Goal: Task Accomplishment & Management: Manage account settings

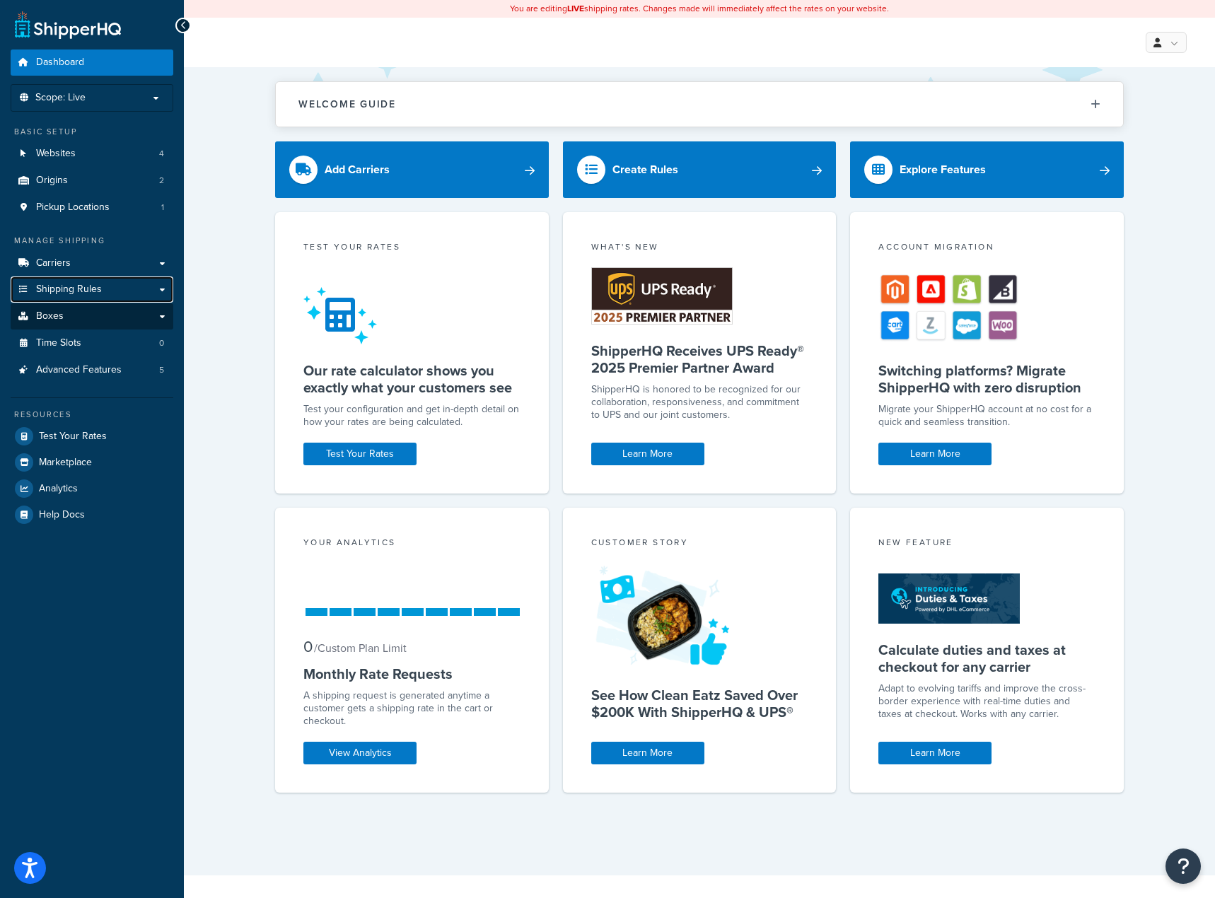
drag, startPoint x: 93, startPoint y: 299, endPoint x: 118, endPoint y: 309, distance: 26.7
click at [93, 299] on link "Shipping Rules" at bounding box center [92, 289] width 163 height 26
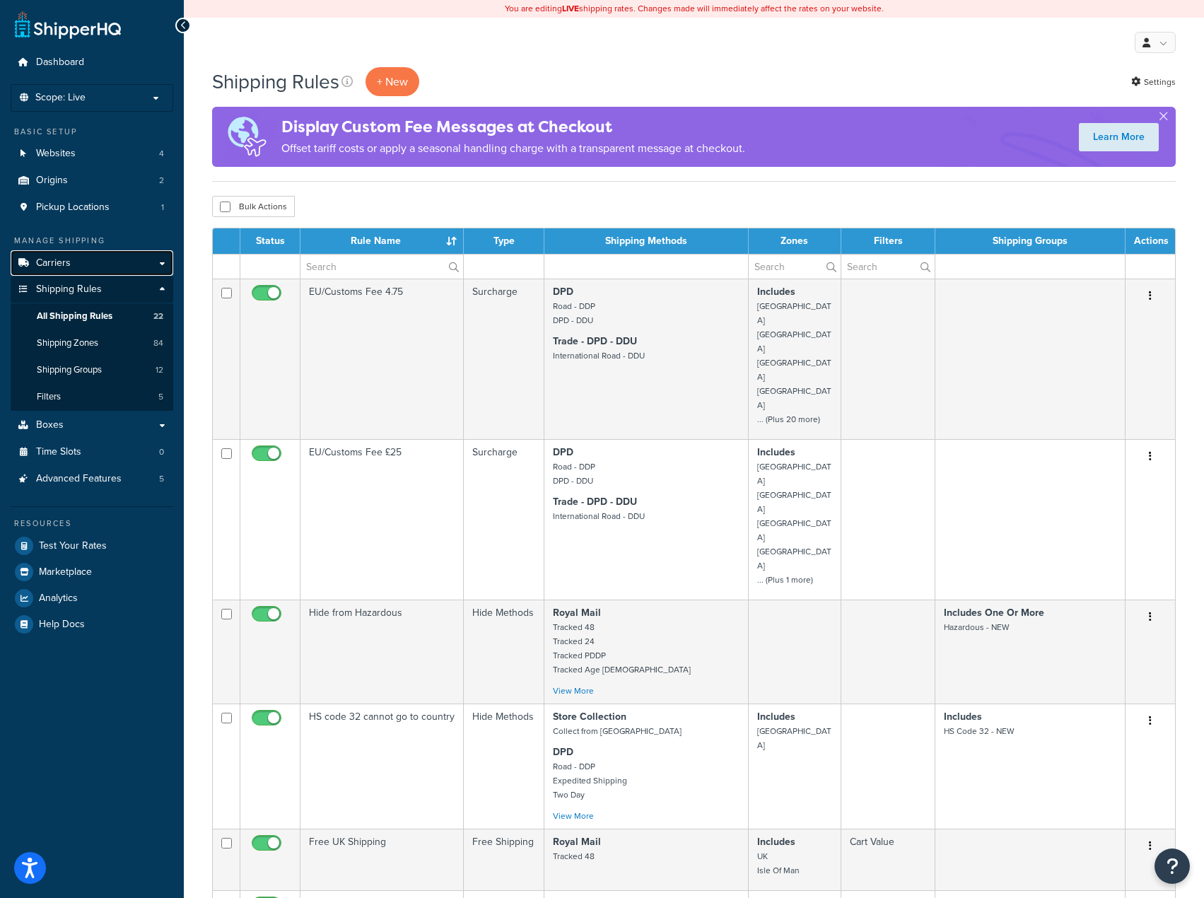
click at [76, 266] on link "Carriers" at bounding box center [92, 263] width 163 height 26
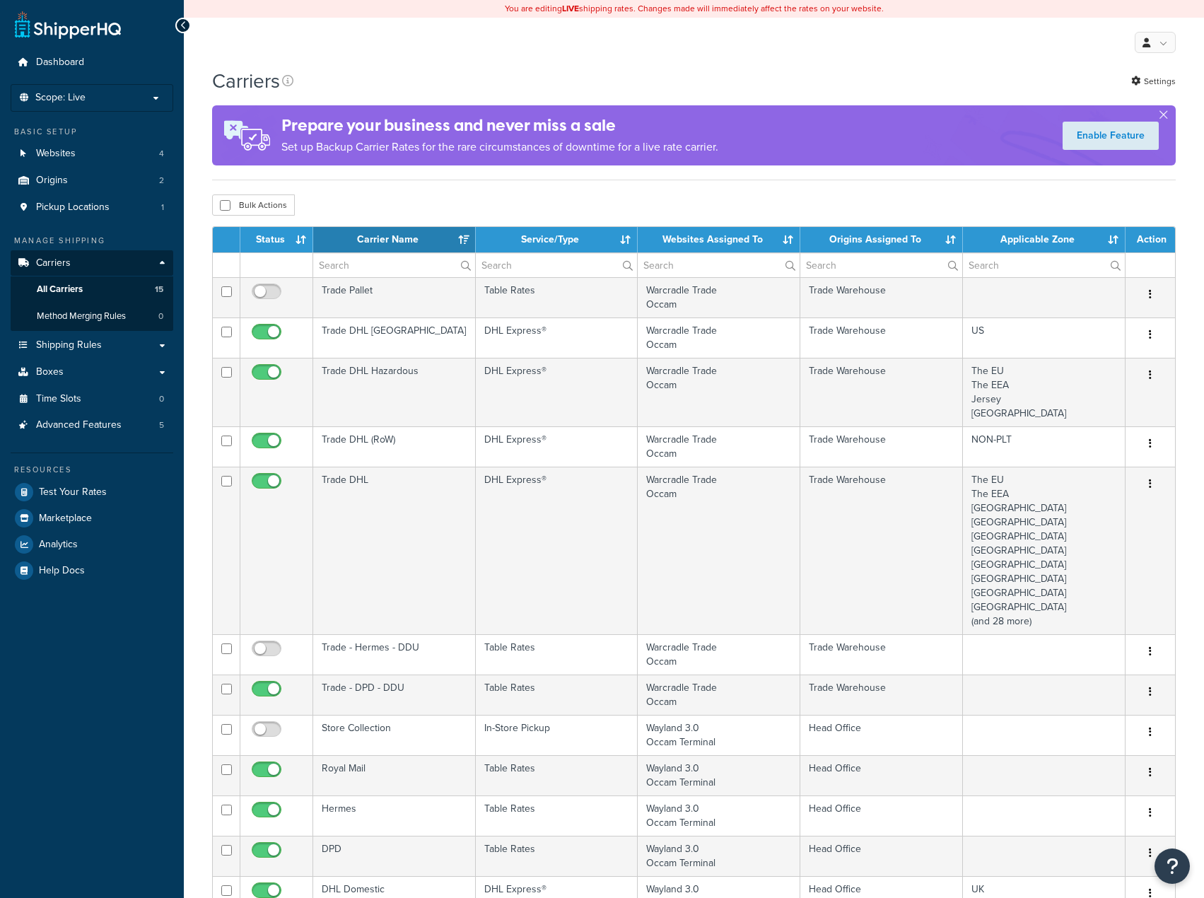
select select "15"
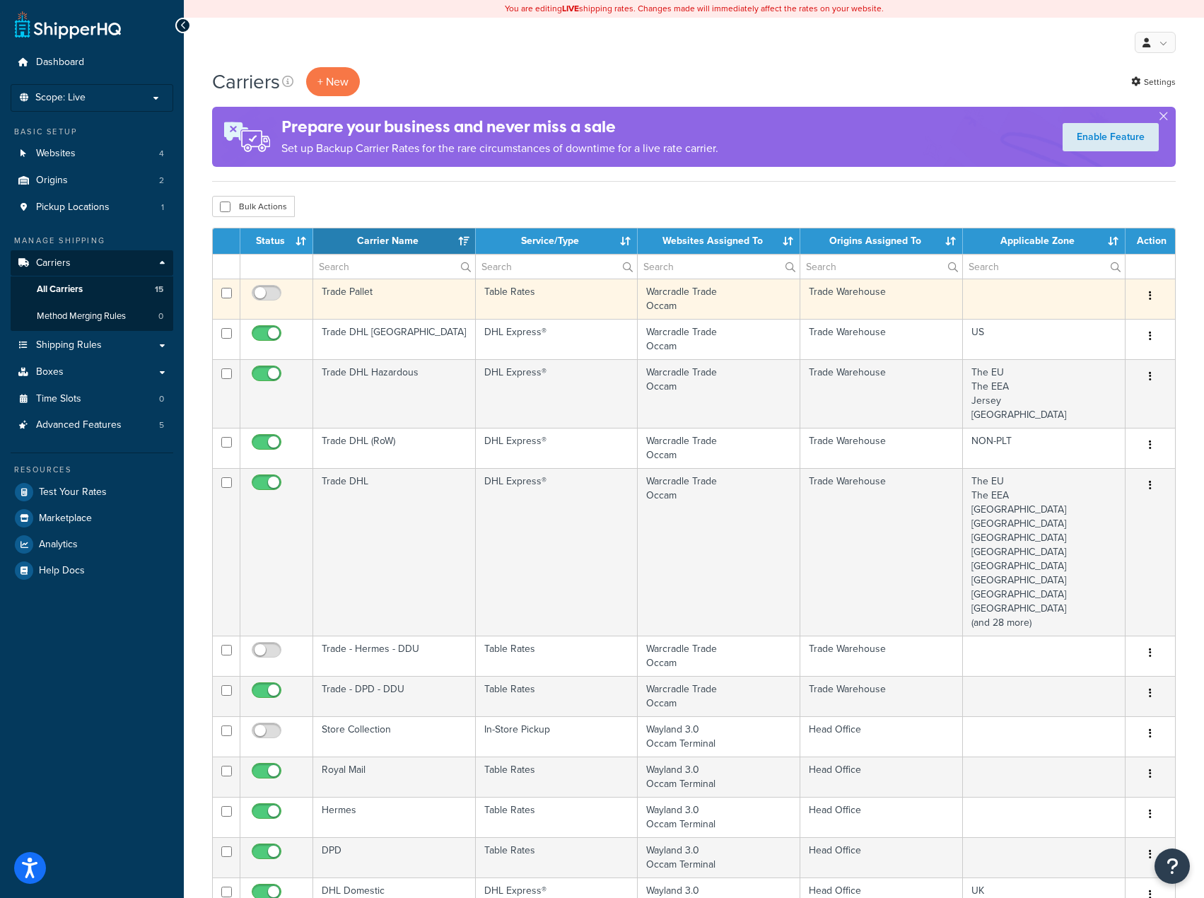
click at [530, 308] on td "Table Rates" at bounding box center [557, 299] width 163 height 40
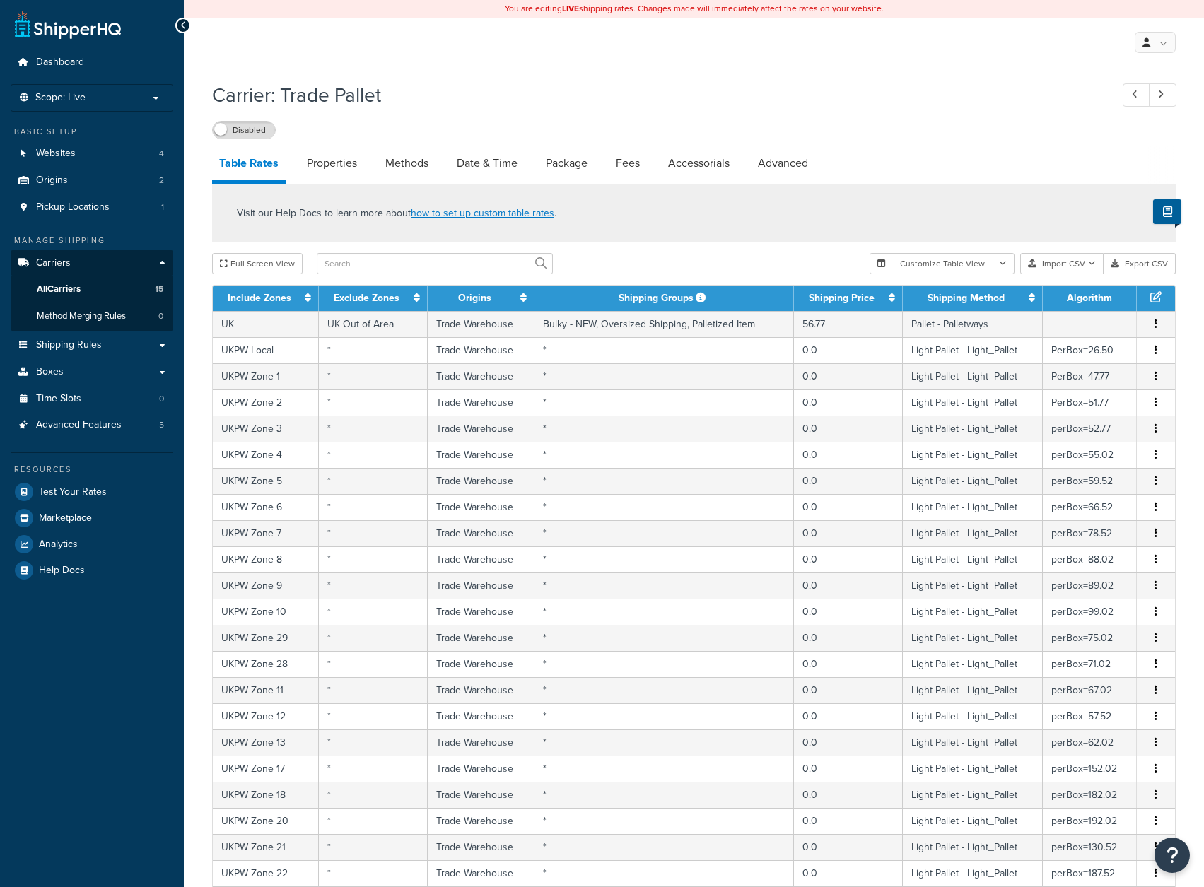
select select "25"
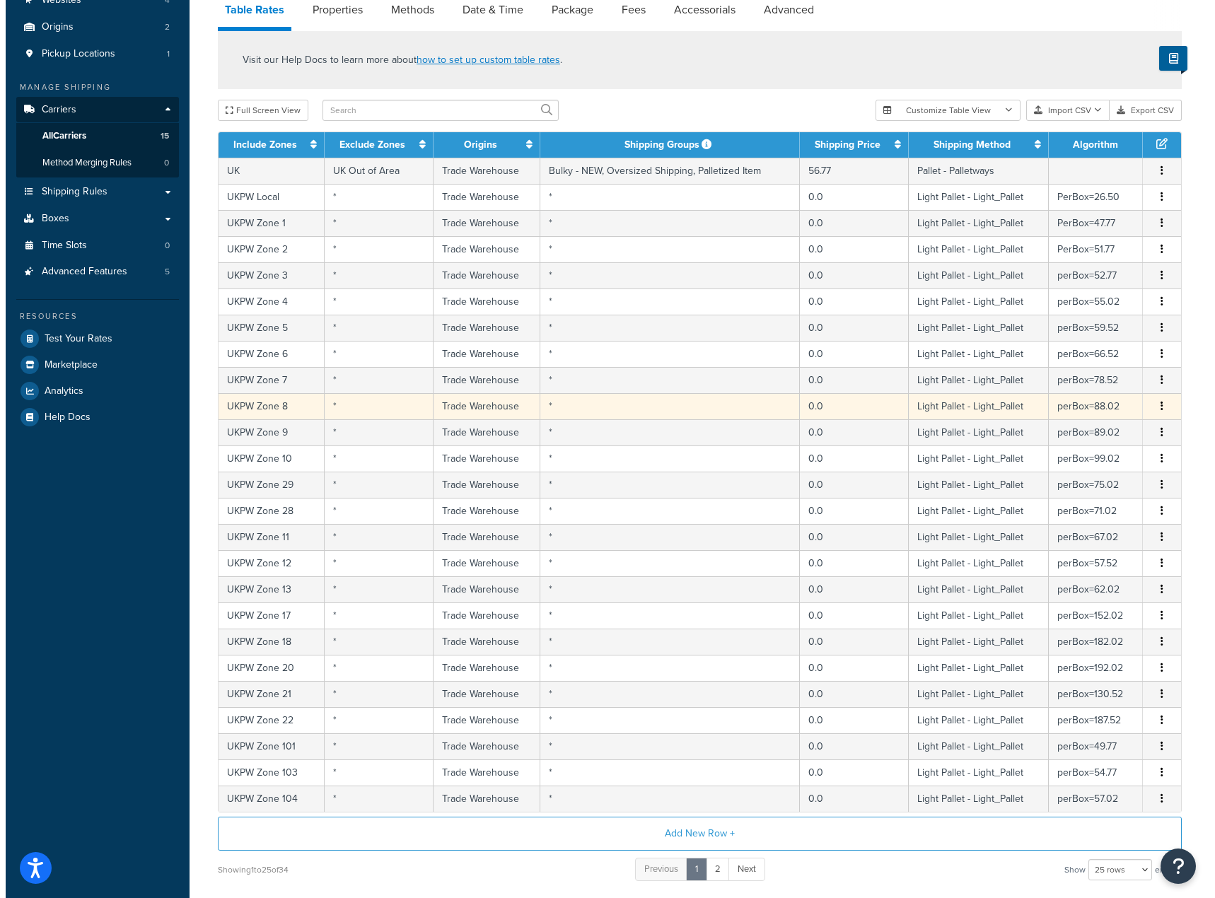
scroll to position [125, 0]
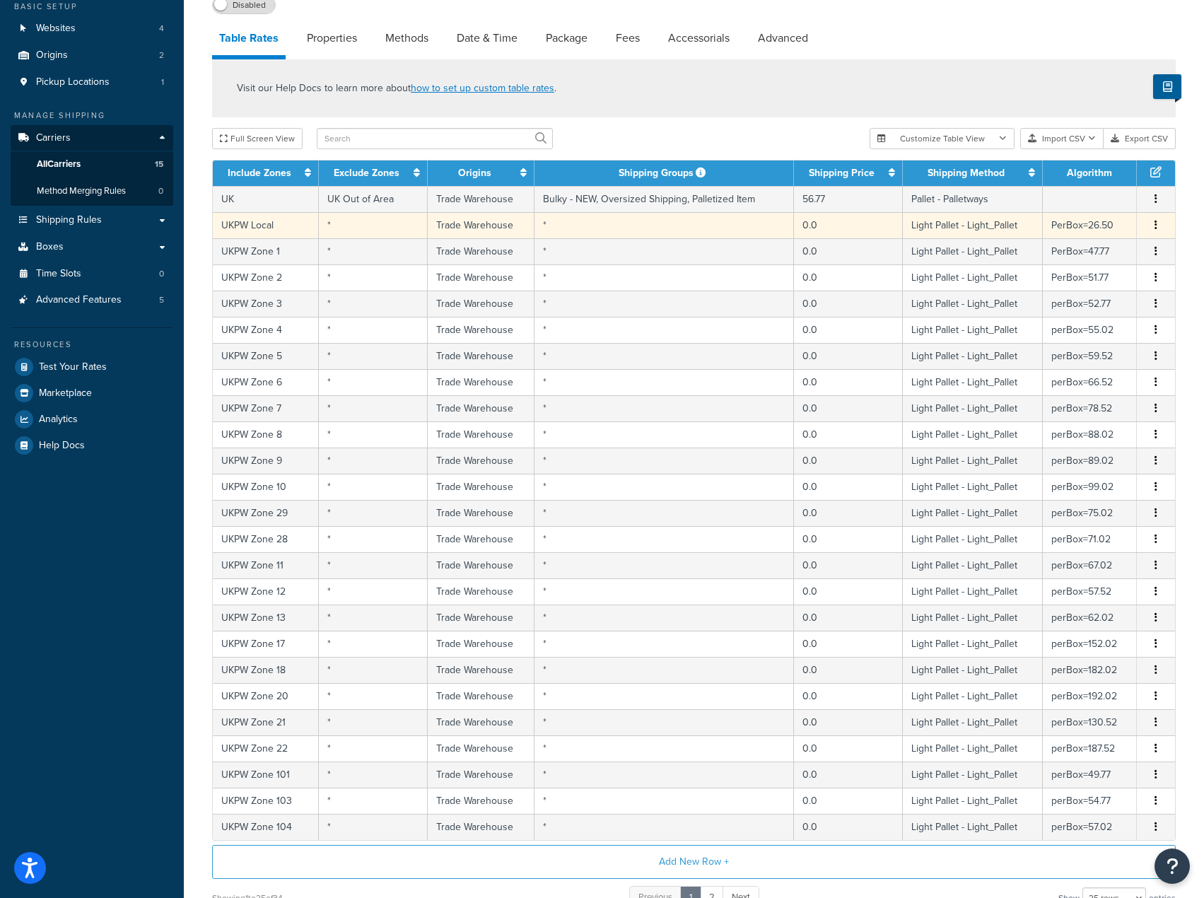
click at [704, 232] on td "*" at bounding box center [665, 225] width 260 height 26
select select "181441"
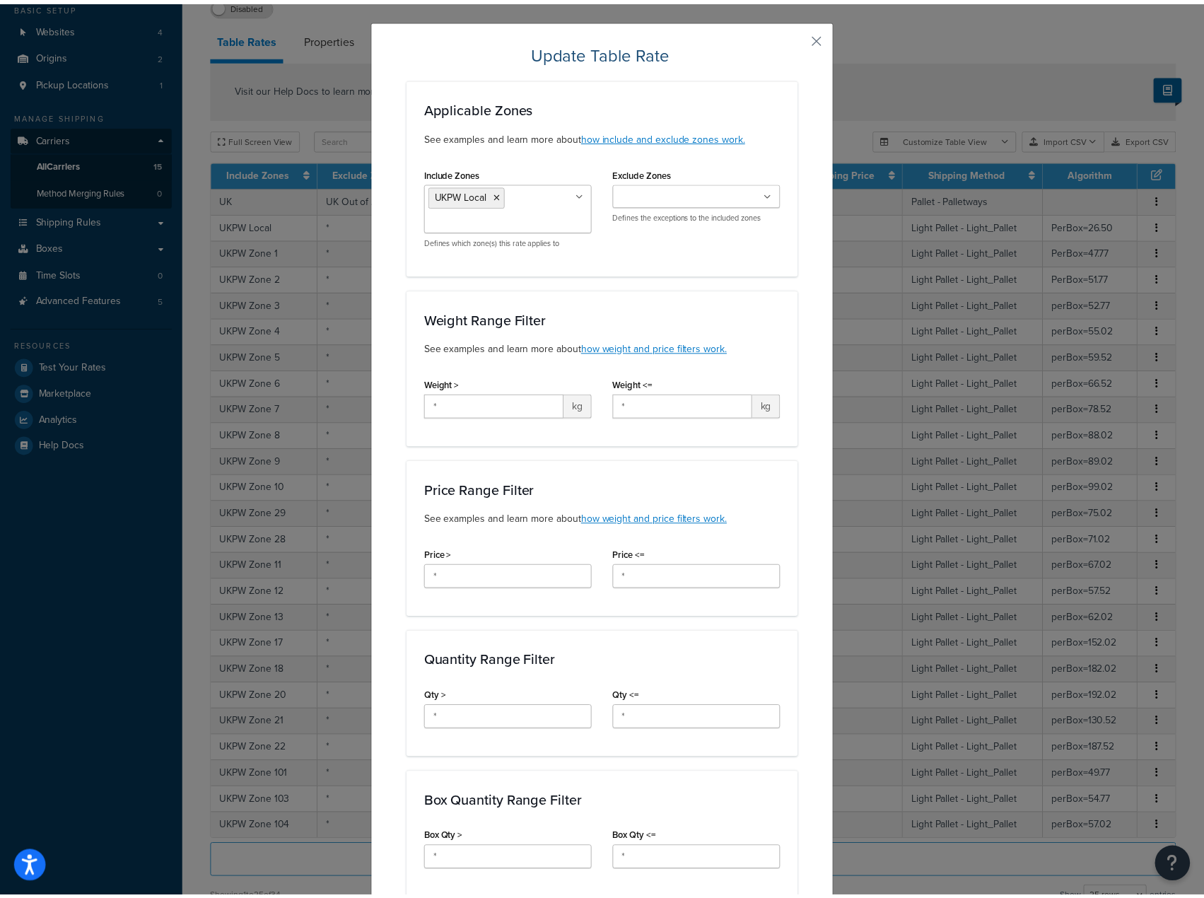
scroll to position [0, 0]
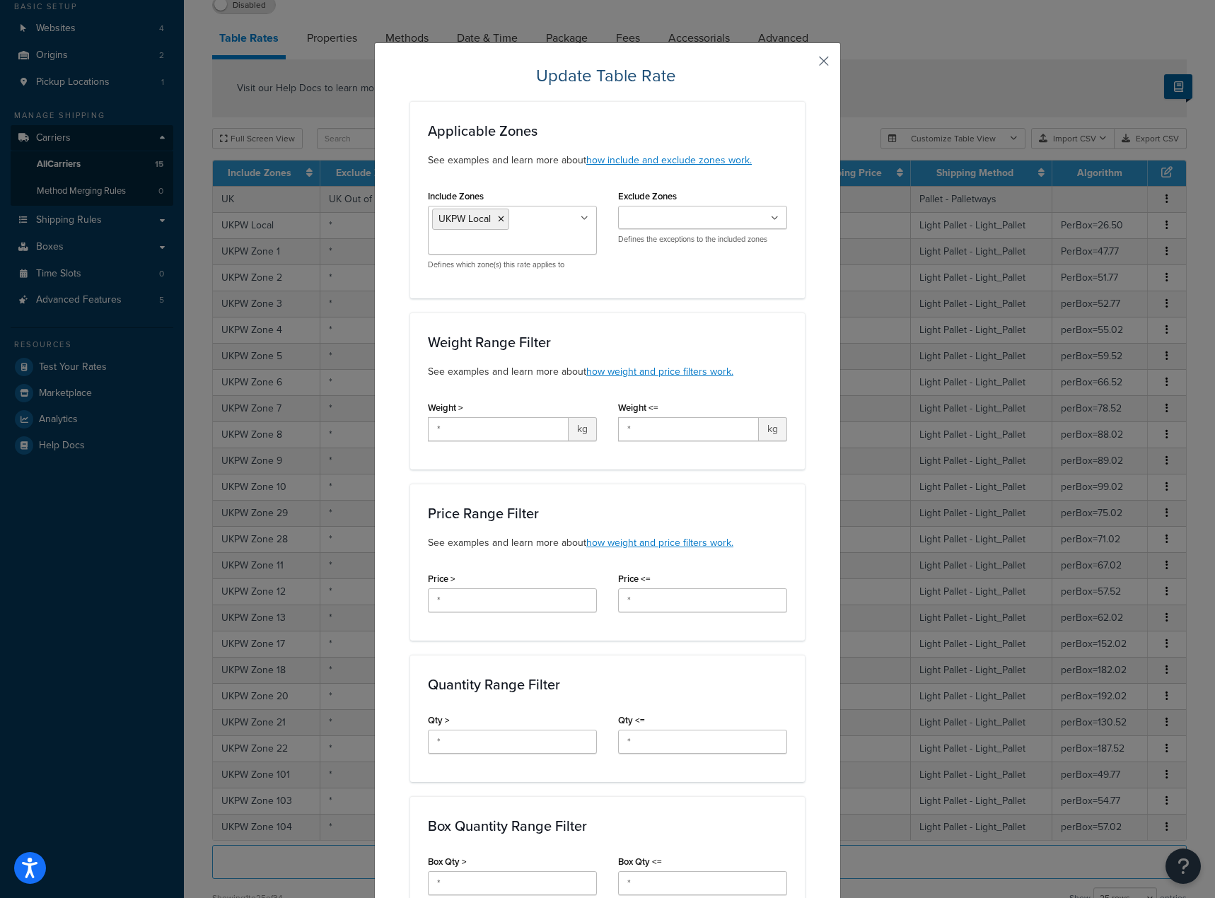
click at [805, 68] on button "button" at bounding box center [803, 66] width 4 height 4
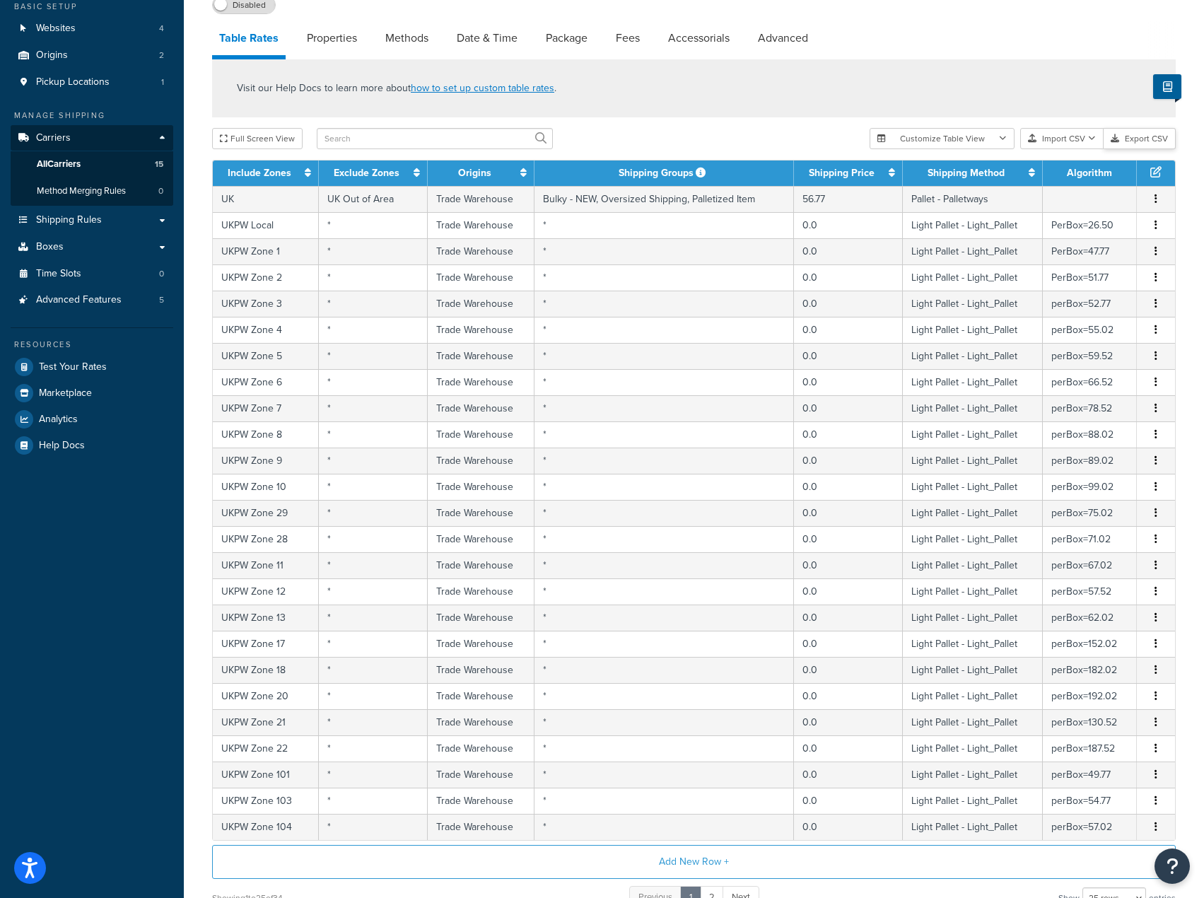
click at [1159, 136] on button "Export CSV" at bounding box center [1140, 138] width 72 height 21
click at [201, 182] on div "Carrier: Trade Pallet Disabled Table Rates Properties Methods Date & Time Packa…" at bounding box center [694, 476] width 1020 height 1055
click at [1156, 168] on icon at bounding box center [1156, 171] width 11 height 11
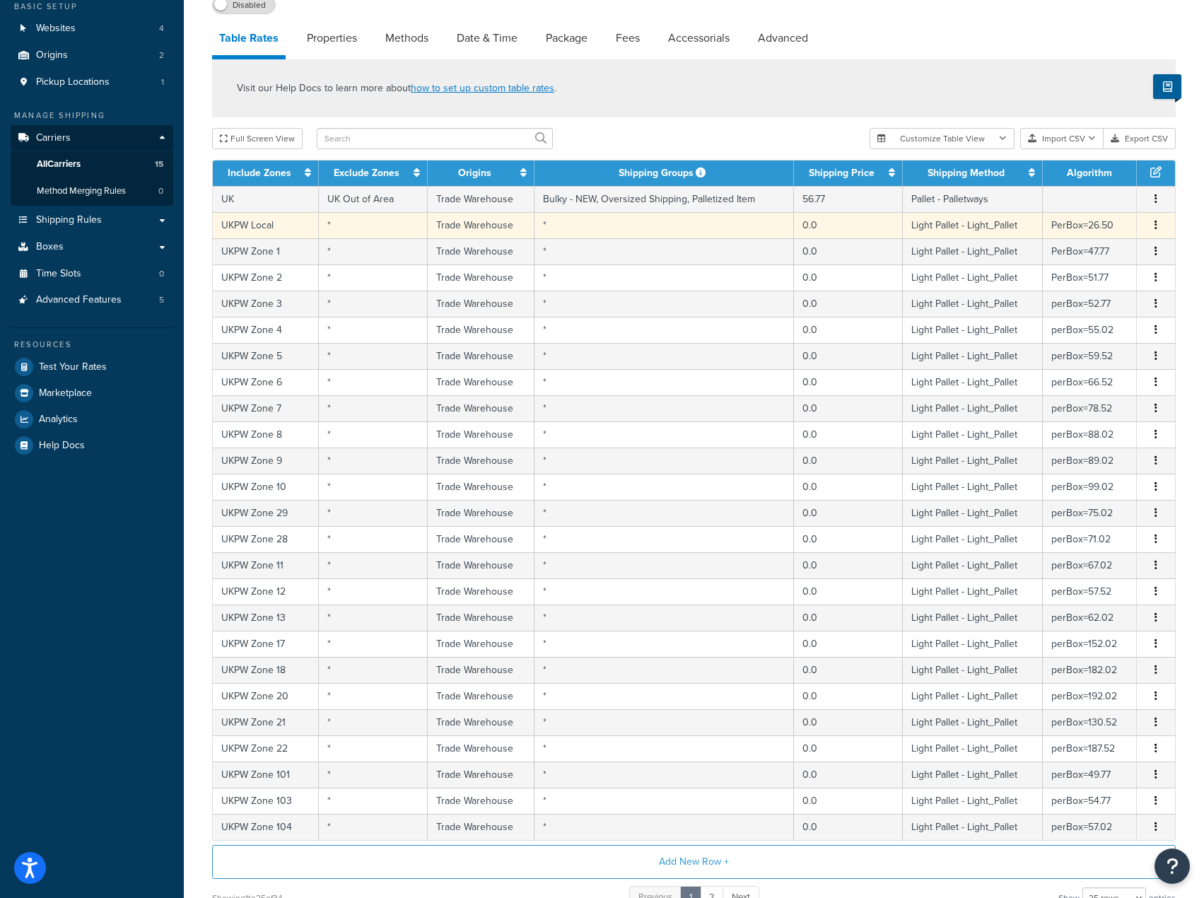
scroll to position [267, 0]
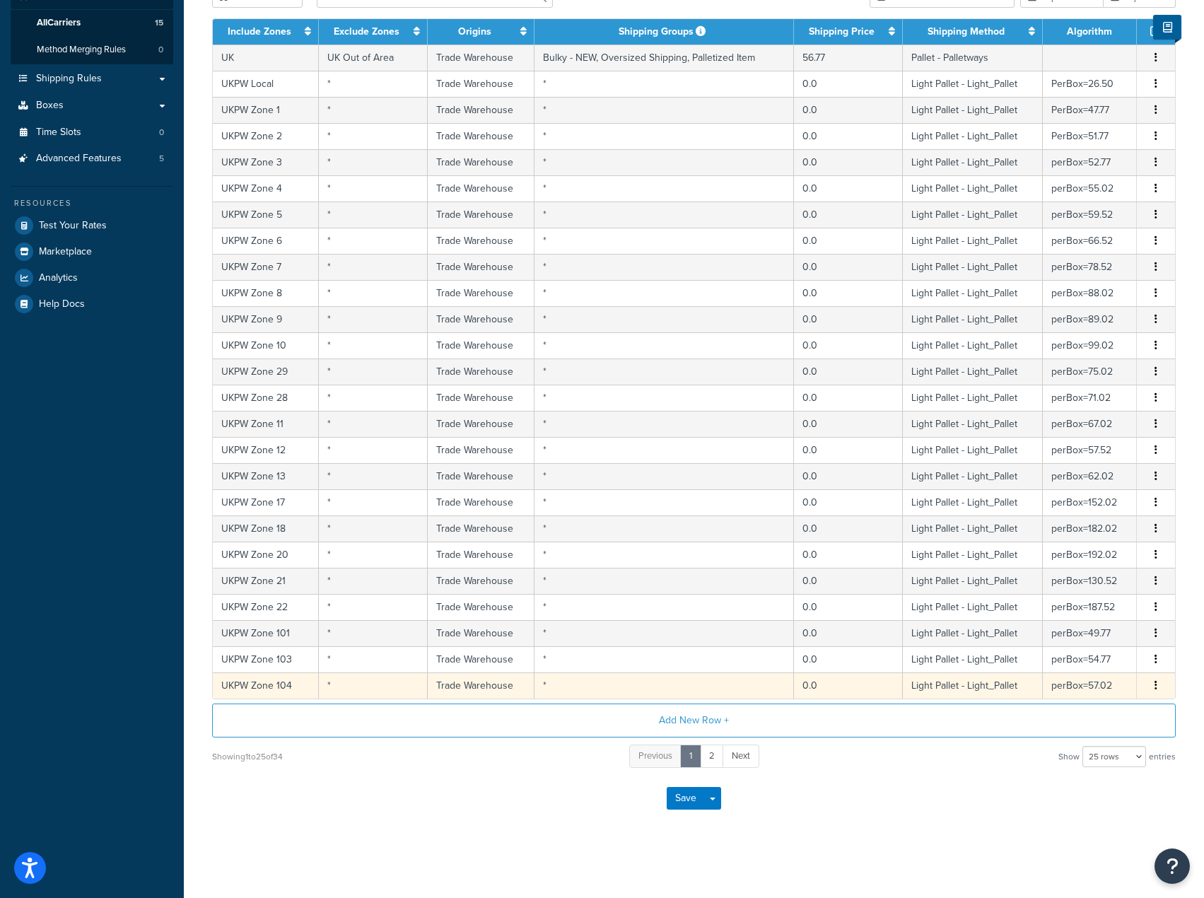
click at [1160, 675] on td "Edit Duplicate Delete" at bounding box center [1156, 685] width 38 height 26
click at [1158, 687] on button "button" at bounding box center [1156, 686] width 11 height 16
click at [709, 760] on link "2" at bounding box center [712, 756] width 24 height 23
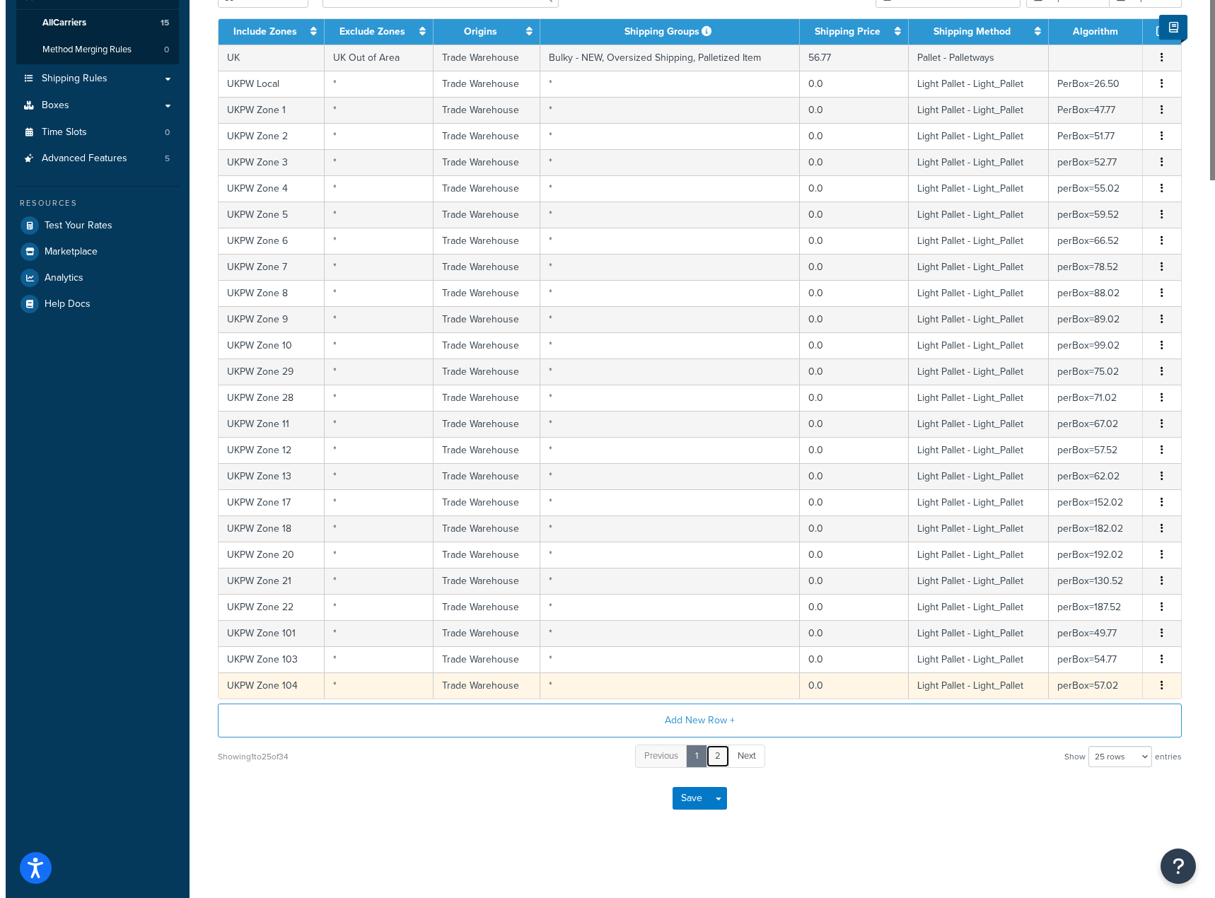
scroll to position [0, 0]
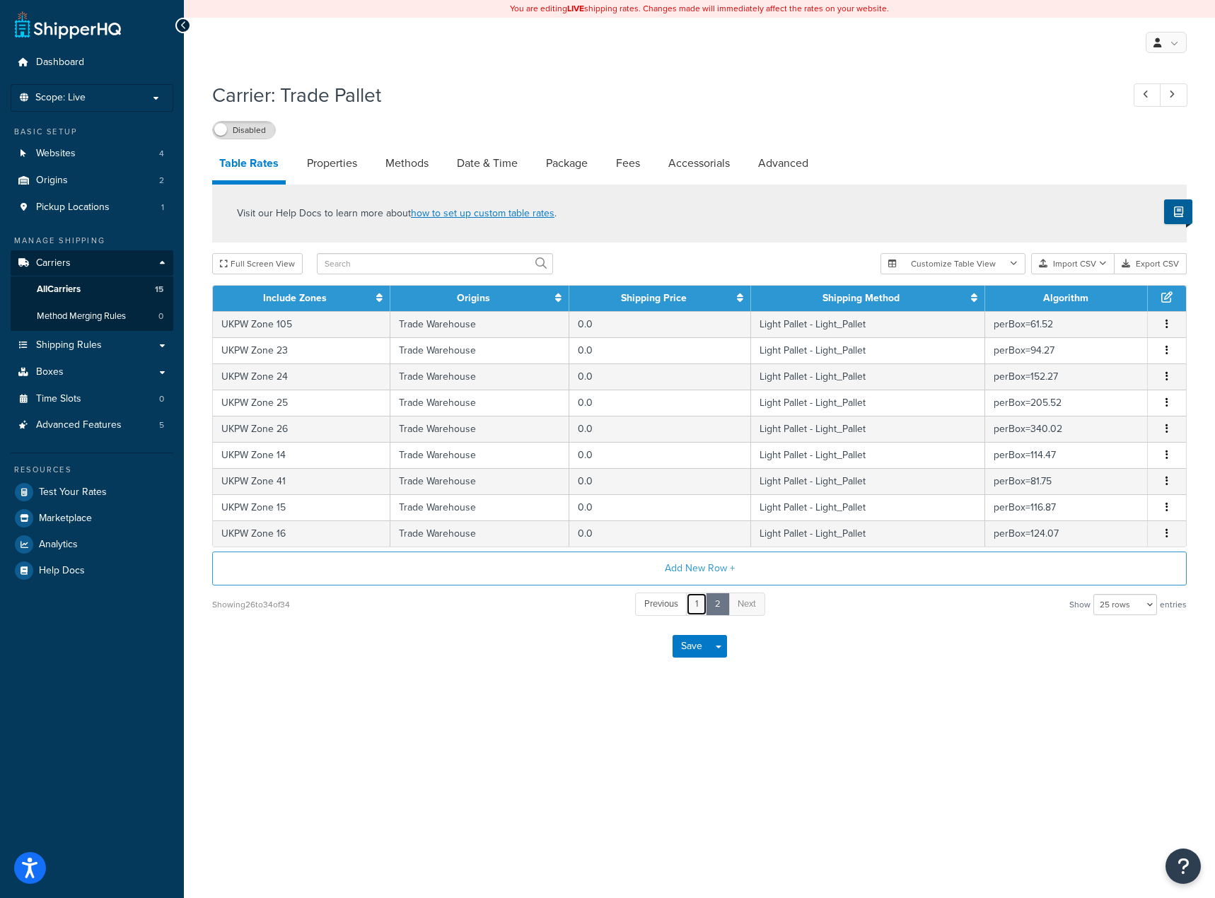
click at [698, 606] on link "1" at bounding box center [696, 604] width 21 height 23
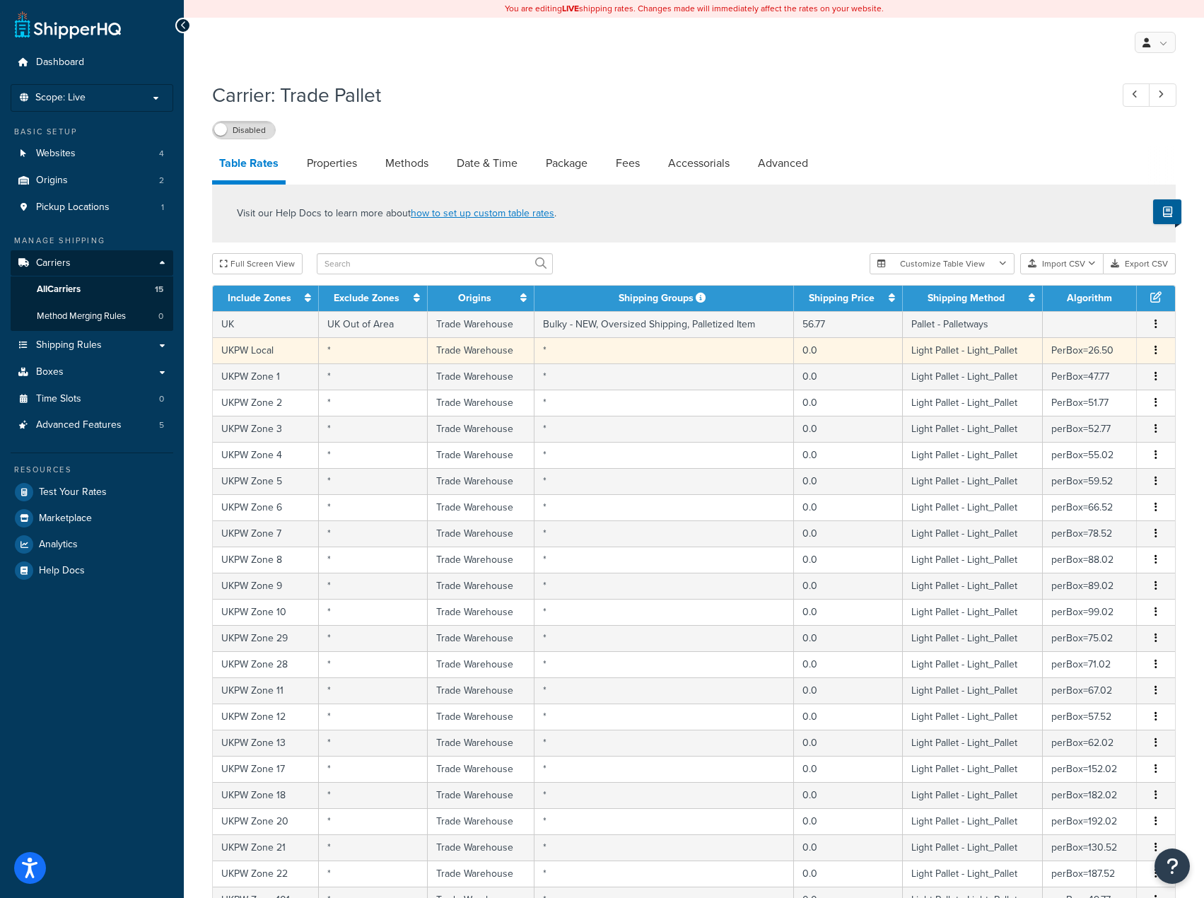
click at [1157, 356] on button "button" at bounding box center [1156, 351] width 11 height 16
click at [1052, 382] on div "Delete" at bounding box center [1084, 380] width 100 height 29
click at [1148, 354] on span "Edit Duplicate Delete" at bounding box center [1156, 351] width 21 height 16
click at [1154, 348] on button "button" at bounding box center [1156, 351] width 11 height 16
click at [1102, 375] on div "Delete" at bounding box center [1084, 380] width 100 height 29
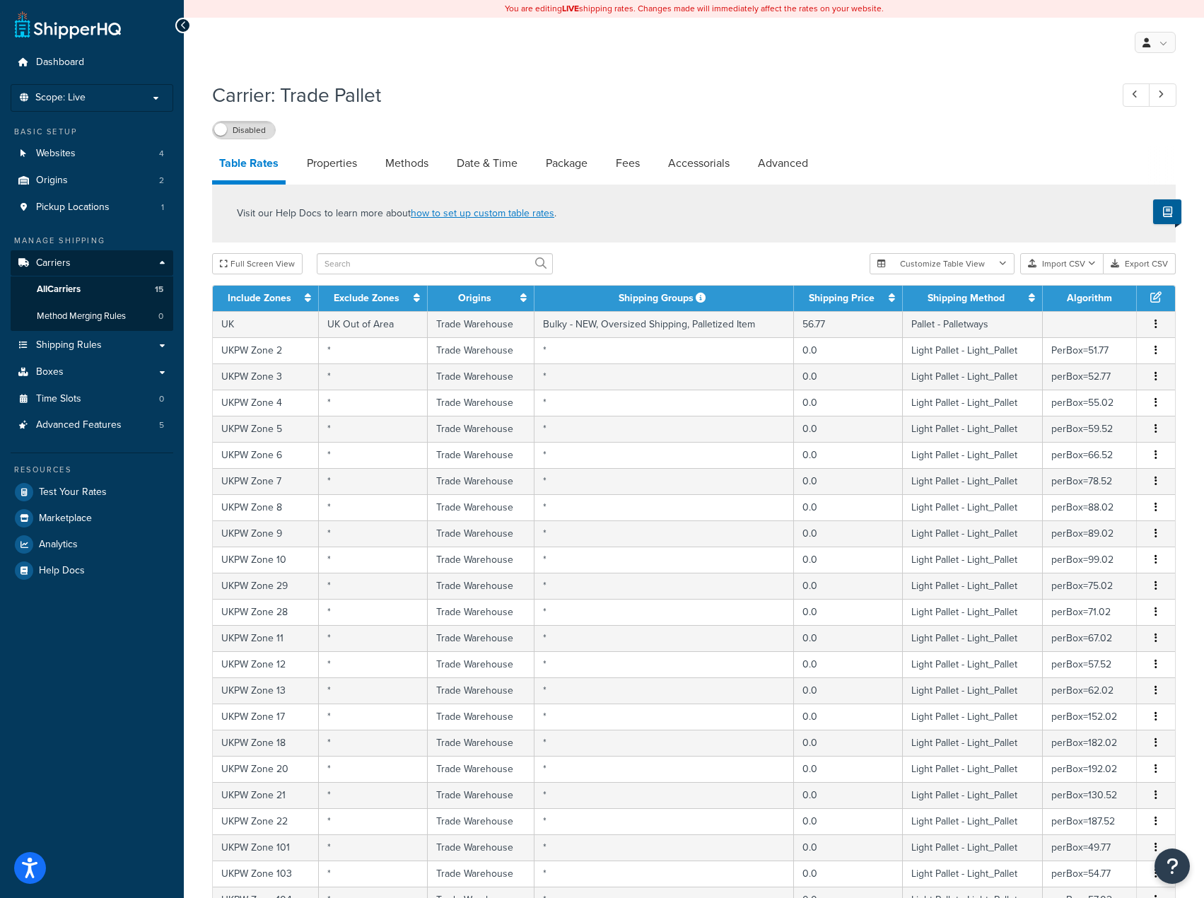
click at [1156, 352] on icon "button" at bounding box center [1156, 350] width 3 height 10
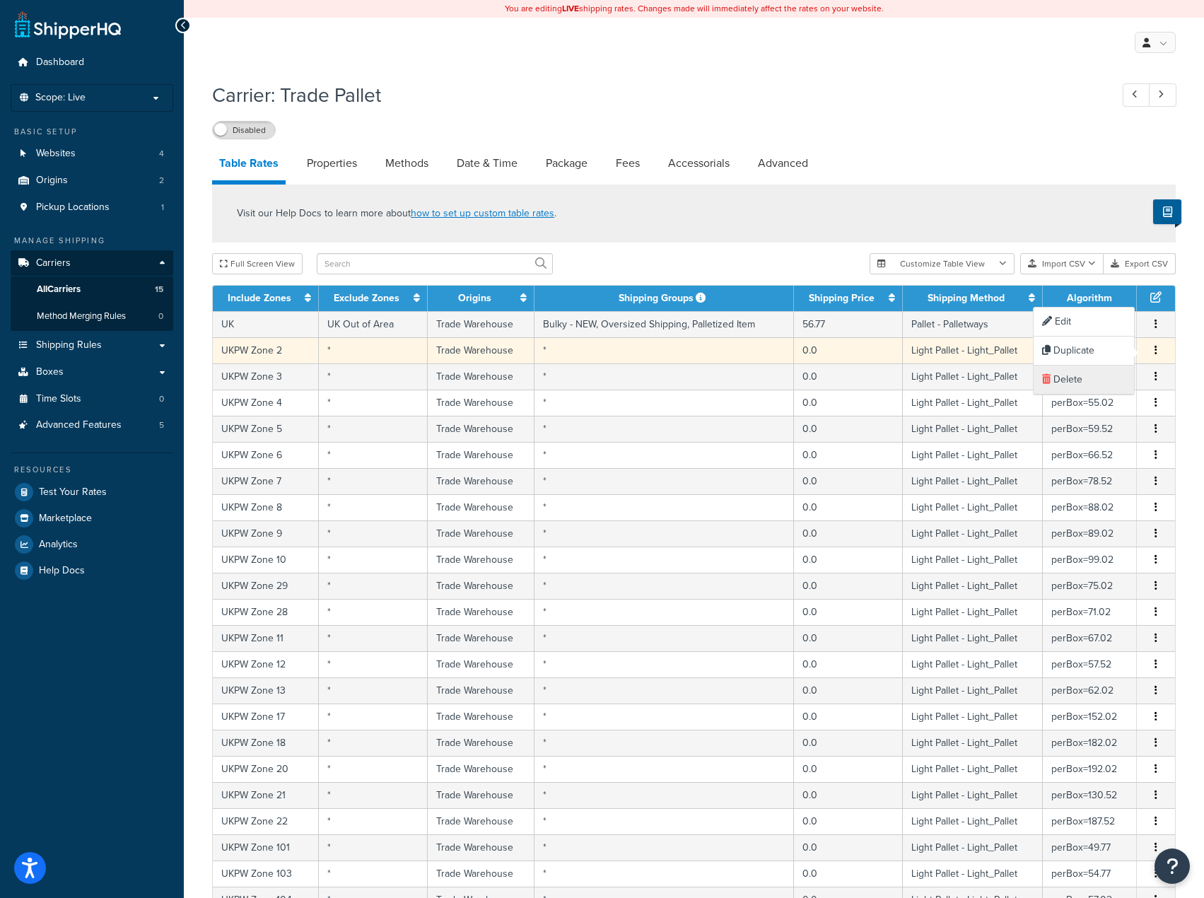
click at [1085, 376] on div "Delete" at bounding box center [1084, 380] width 100 height 29
click at [1155, 354] on icon "button" at bounding box center [1156, 350] width 3 height 10
click at [1092, 382] on div "Delete" at bounding box center [1084, 380] width 100 height 29
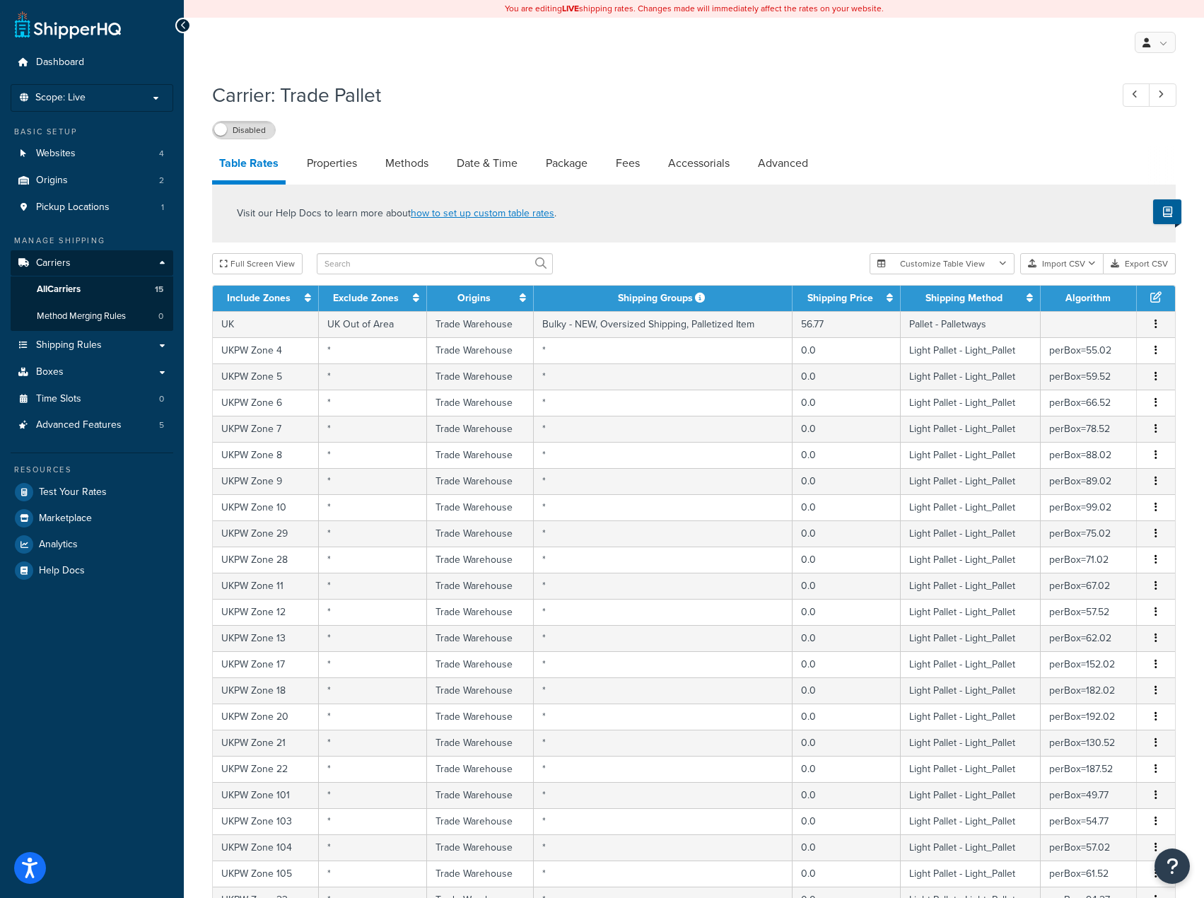
click at [1157, 354] on icon "button" at bounding box center [1156, 350] width 3 height 10
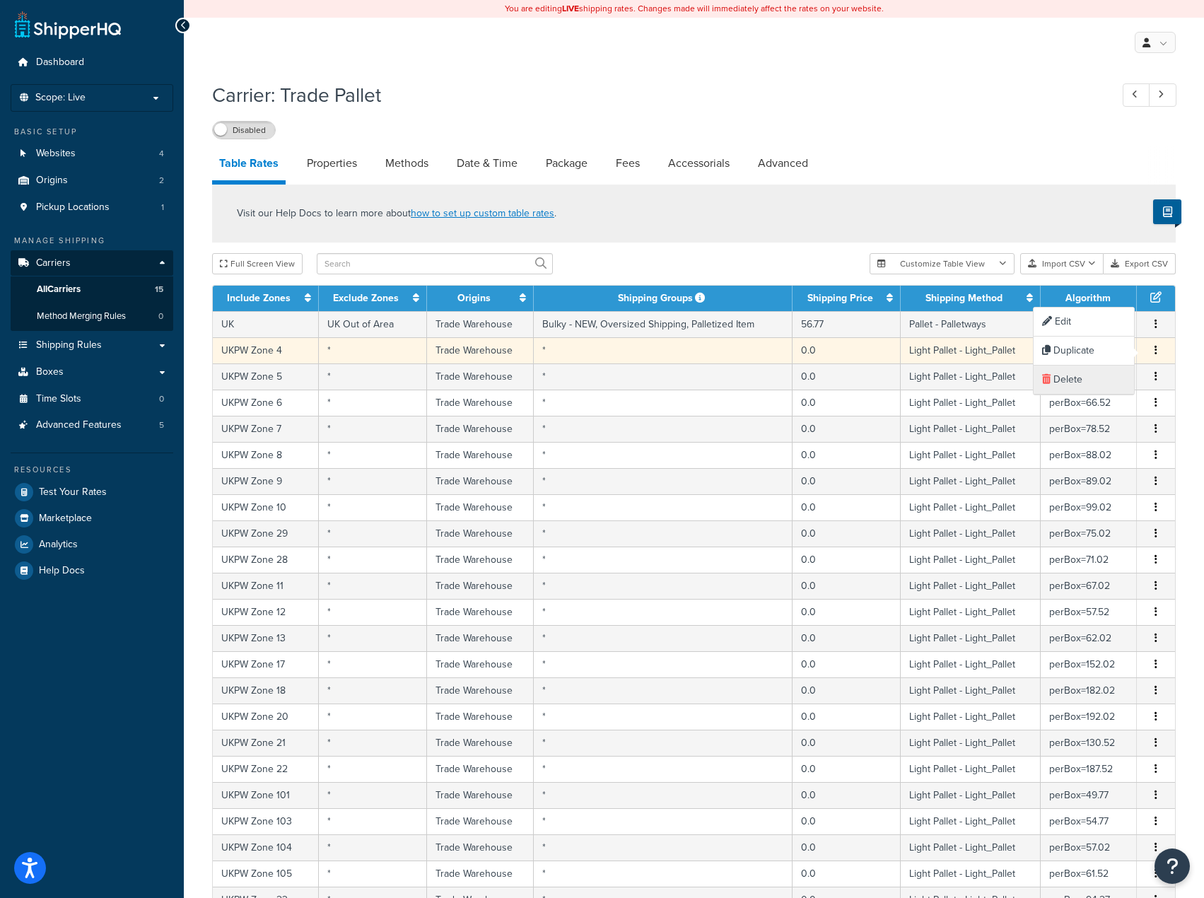
click at [1102, 378] on div "Delete" at bounding box center [1084, 380] width 100 height 29
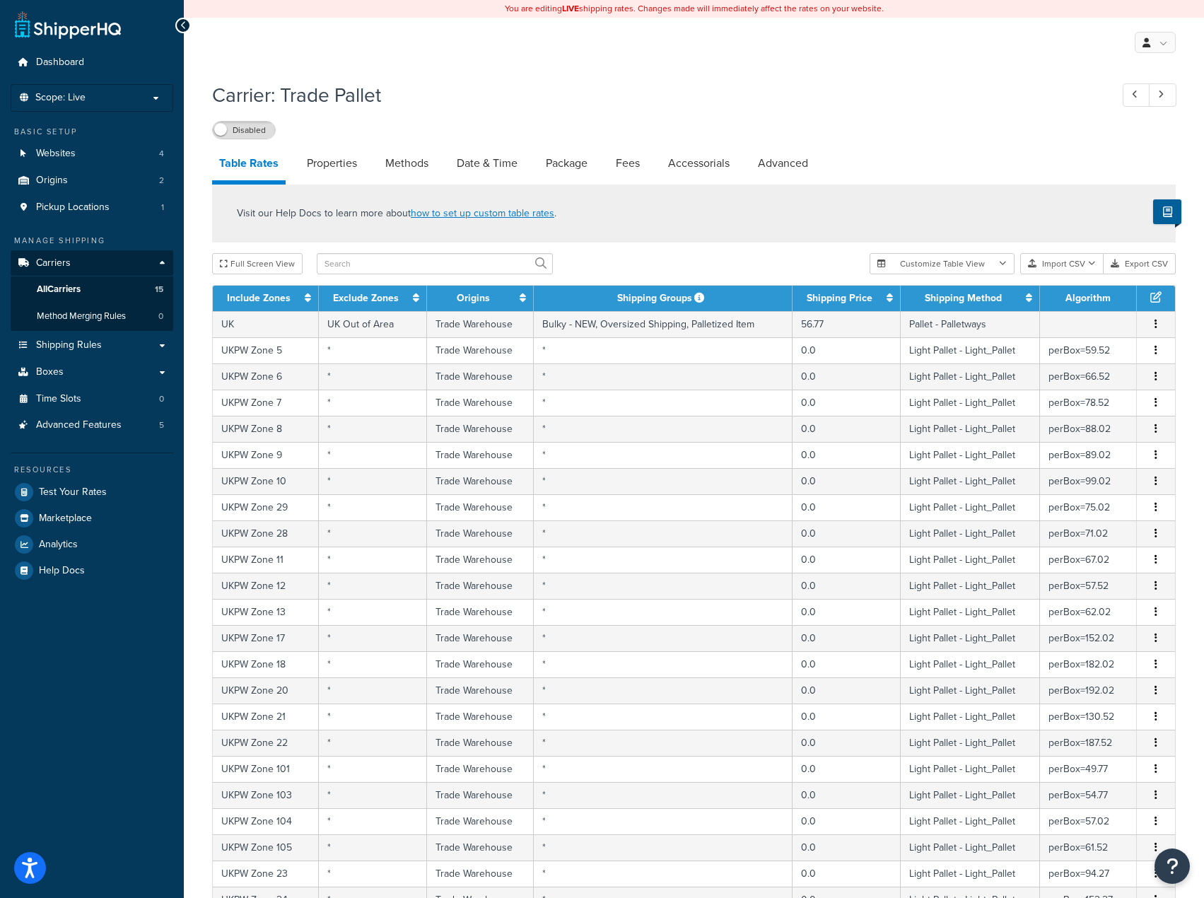
click at [1158, 352] on button "button" at bounding box center [1156, 351] width 11 height 16
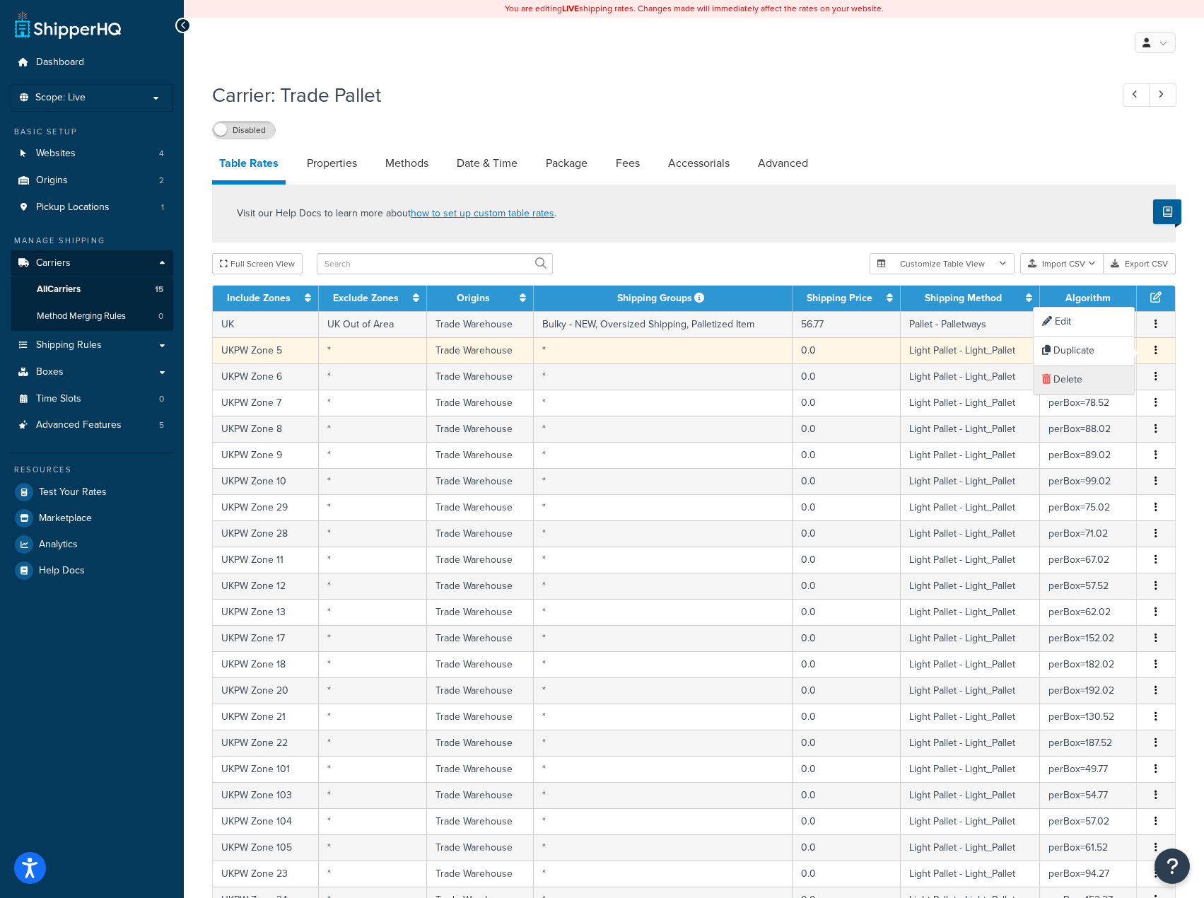
click at [1092, 375] on div "Delete" at bounding box center [1084, 380] width 100 height 29
click at [1159, 349] on button "button" at bounding box center [1156, 351] width 11 height 16
click at [1107, 372] on div "Delete" at bounding box center [1084, 380] width 100 height 29
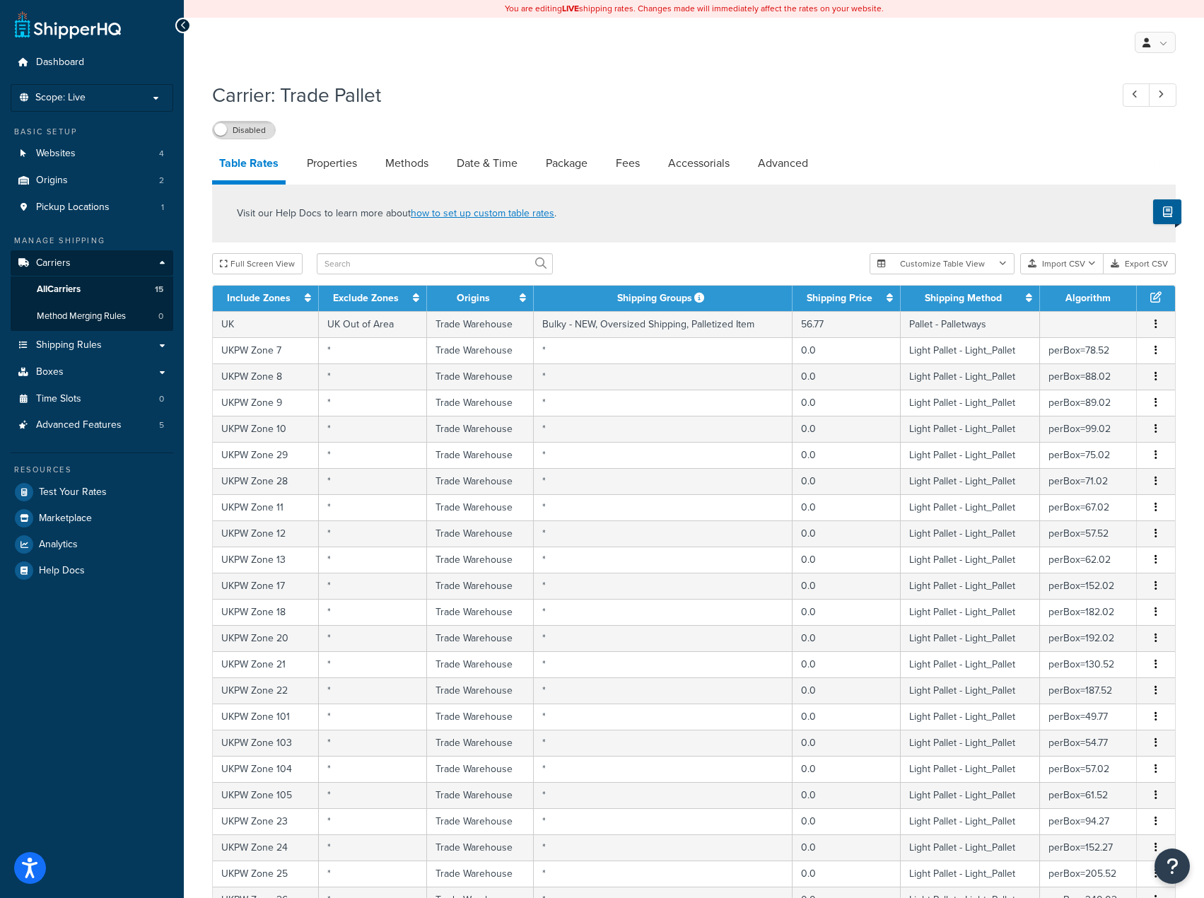
click at [1159, 351] on button "button" at bounding box center [1156, 351] width 11 height 16
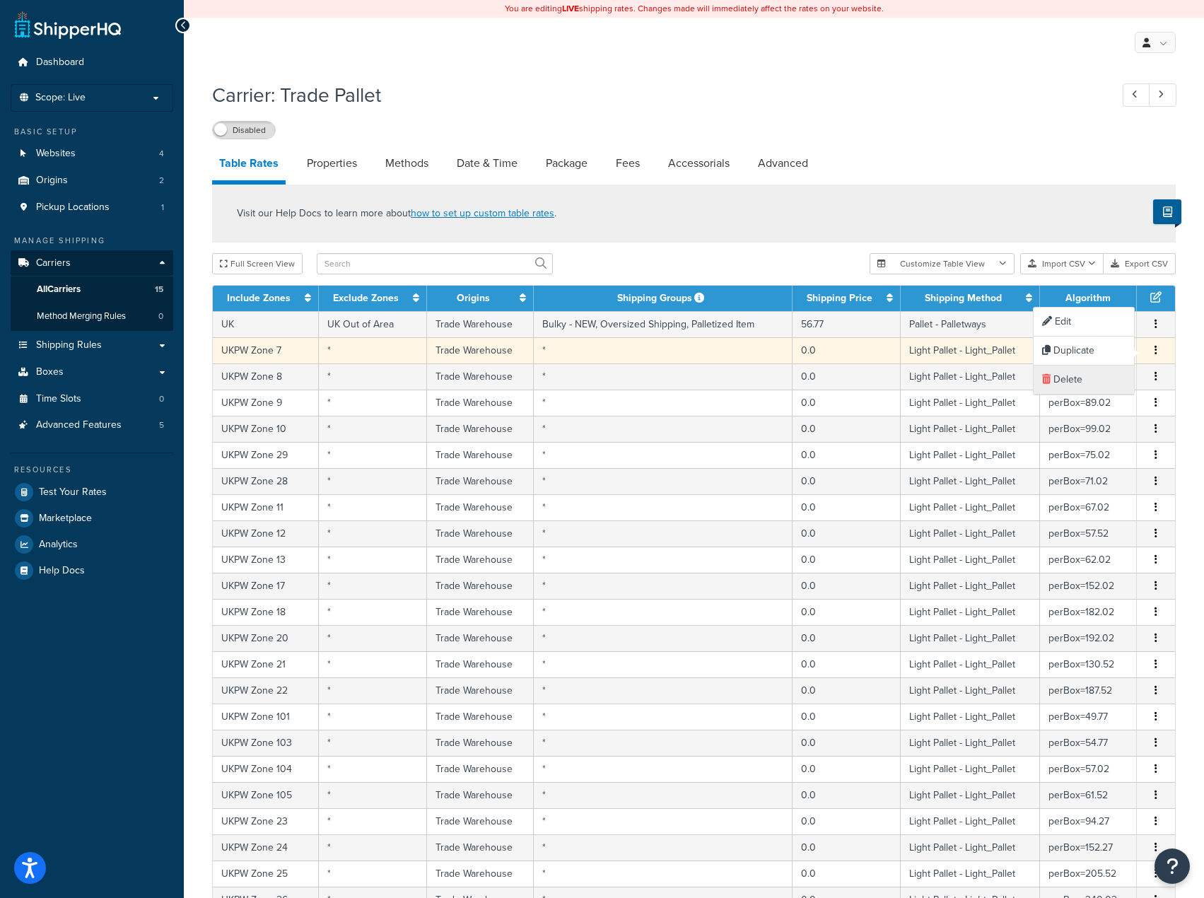
click at [1109, 373] on div "Delete" at bounding box center [1084, 380] width 100 height 29
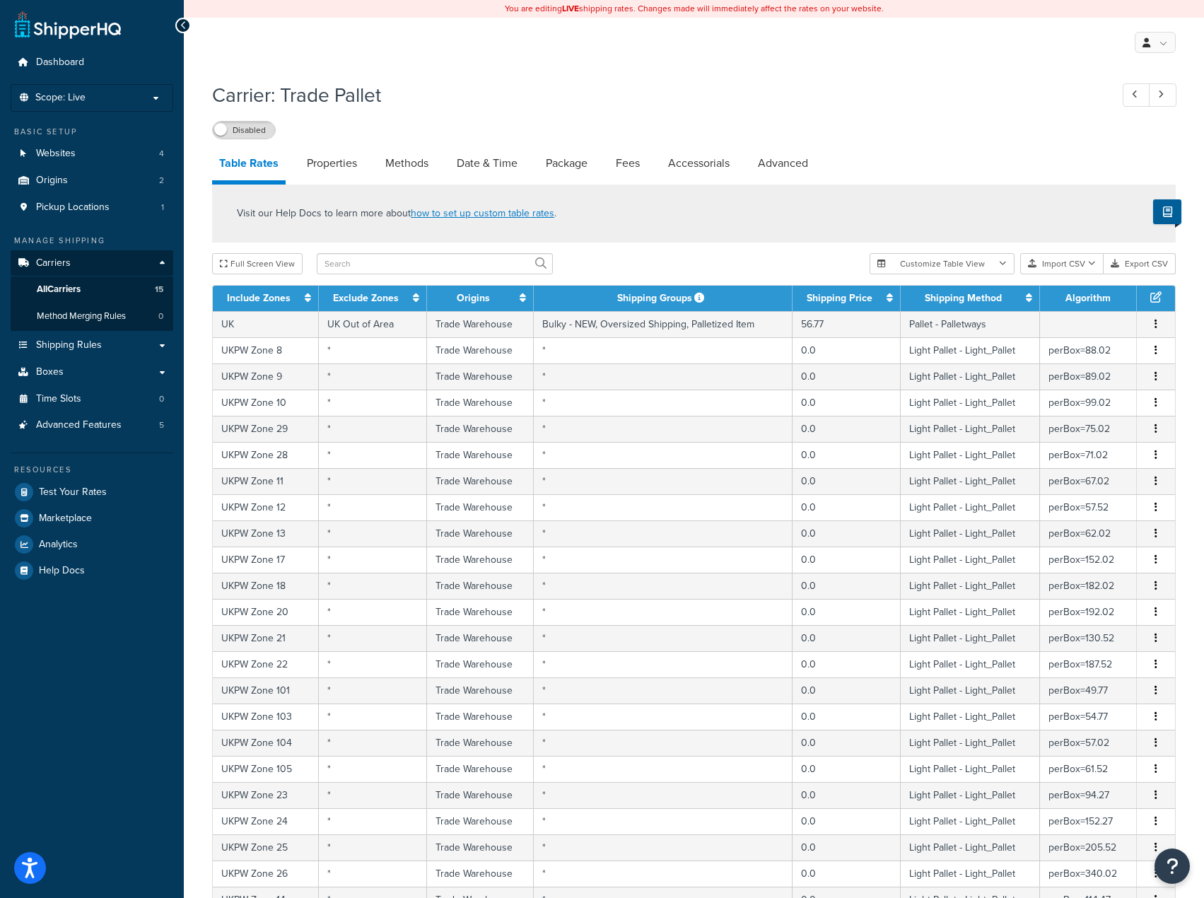
click at [1154, 356] on button "button" at bounding box center [1156, 351] width 11 height 16
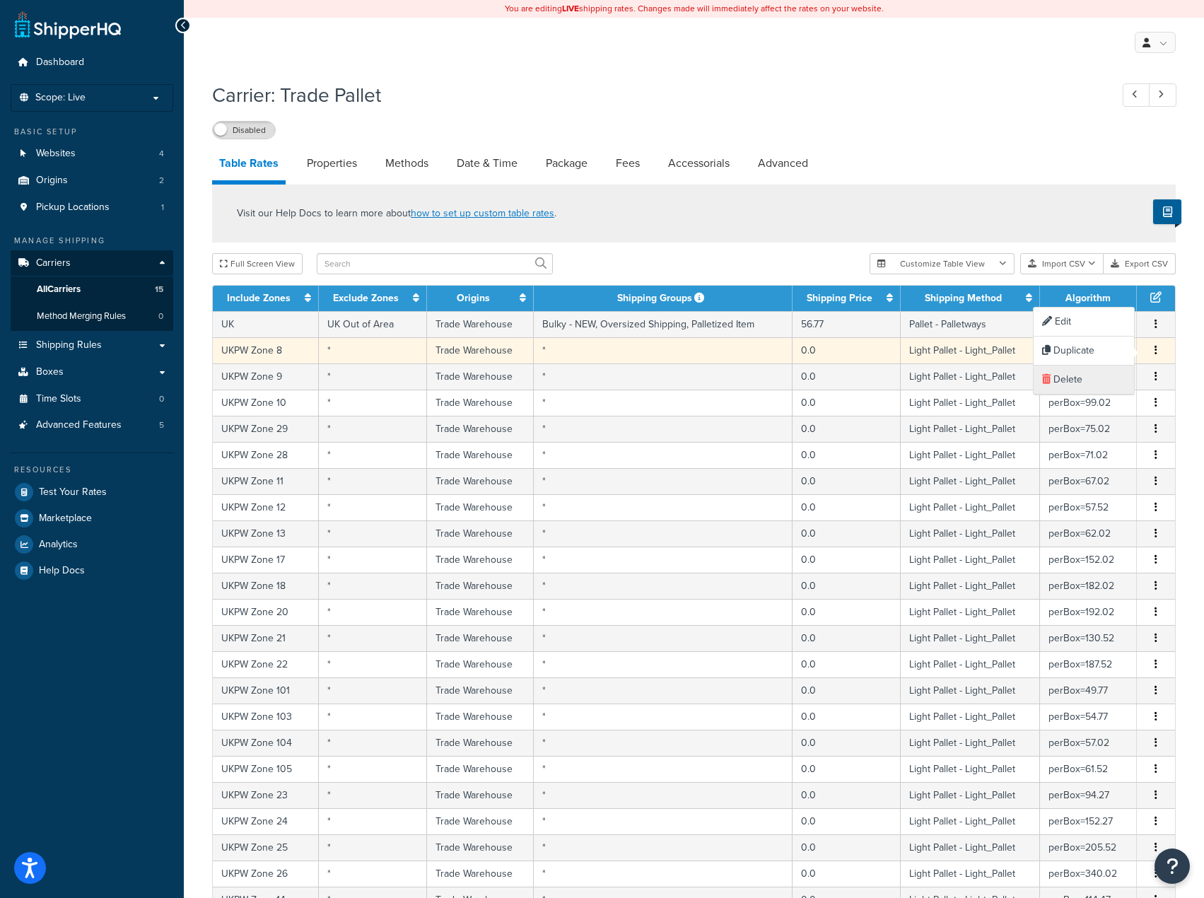
click at [1102, 372] on div "Delete" at bounding box center [1084, 380] width 100 height 29
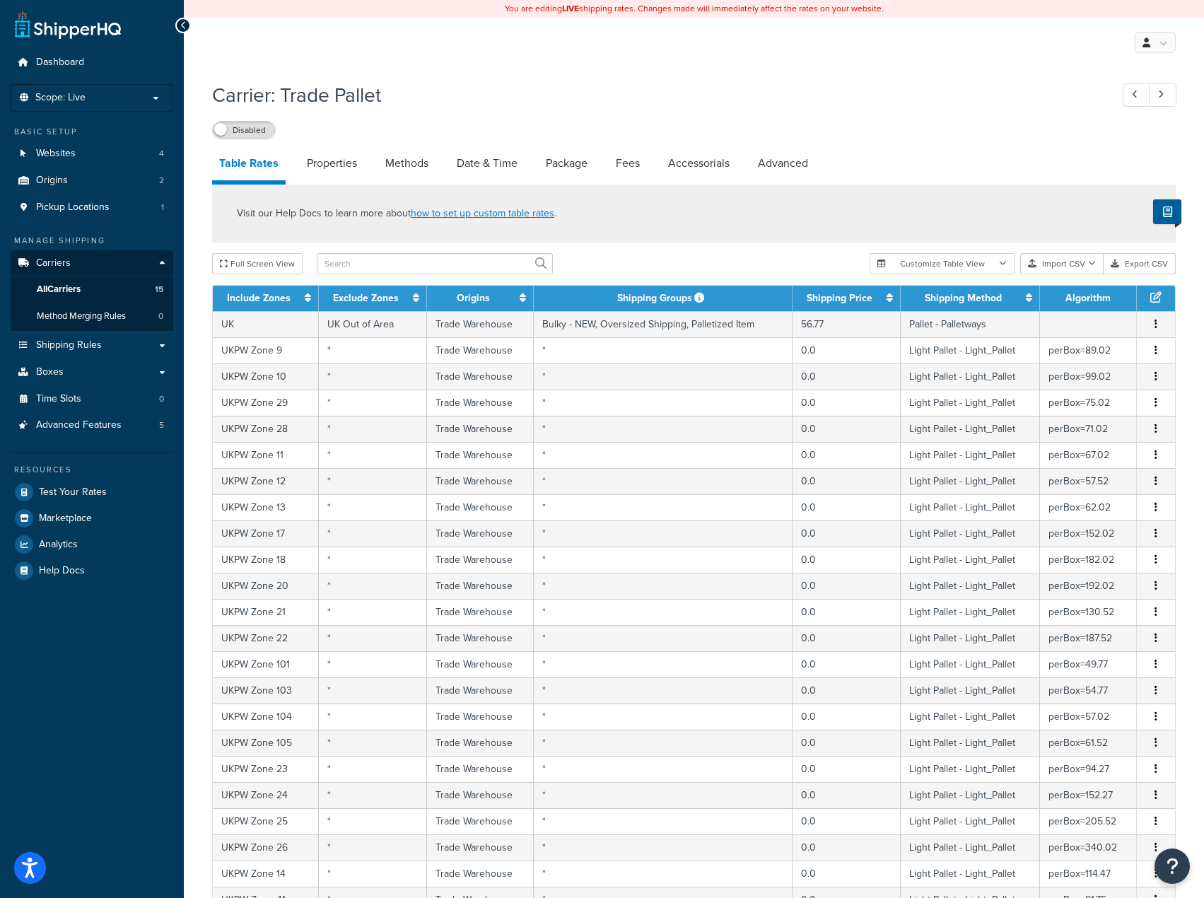
click at [1160, 346] on button "button" at bounding box center [1156, 351] width 11 height 16
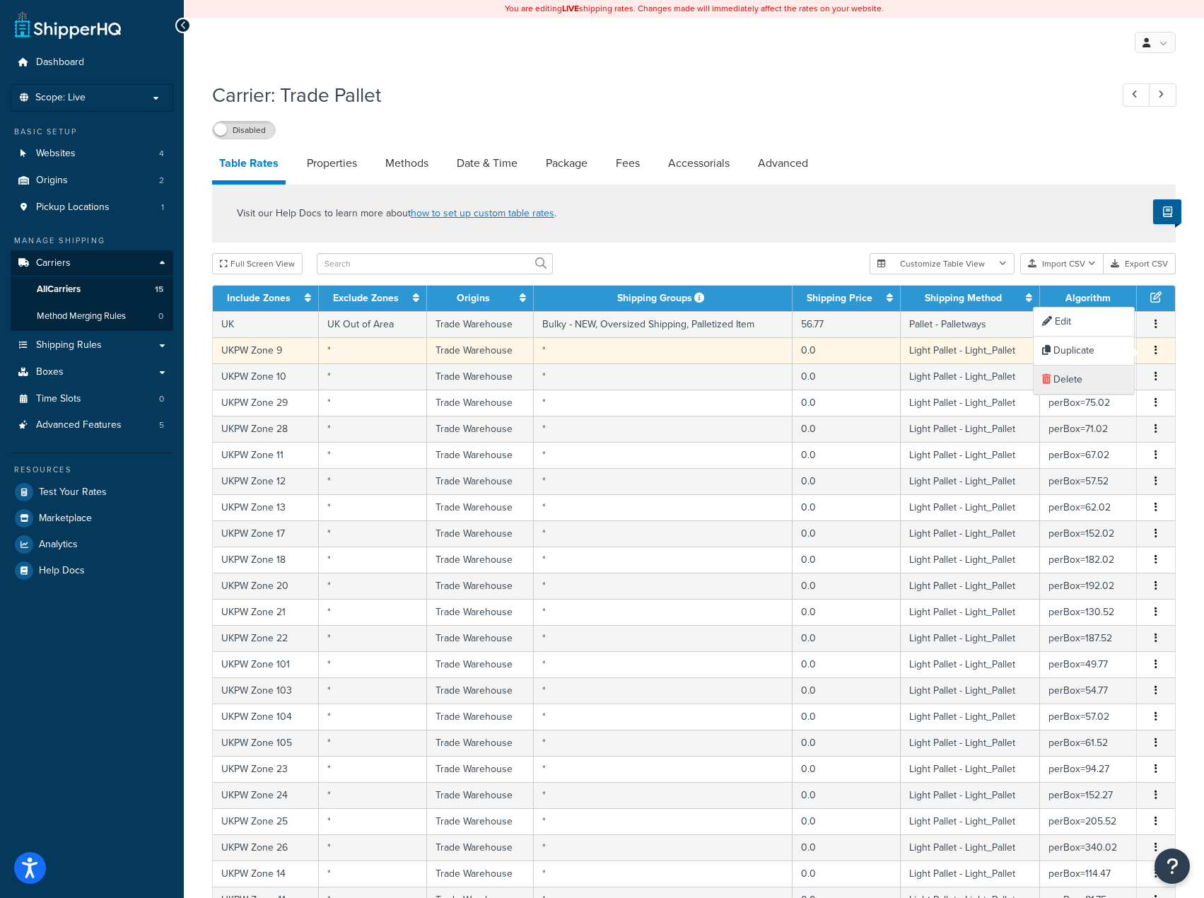
click at [1108, 374] on div "Delete" at bounding box center [1084, 380] width 100 height 29
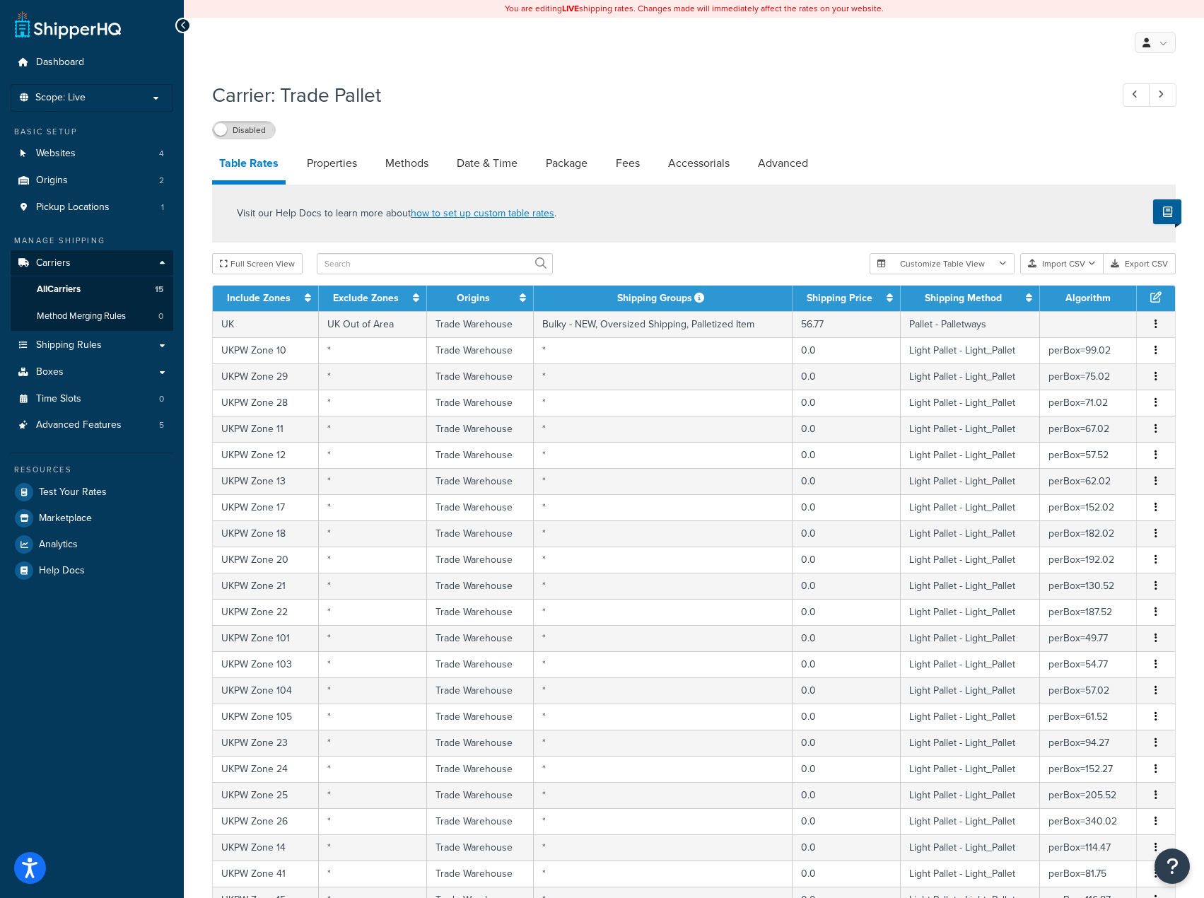
click at [1154, 352] on button "button" at bounding box center [1156, 351] width 11 height 16
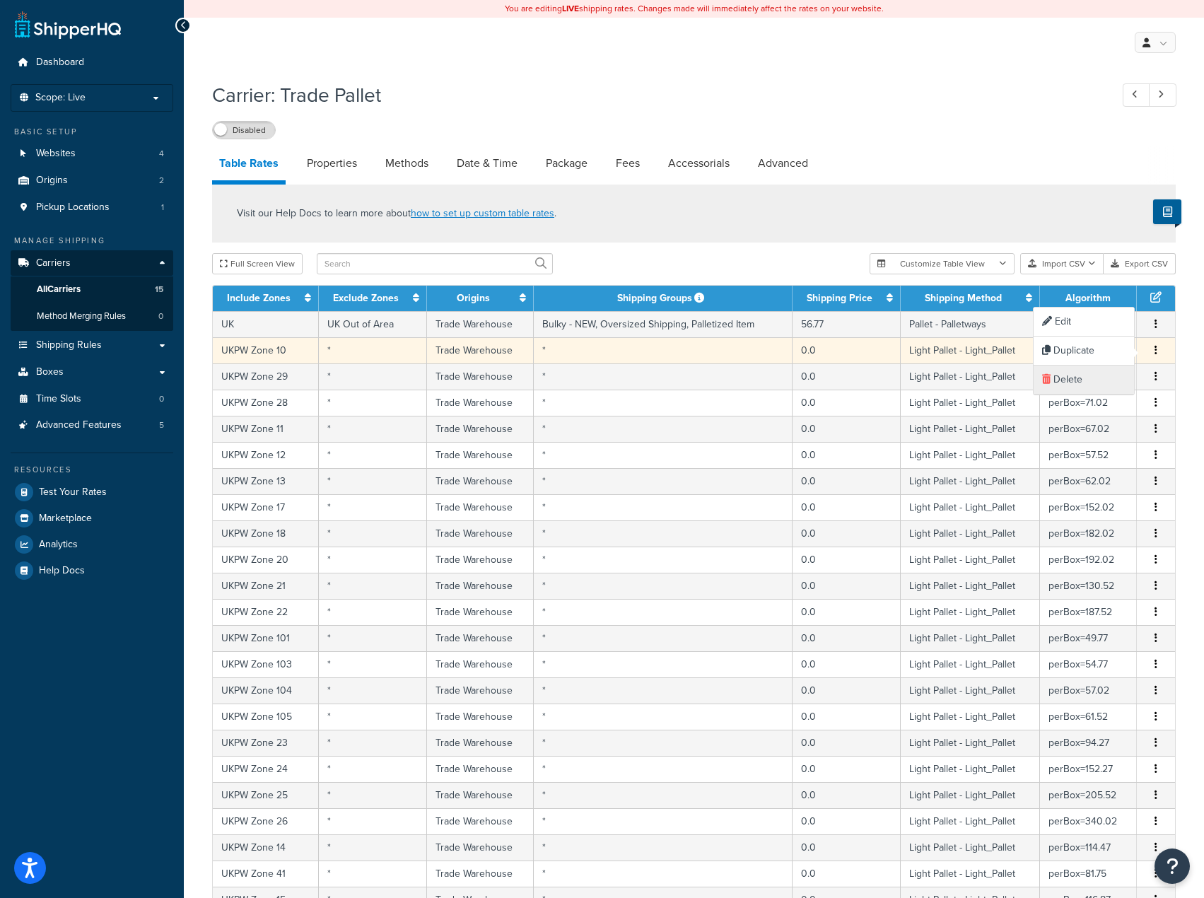
click at [1110, 372] on div "Delete" at bounding box center [1084, 380] width 100 height 29
click at [1160, 356] on button "button" at bounding box center [1156, 351] width 11 height 16
click at [1091, 377] on div "Delete" at bounding box center [1084, 380] width 100 height 29
click at [1153, 356] on button "button" at bounding box center [1156, 351] width 11 height 16
click at [1092, 375] on div "Delete" at bounding box center [1084, 380] width 100 height 29
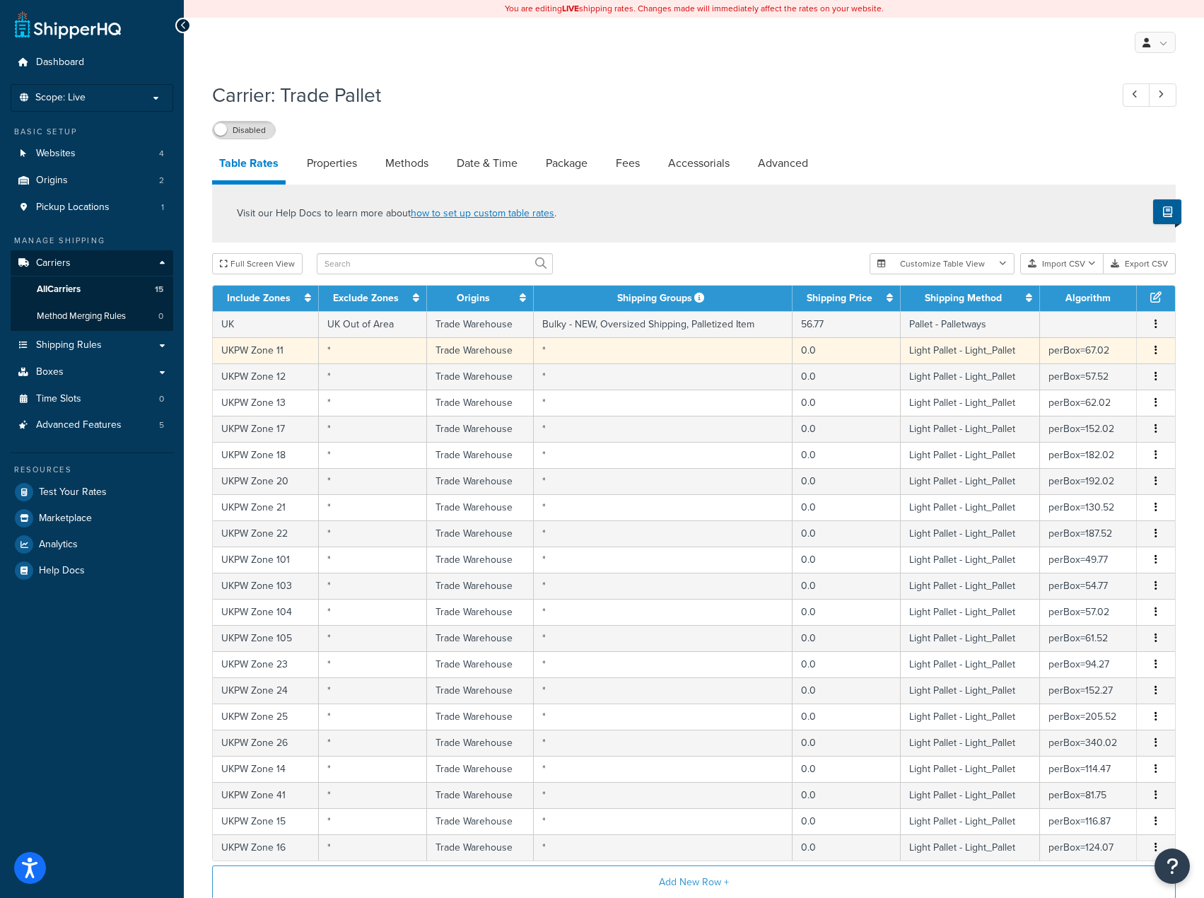
click at [1158, 354] on button "button" at bounding box center [1156, 351] width 11 height 16
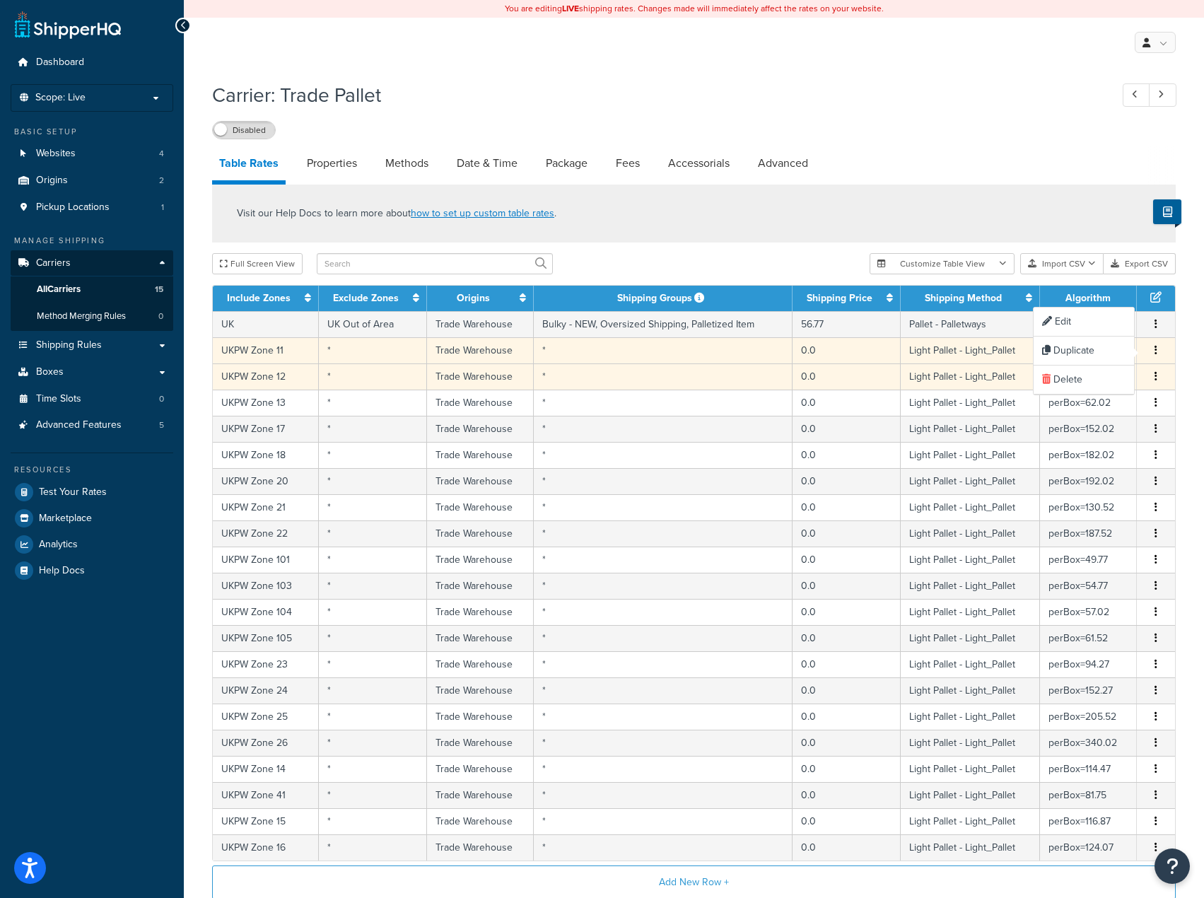
click at [1153, 377] on button "button" at bounding box center [1156, 377] width 11 height 16
click at [1085, 400] on div "Delete" at bounding box center [1084, 406] width 100 height 29
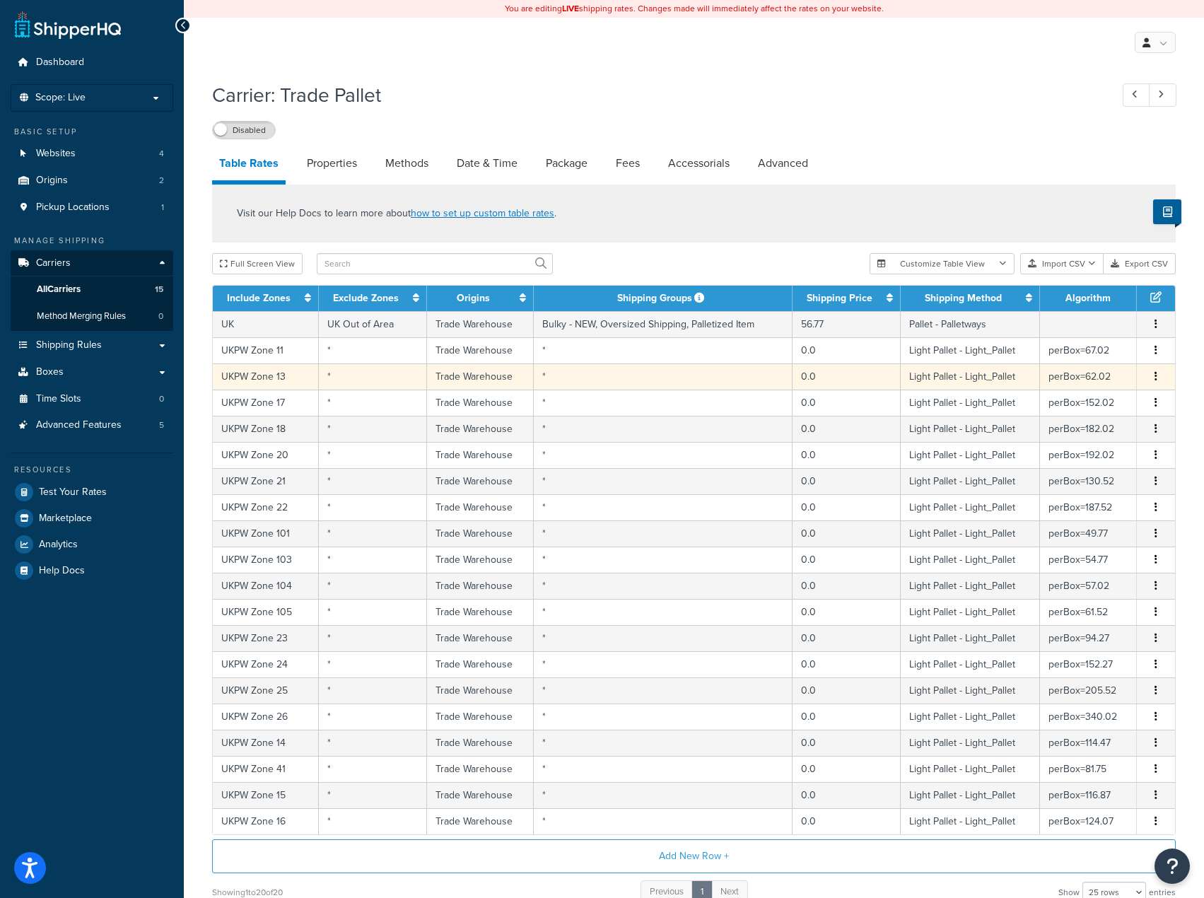
click at [1154, 375] on button "button" at bounding box center [1156, 377] width 11 height 16
click at [1075, 402] on div "Delete" at bounding box center [1084, 406] width 100 height 29
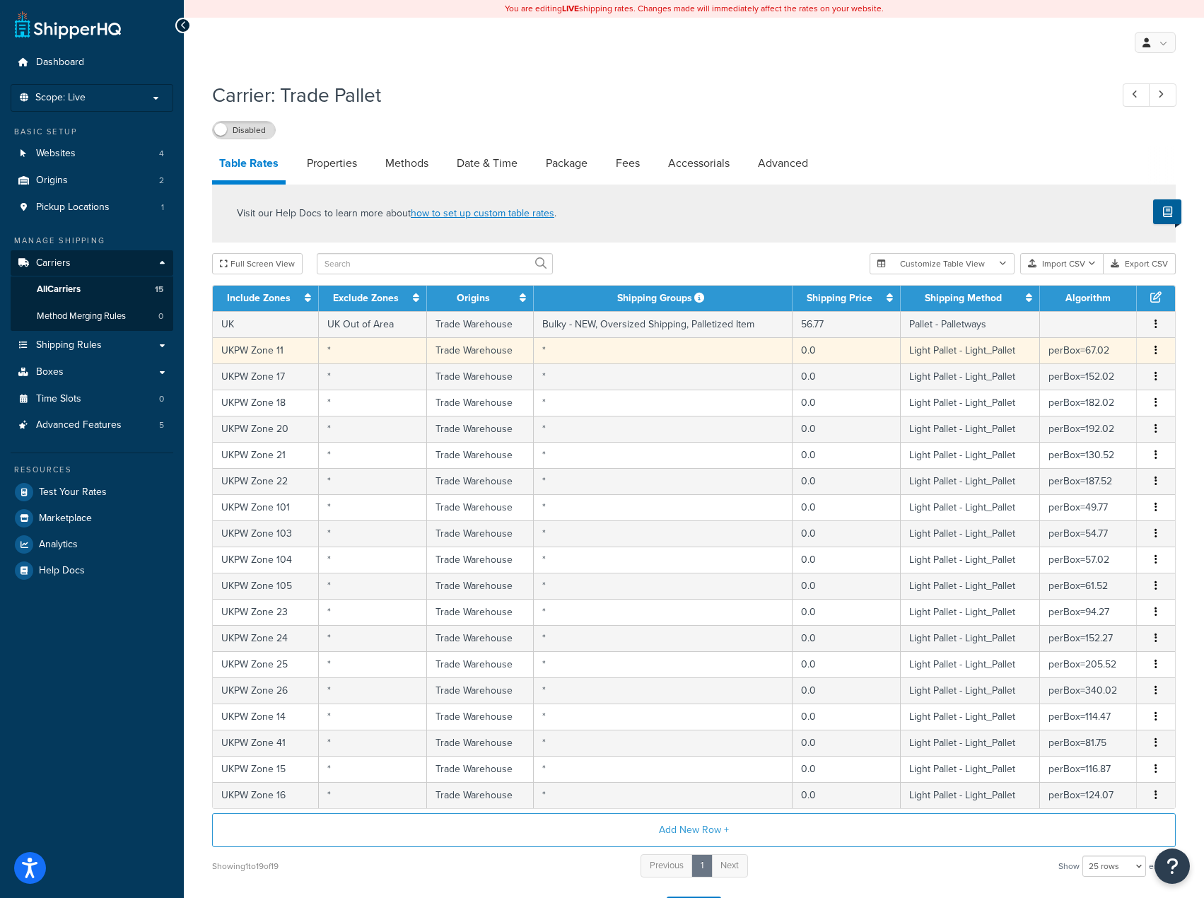
click at [1155, 350] on icon "button" at bounding box center [1156, 350] width 3 height 10
click at [1078, 385] on div "Delete" at bounding box center [1084, 380] width 100 height 29
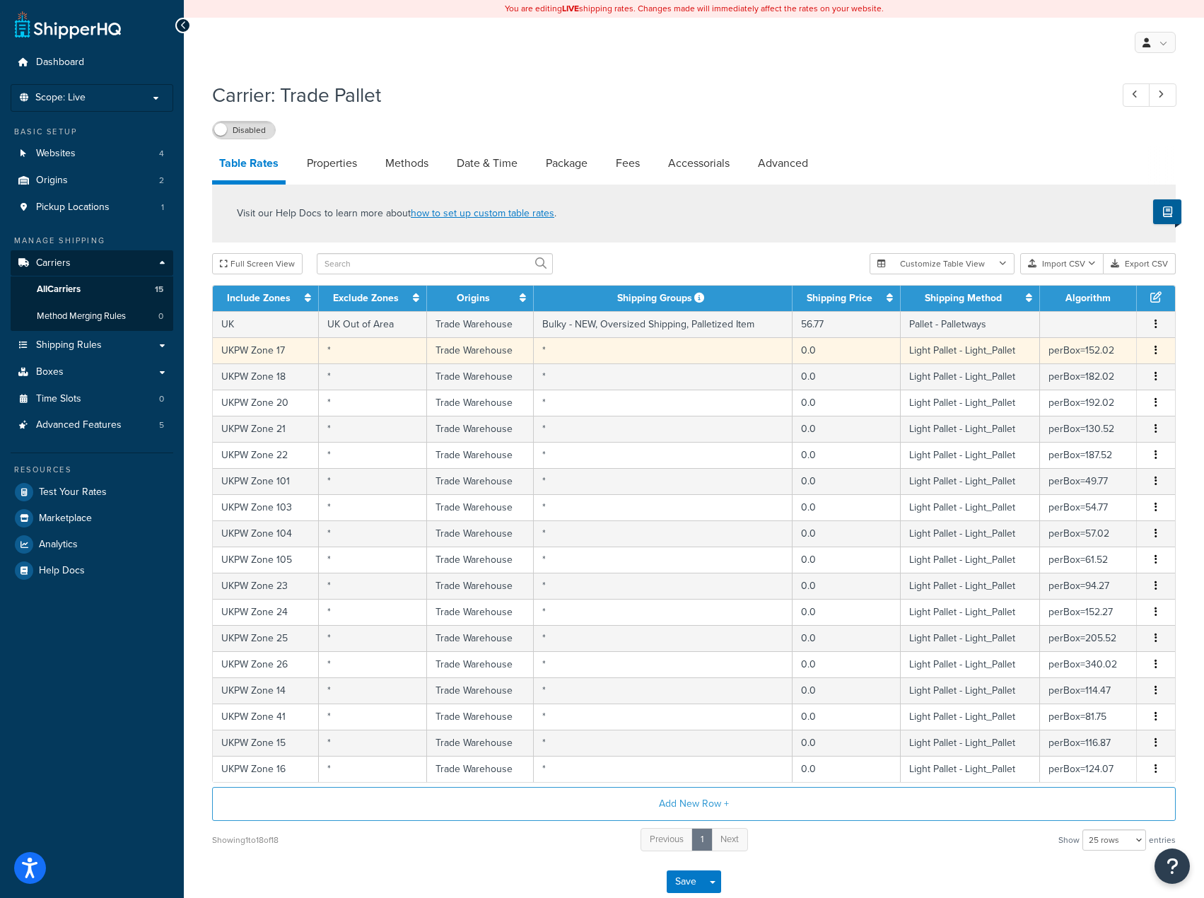
click at [1155, 349] on icon "button" at bounding box center [1156, 350] width 3 height 10
click at [1120, 387] on div "Delete" at bounding box center [1084, 380] width 100 height 29
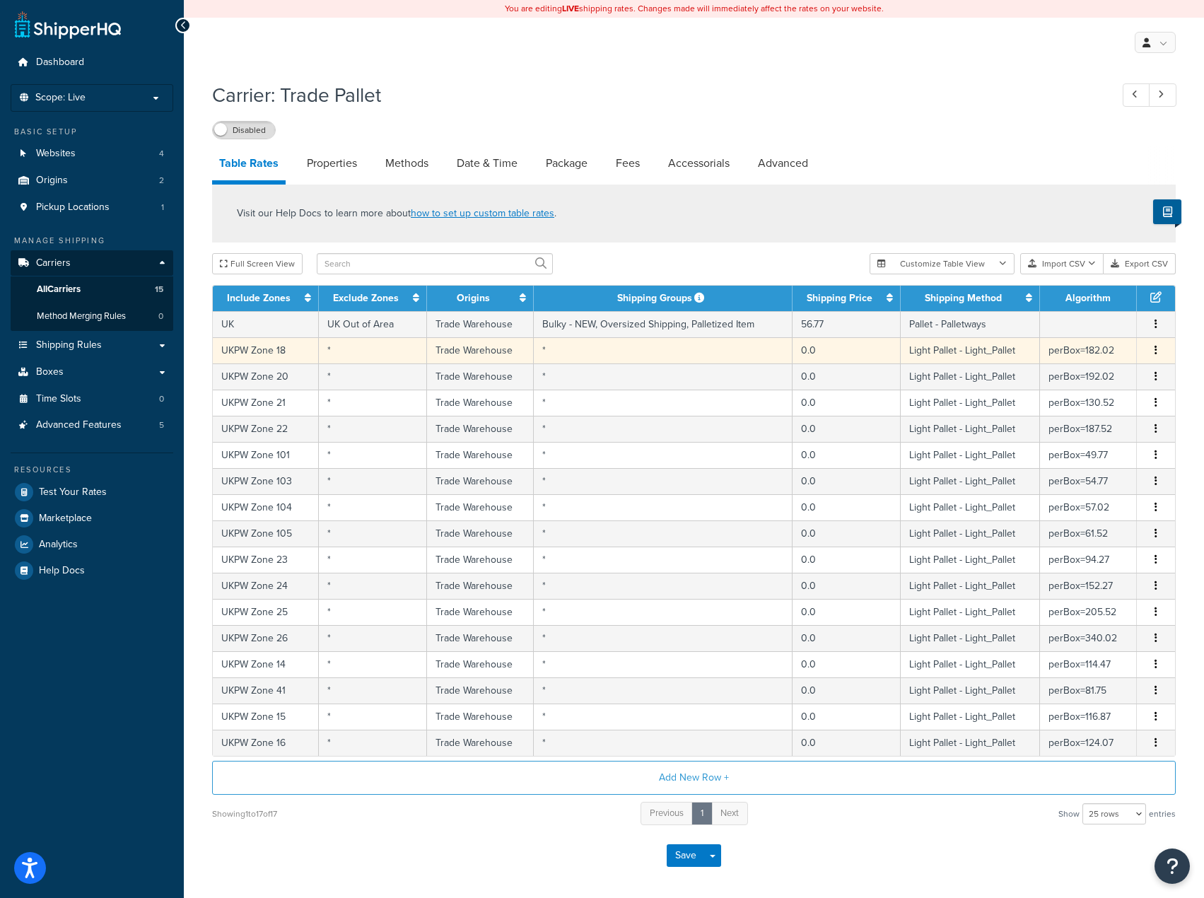
click at [1155, 355] on icon "button" at bounding box center [1156, 350] width 3 height 10
click at [1117, 395] on div "Edit Duplicate Delete" at bounding box center [1084, 351] width 102 height 88
click at [1117, 389] on div "Delete" at bounding box center [1084, 380] width 100 height 29
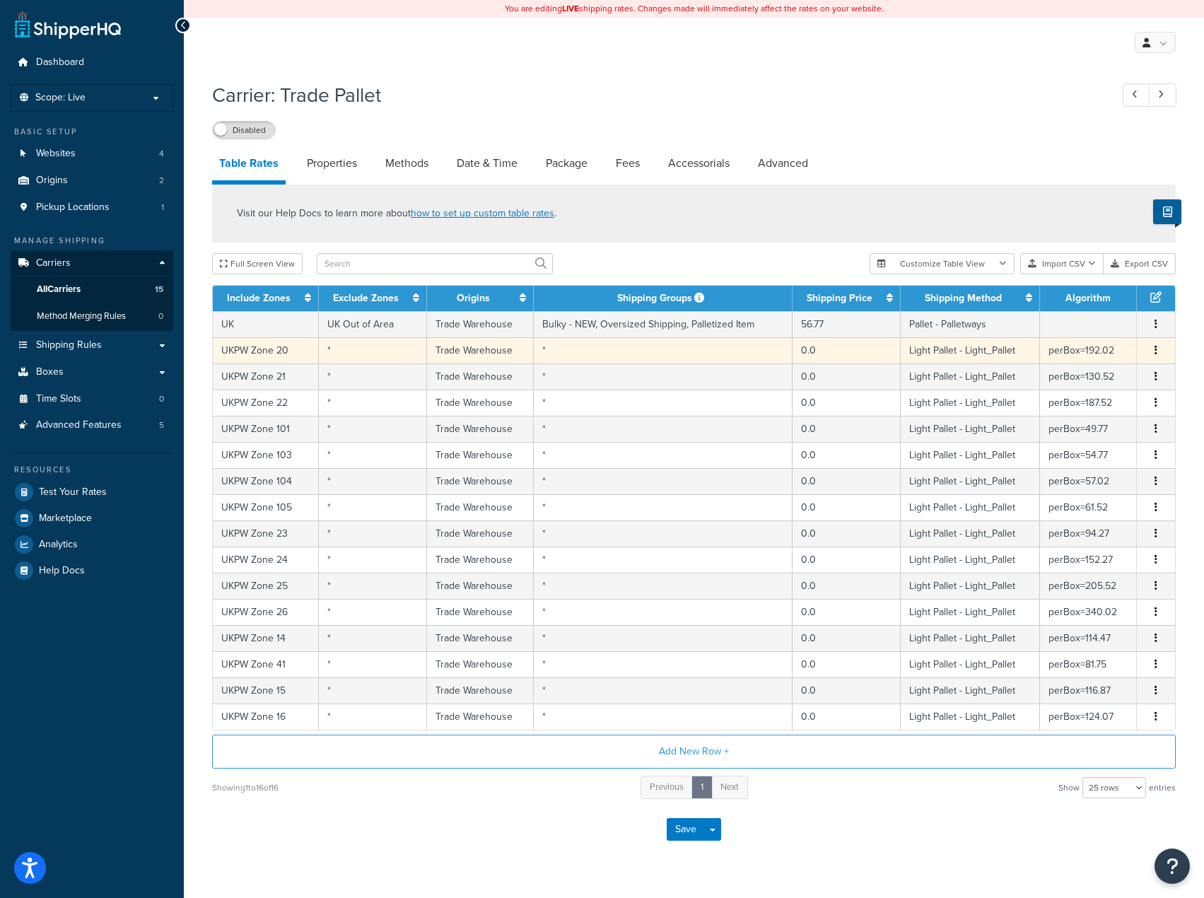
click at [1155, 354] on icon "button" at bounding box center [1156, 350] width 3 height 10
click at [1106, 379] on div "Delete" at bounding box center [1084, 380] width 100 height 29
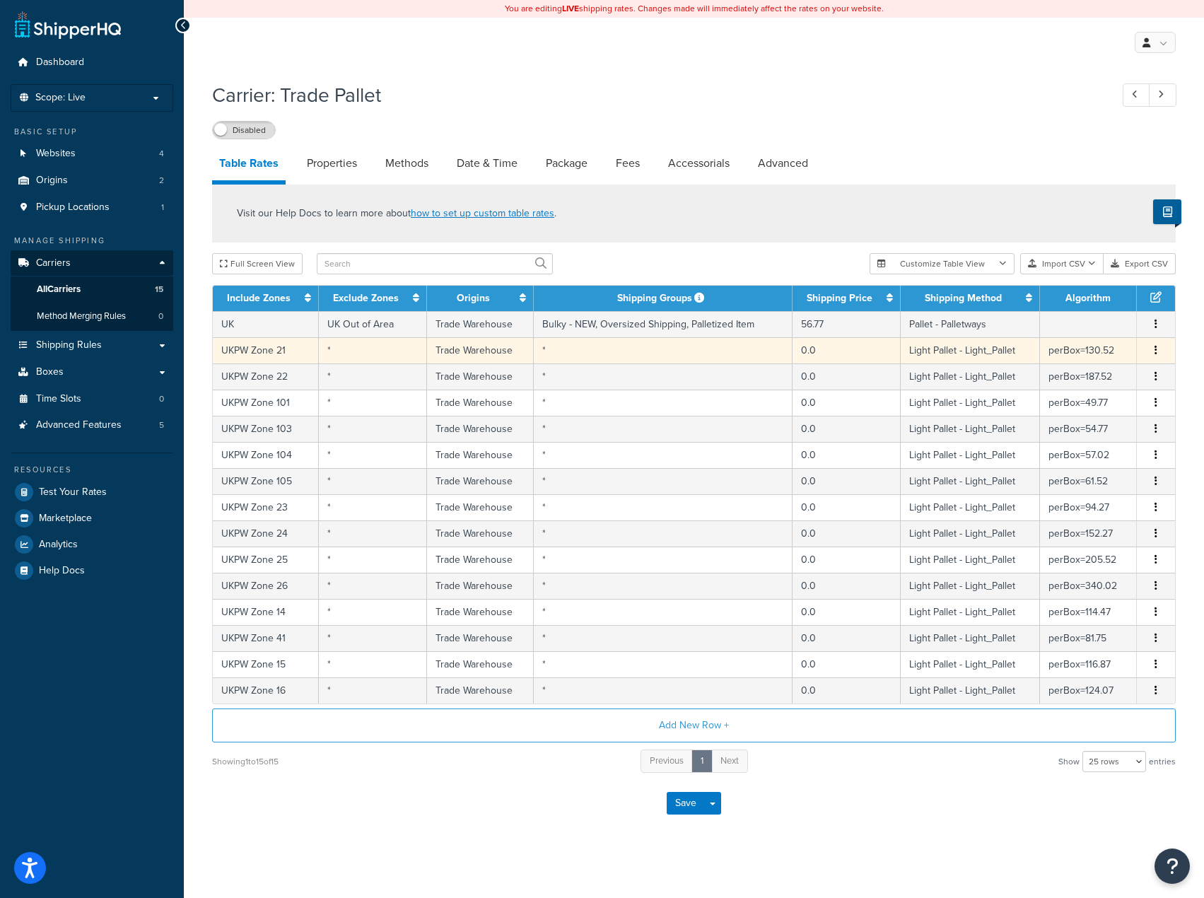
click at [1156, 359] on button "button" at bounding box center [1156, 351] width 11 height 16
click at [1102, 380] on div "Delete" at bounding box center [1084, 380] width 100 height 29
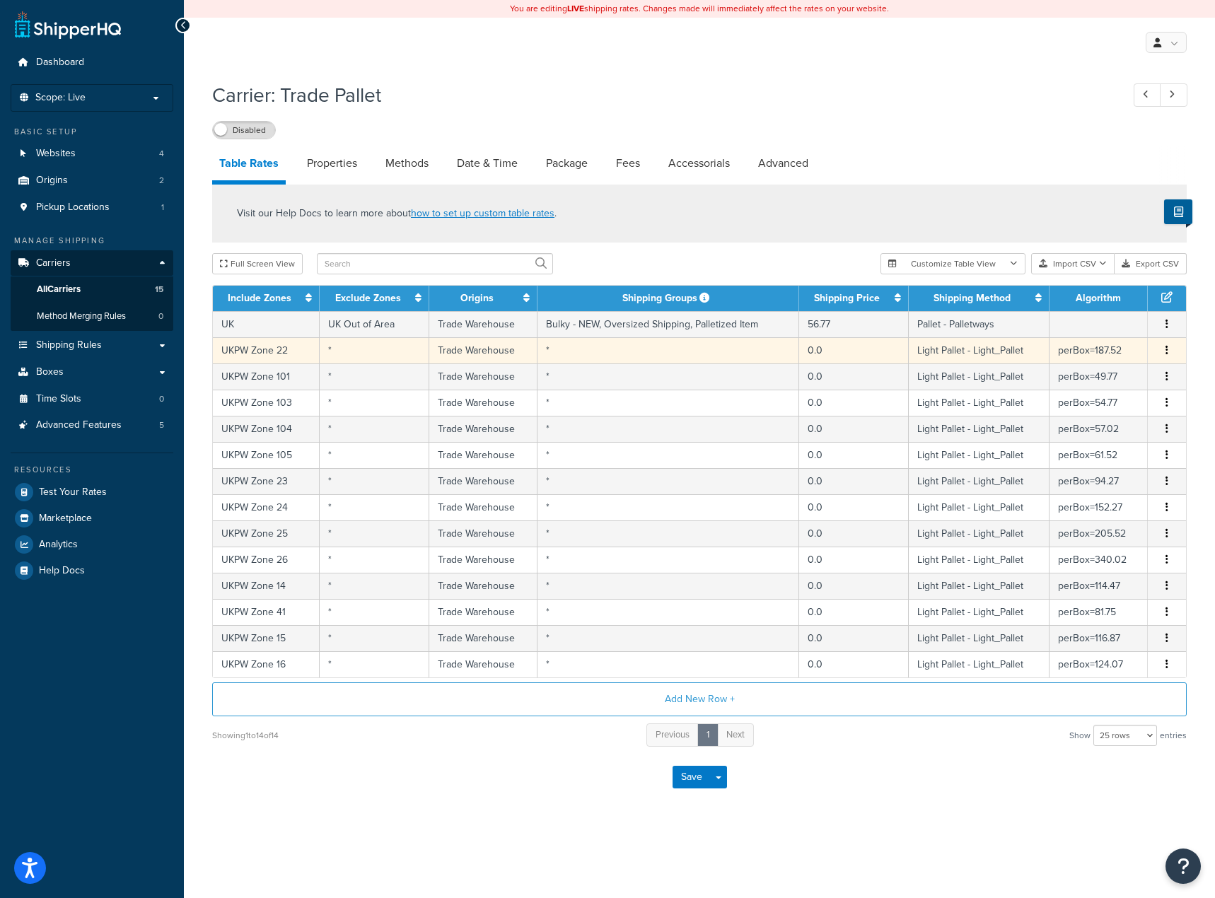
click at [1163, 342] on td "Edit Duplicate Delete" at bounding box center [1167, 350] width 38 height 26
click at [1164, 351] on button "button" at bounding box center [1166, 351] width 11 height 16
click at [1102, 379] on div "Delete" at bounding box center [1094, 380] width 100 height 29
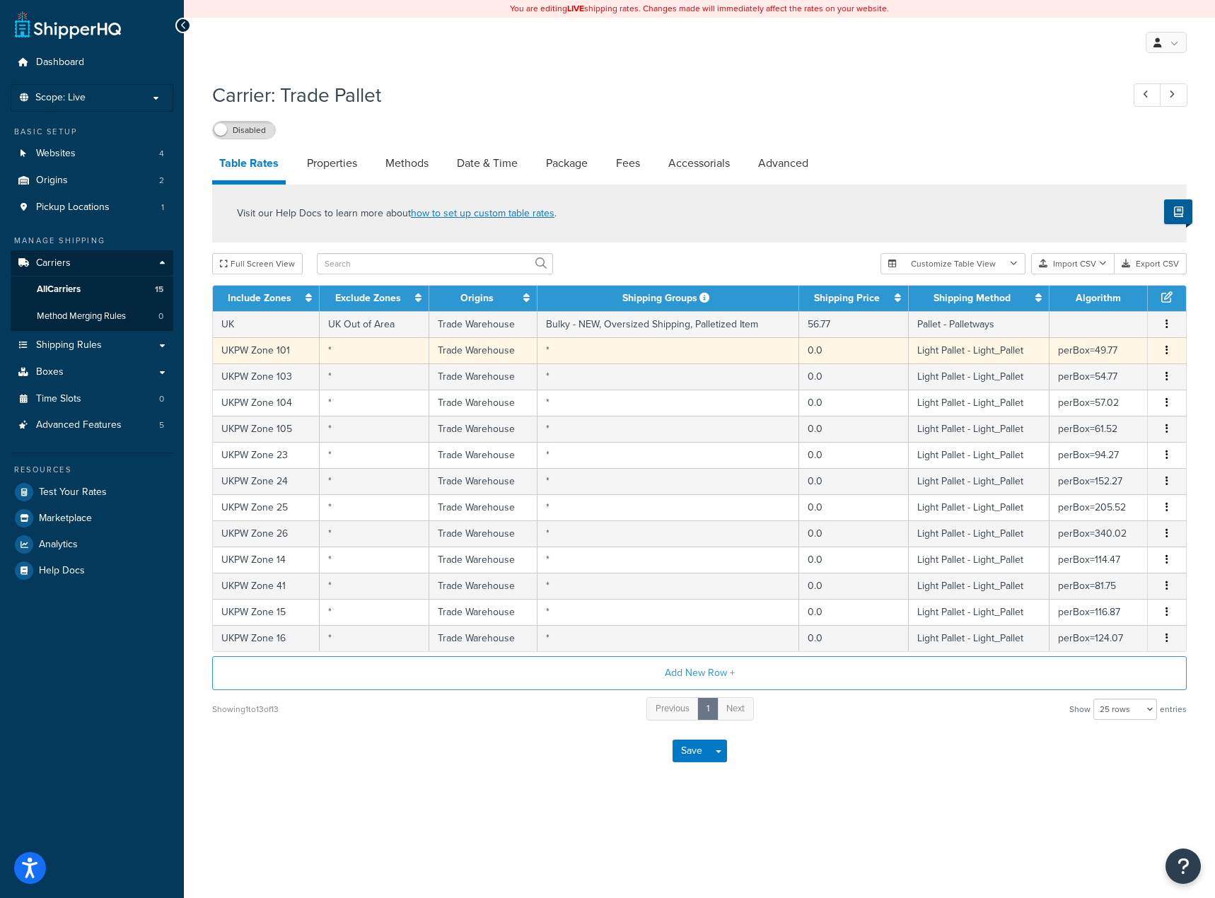
click at [1162, 349] on button "button" at bounding box center [1166, 351] width 11 height 16
click at [1110, 373] on div "Delete" at bounding box center [1094, 380] width 100 height 29
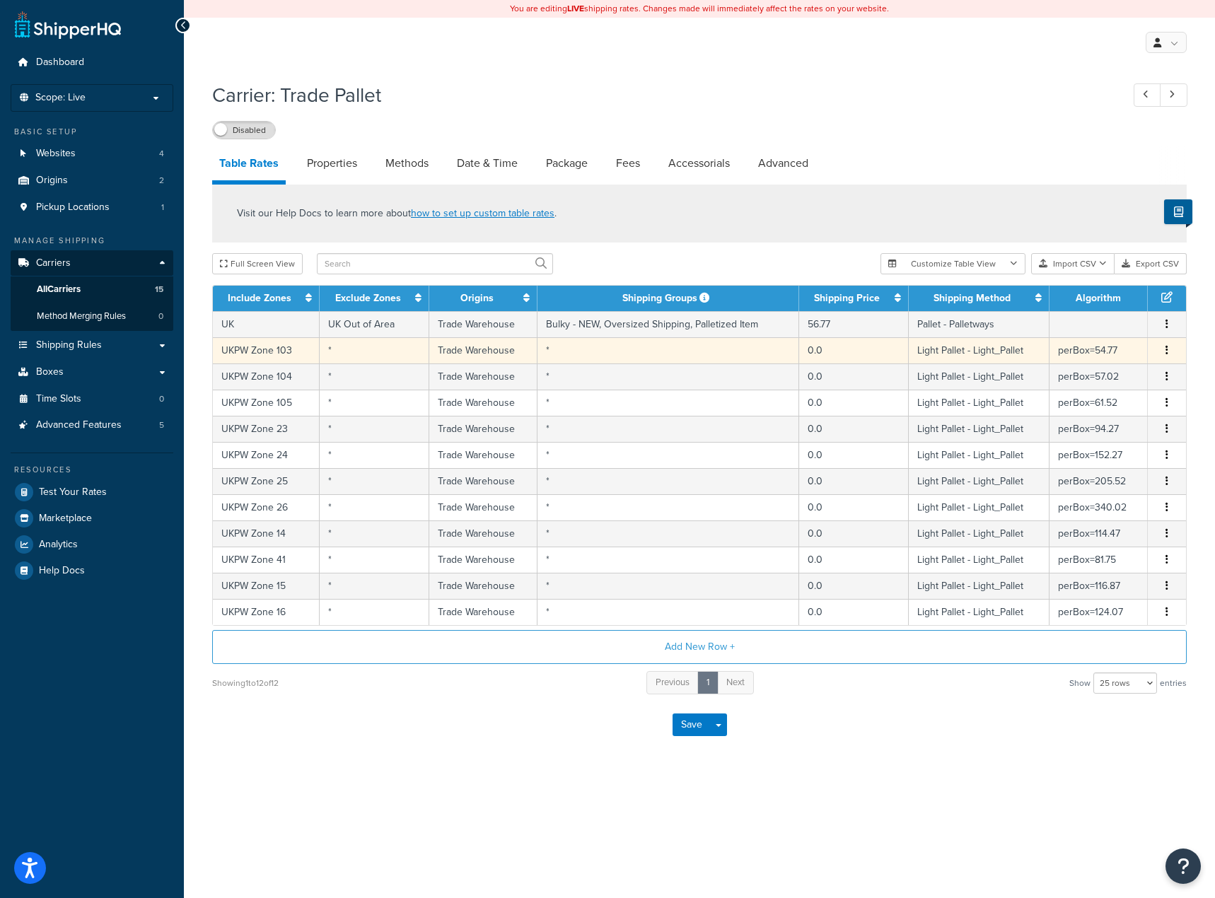
click at [1172, 355] on button "button" at bounding box center [1166, 351] width 11 height 16
click at [1114, 375] on div "Delete" at bounding box center [1094, 380] width 100 height 29
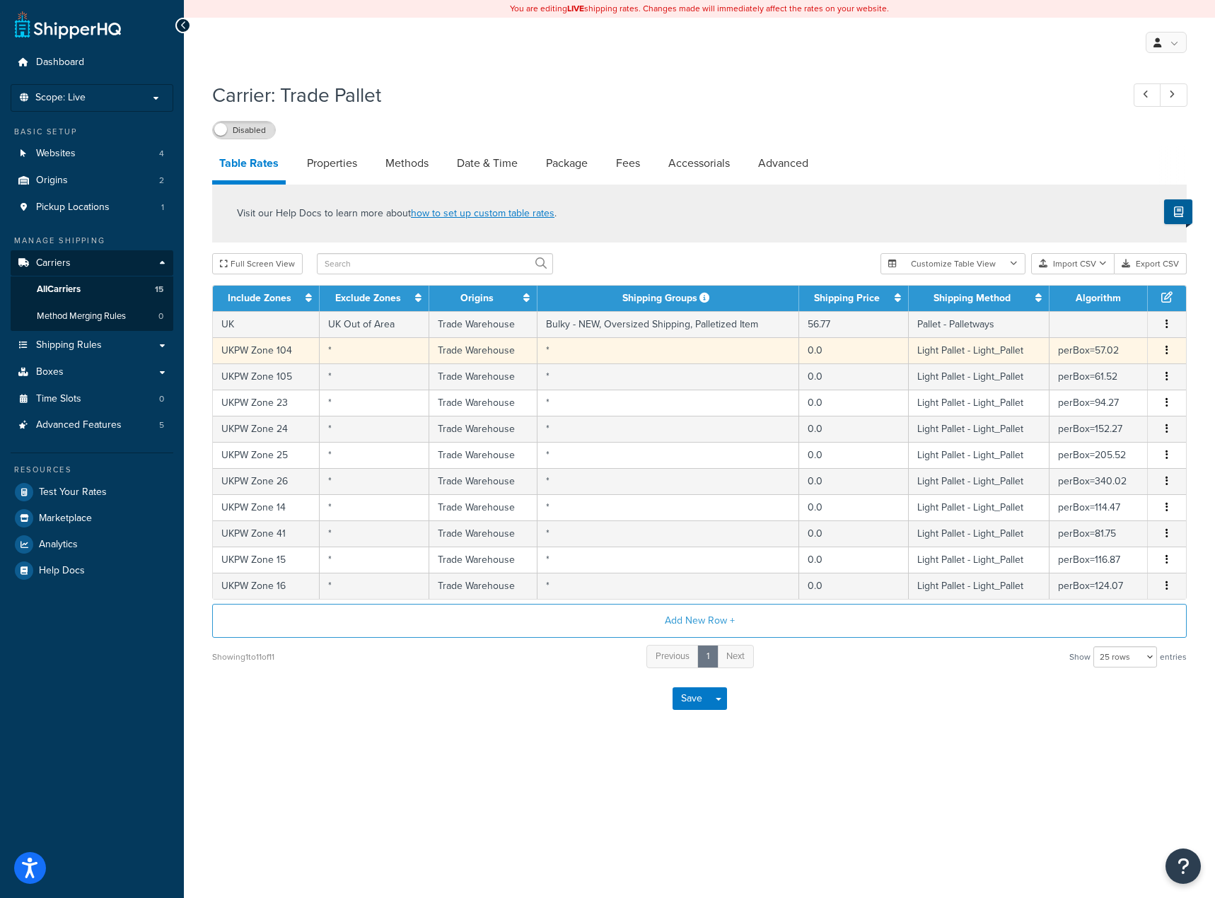
click at [1169, 353] on button "button" at bounding box center [1166, 351] width 11 height 16
click at [1134, 378] on div "Delete" at bounding box center [1094, 380] width 100 height 29
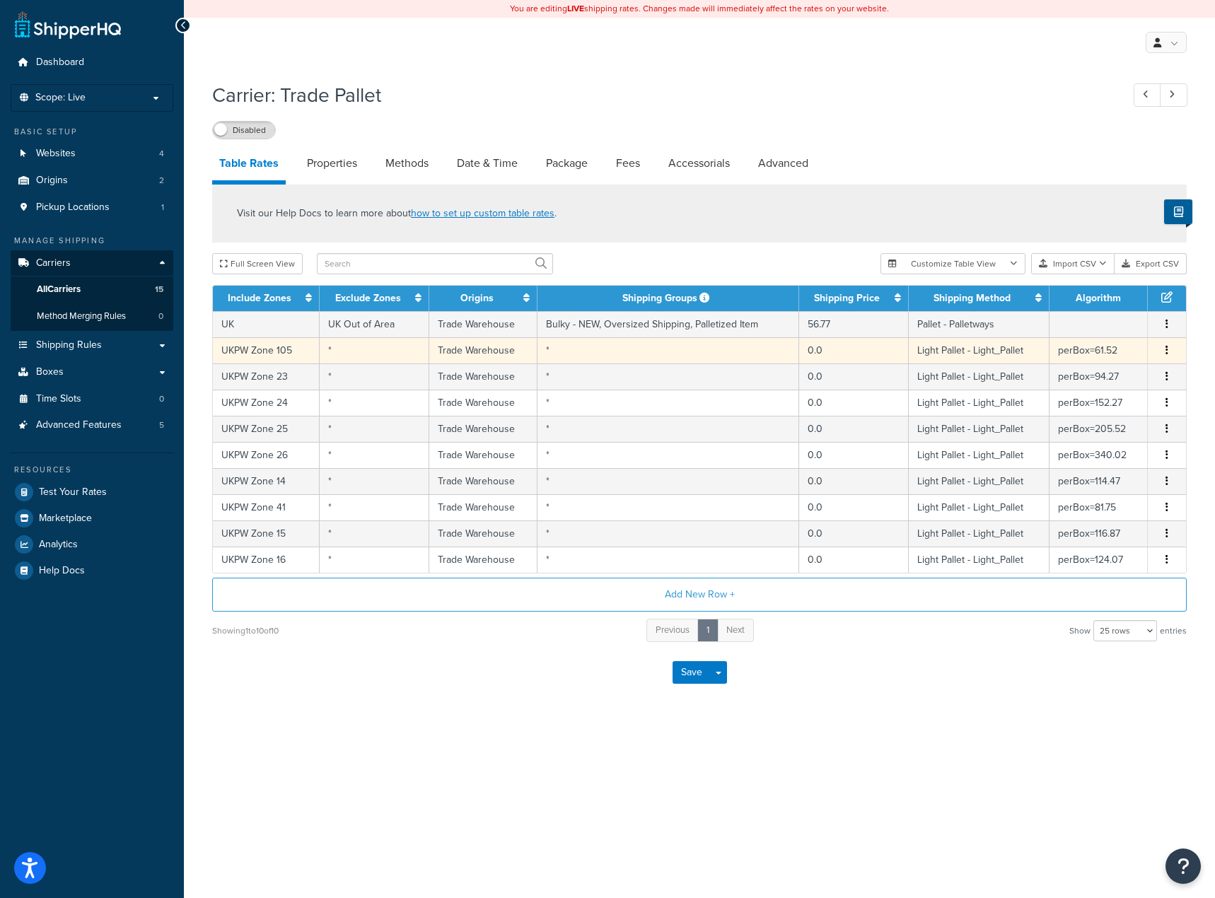
click at [1166, 348] on icon "button" at bounding box center [1166, 350] width 3 height 10
click at [1129, 380] on div "Delete" at bounding box center [1094, 380] width 100 height 29
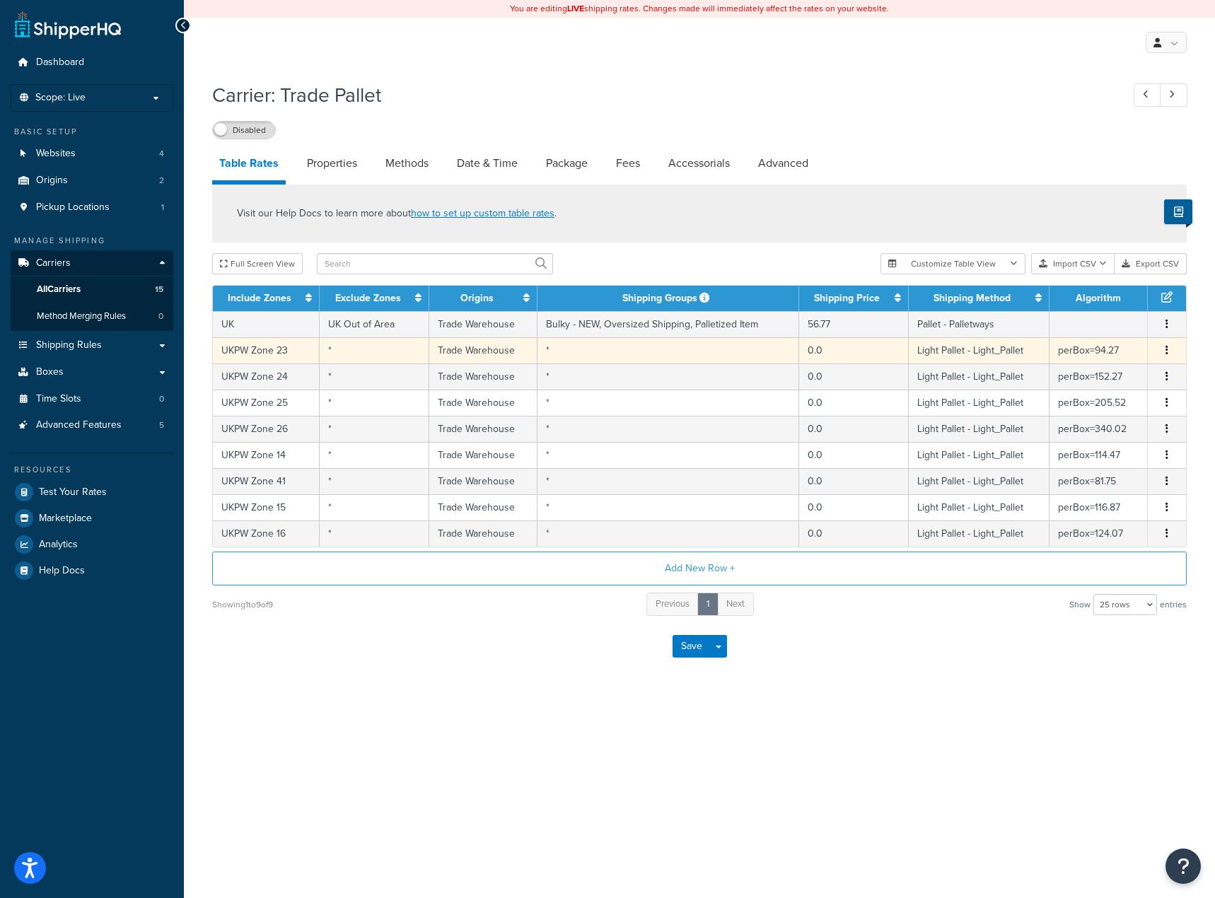
click at [1165, 351] on icon "button" at bounding box center [1166, 350] width 3 height 10
click at [1117, 375] on div "Delete" at bounding box center [1094, 380] width 100 height 29
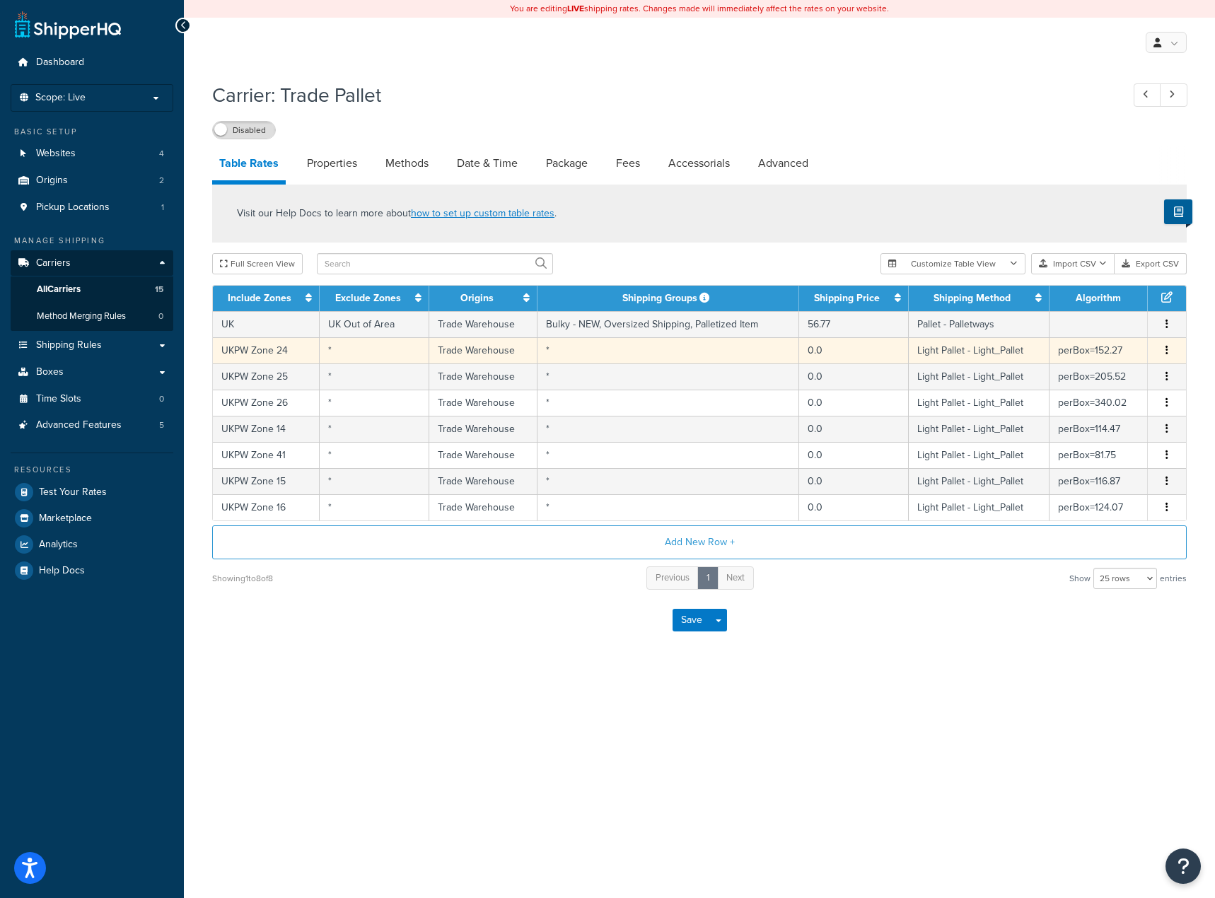
click at [1166, 350] on icon "button" at bounding box center [1166, 350] width 3 height 10
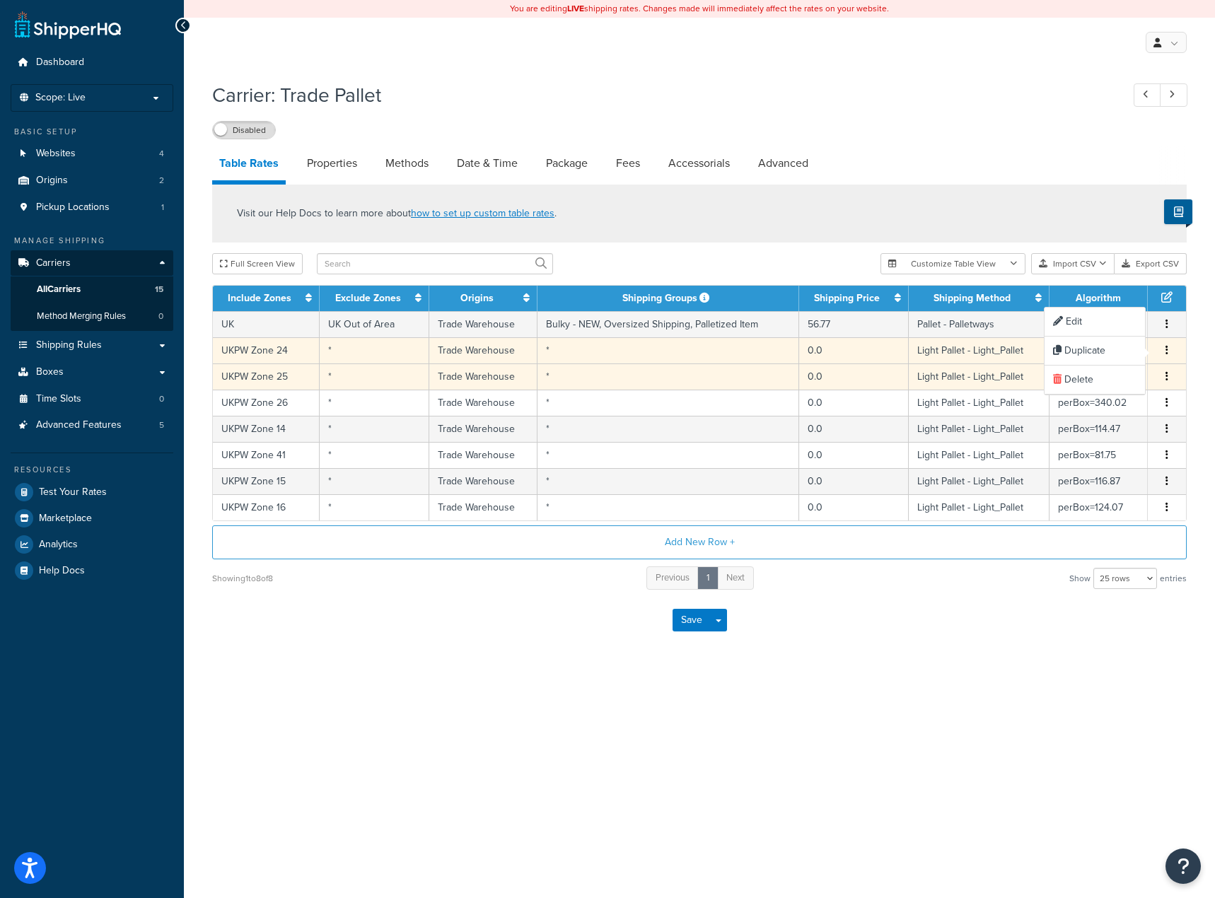
click at [1146, 363] on td "perBox=205.52" at bounding box center [1098, 376] width 98 height 26
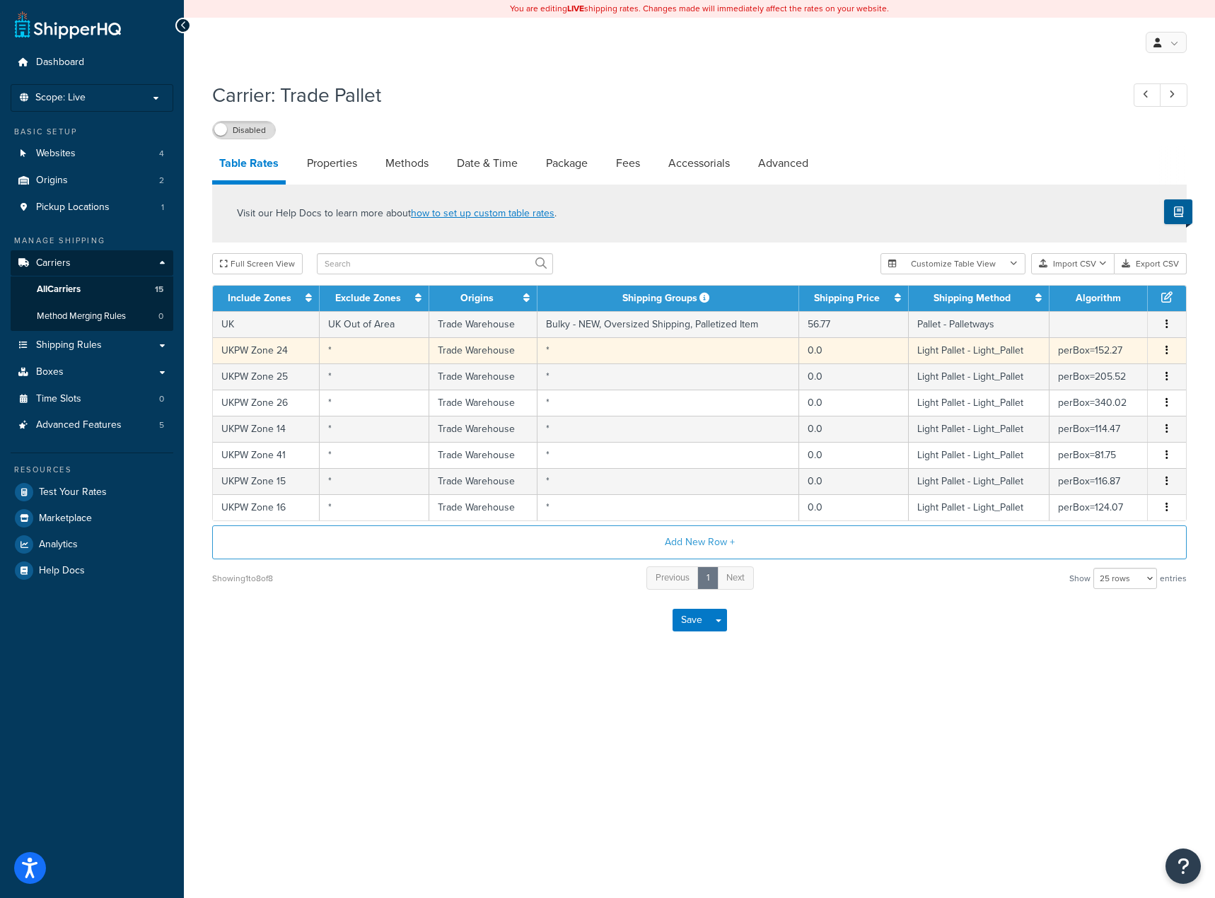
click at [1163, 355] on div "Visit our Help Docs to learn more about how to set up custom table rates . Full…" at bounding box center [700, 388] width 996 height 407
select select "181441"
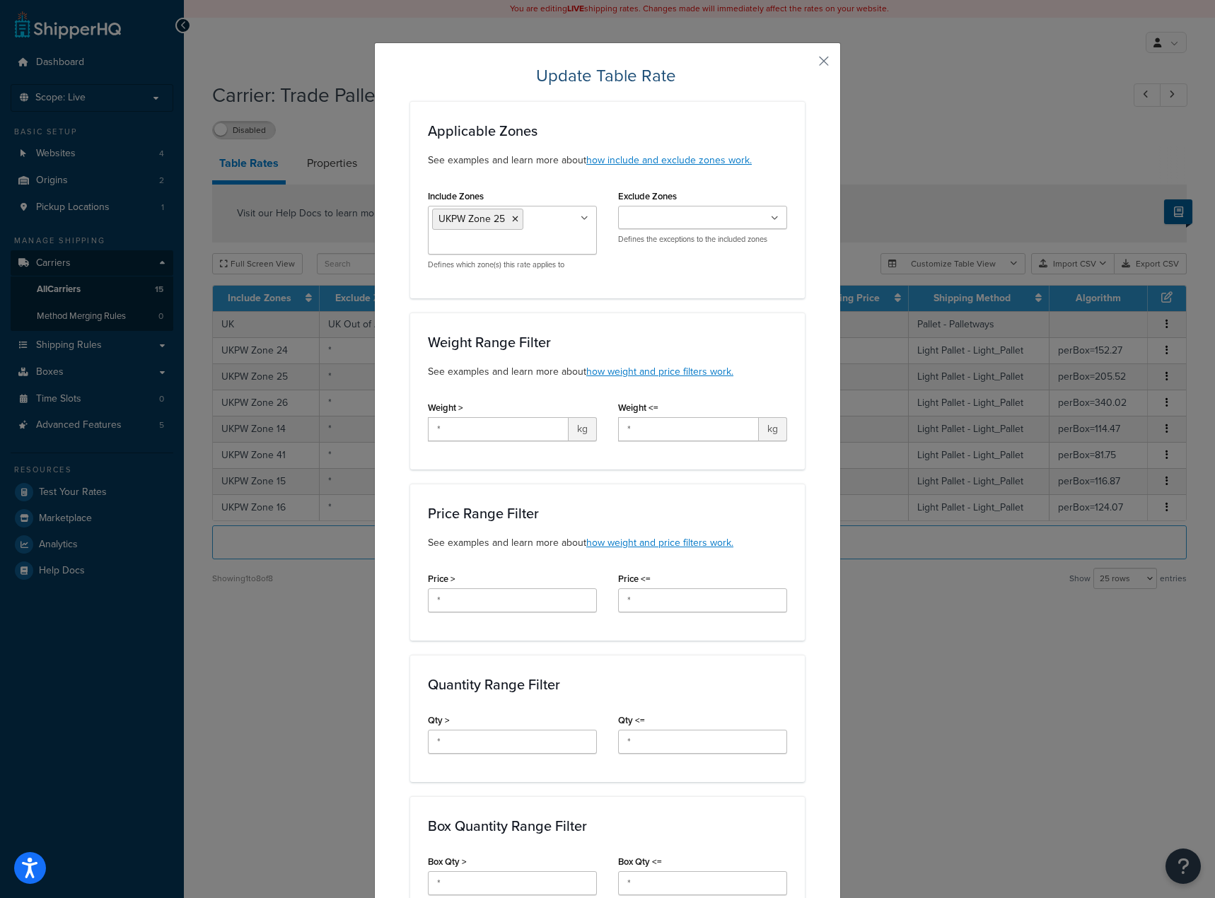
click at [809, 65] on div "Update Table Rate Applicable Zones See examples and learn more about how includ…" at bounding box center [607, 861] width 467 height 1639
click at [810, 65] on div "Update Table Rate Applicable Zones See examples and learn more about how includ…" at bounding box center [607, 861] width 467 height 1639
click at [805, 64] on button "button" at bounding box center [803, 66] width 4 height 4
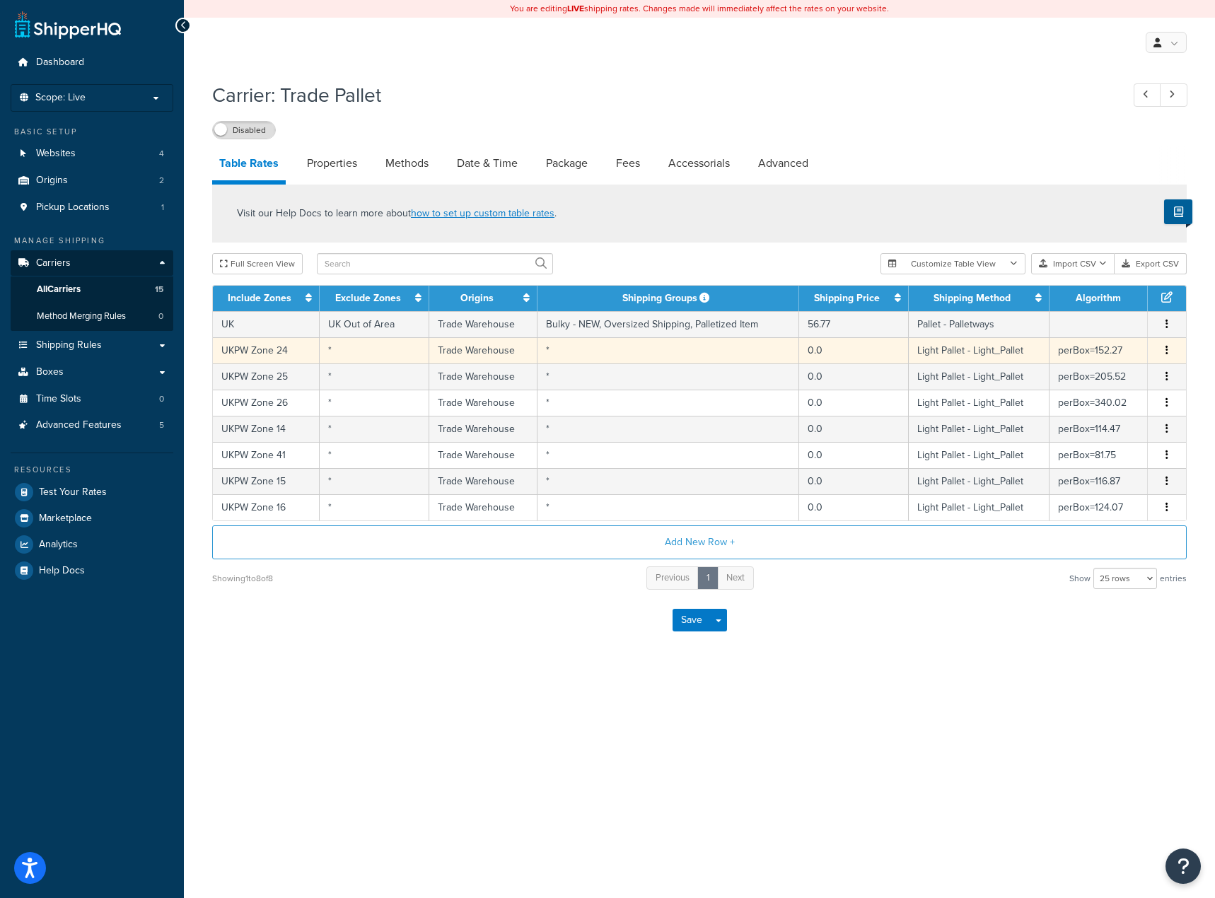
click at [1167, 353] on icon "button" at bounding box center [1166, 350] width 3 height 10
click at [1083, 385] on div "Delete" at bounding box center [1094, 380] width 100 height 29
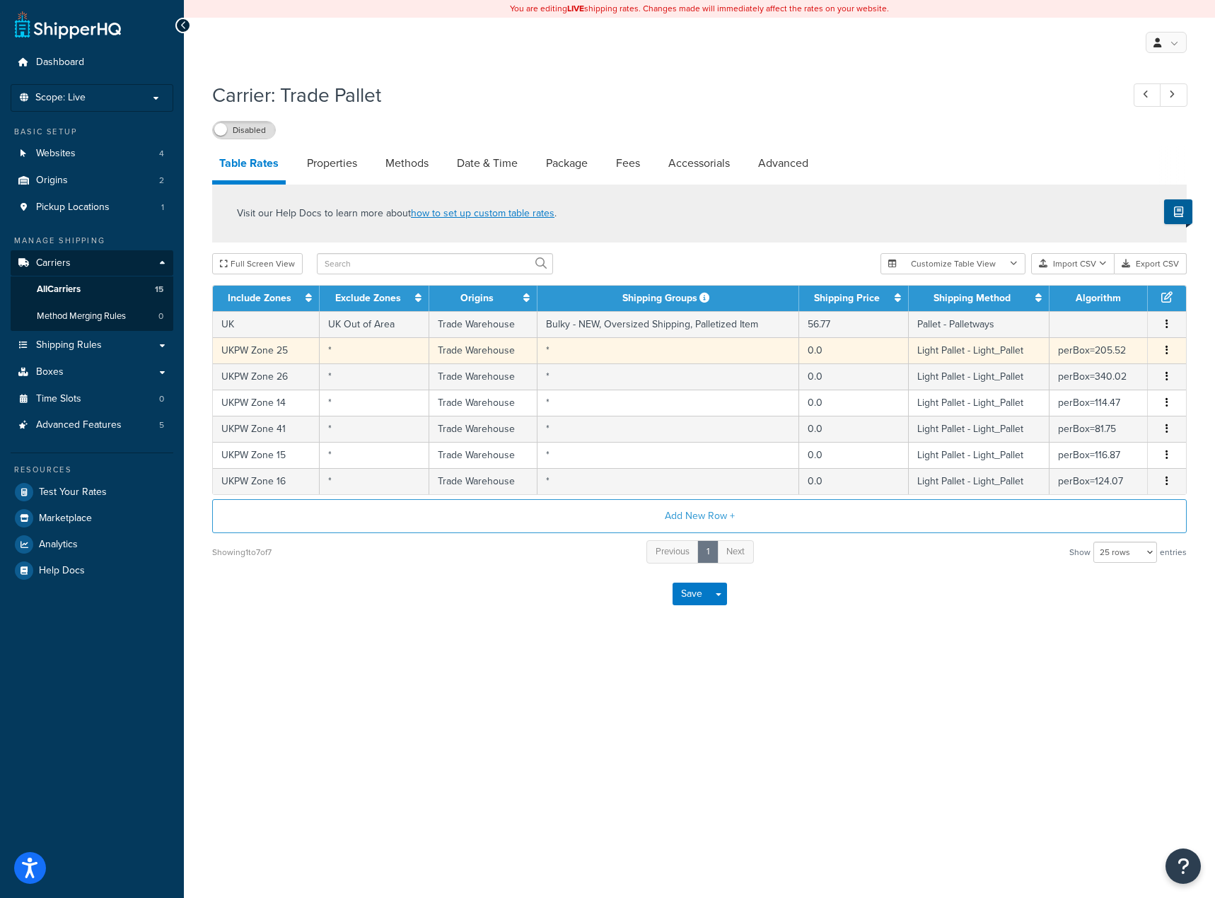
click at [1172, 343] on button "button" at bounding box center [1166, 351] width 11 height 16
click at [1092, 376] on div "Delete" at bounding box center [1094, 380] width 100 height 29
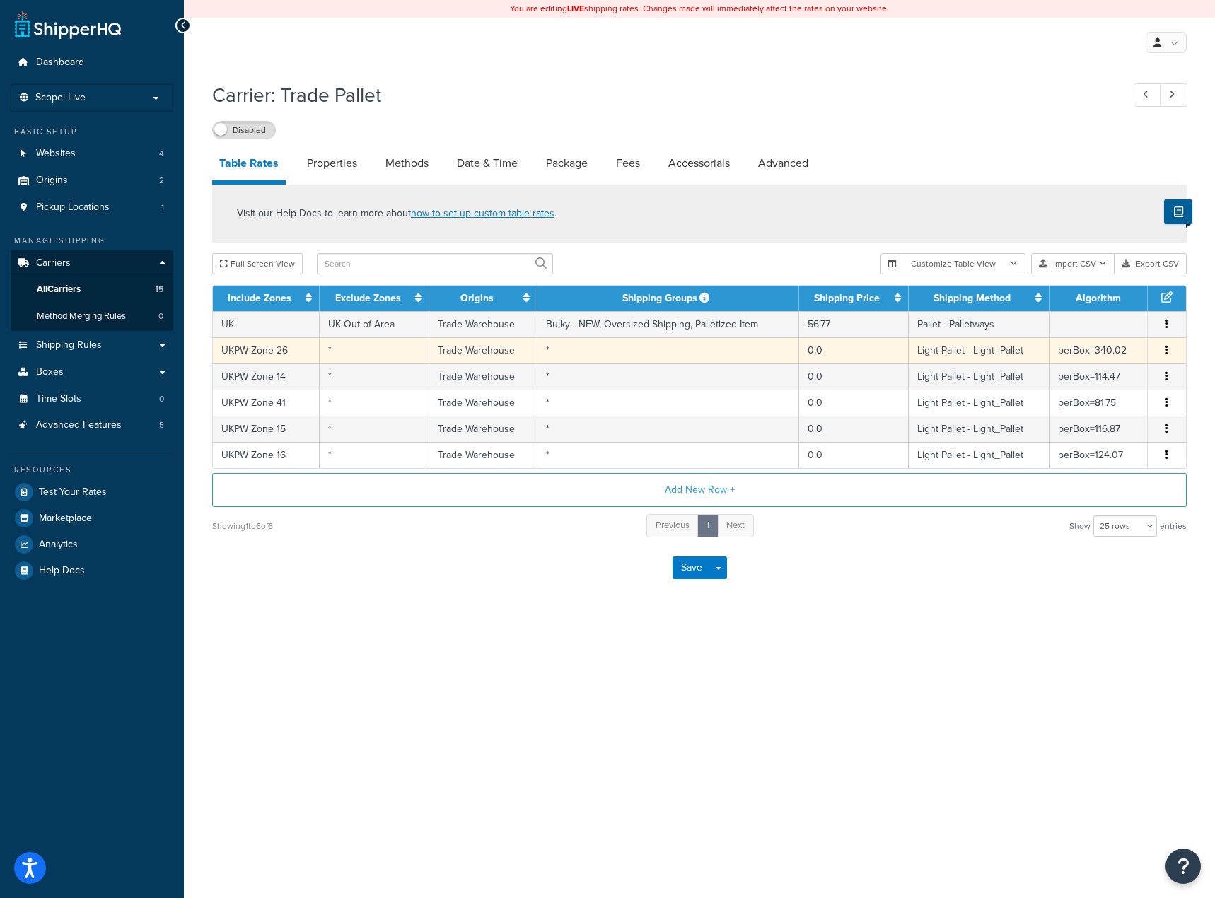
click at [1165, 352] on icon "button" at bounding box center [1166, 350] width 3 height 10
click at [1101, 378] on div "Delete" at bounding box center [1094, 380] width 100 height 29
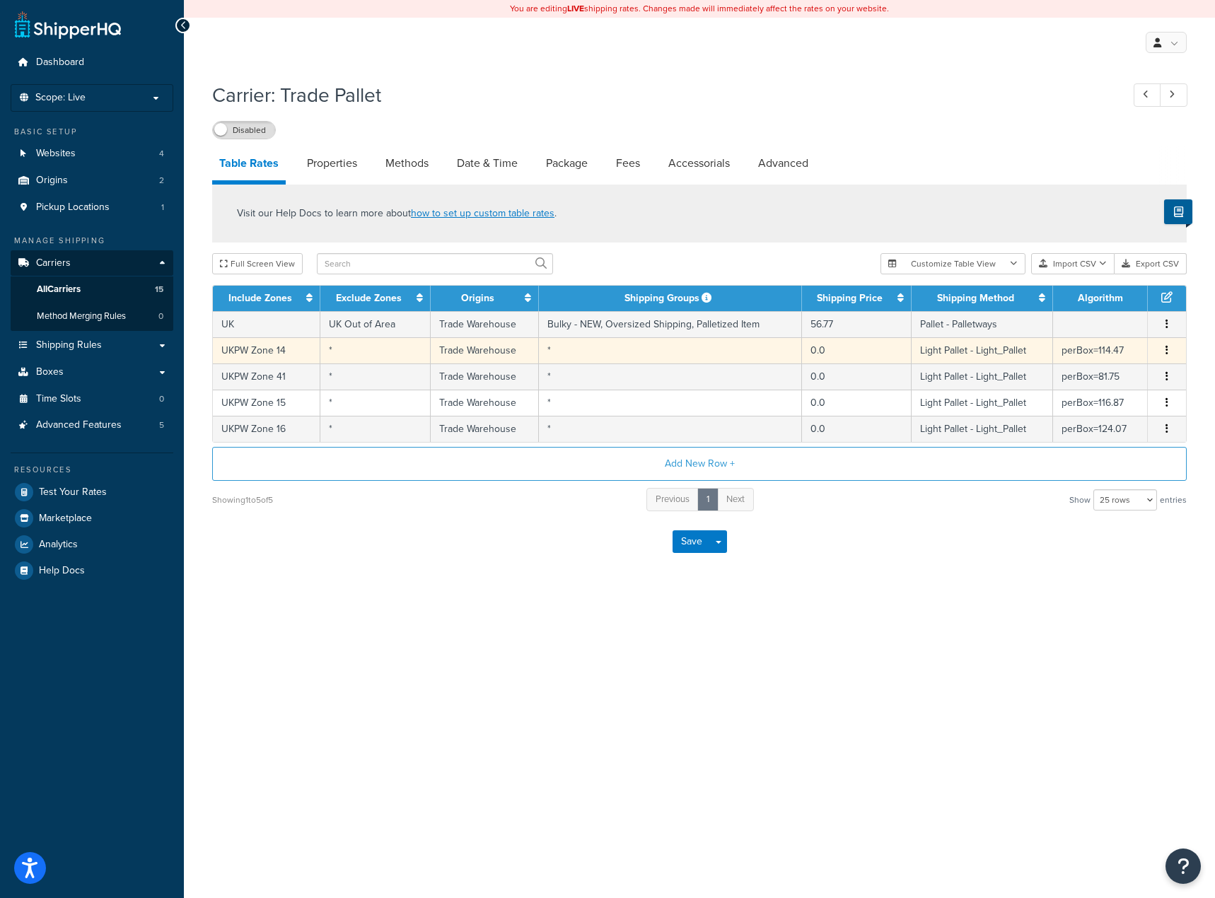
click at [1172, 346] on span "Edit Duplicate Delete" at bounding box center [1166, 351] width 21 height 16
click at [1172, 349] on span "Edit Duplicate Delete" at bounding box center [1166, 351] width 21 height 16
click at [1167, 351] on icon "button" at bounding box center [1166, 350] width 3 height 10
click at [1100, 387] on div "Delete" at bounding box center [1094, 380] width 100 height 29
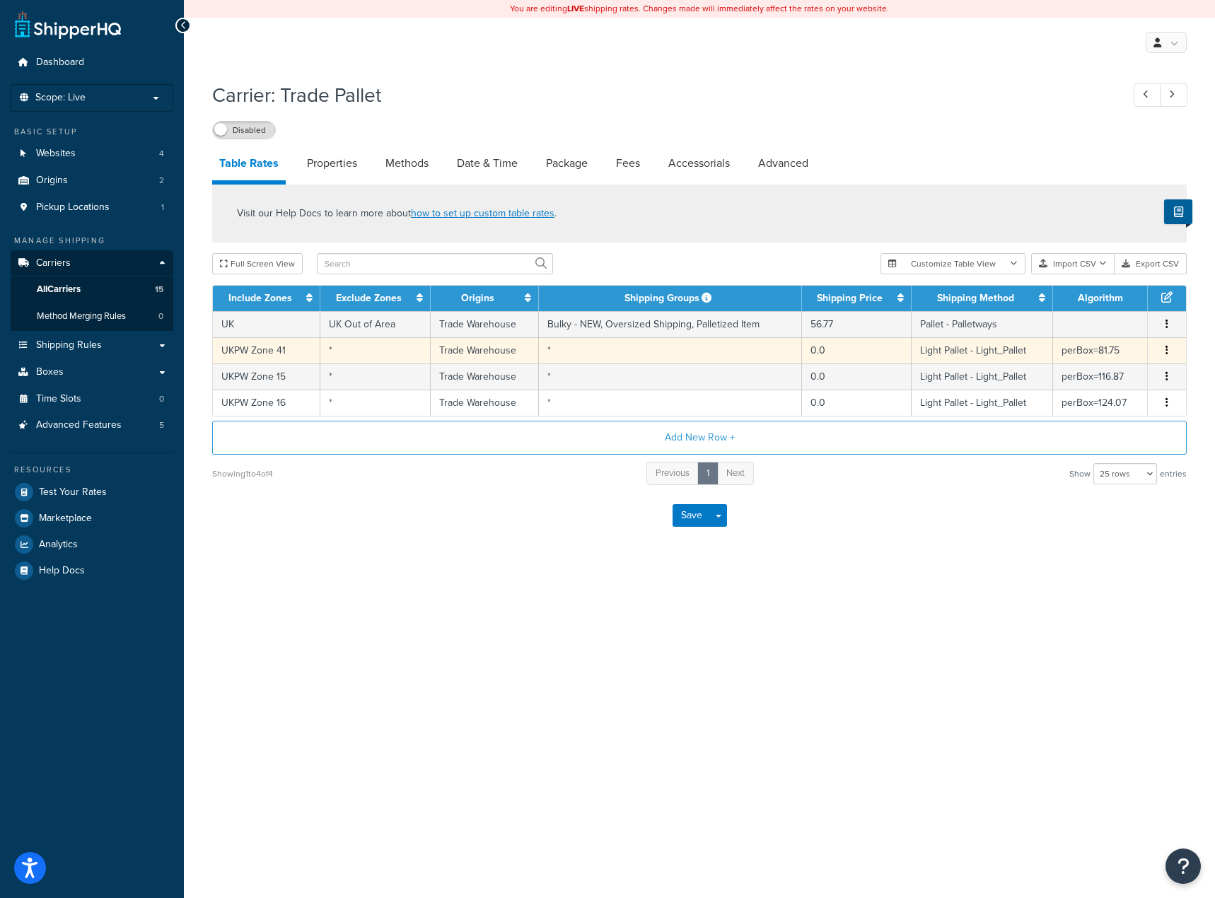
click at [1166, 349] on icon "button" at bounding box center [1166, 350] width 3 height 10
click at [1107, 390] on div "Delete" at bounding box center [1094, 380] width 100 height 29
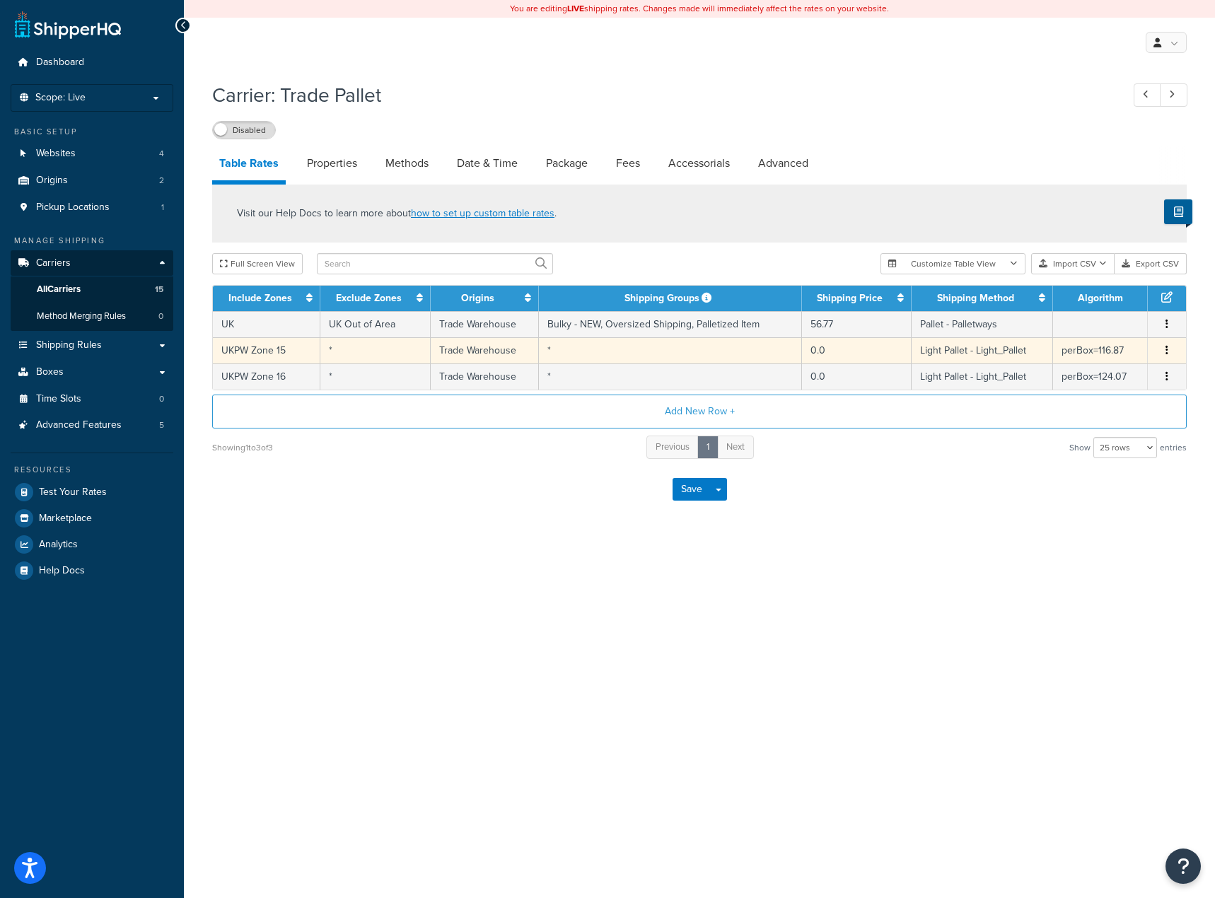
click at [1165, 345] on icon "button" at bounding box center [1166, 350] width 3 height 10
click at [1074, 380] on div "Delete" at bounding box center [1094, 380] width 100 height 29
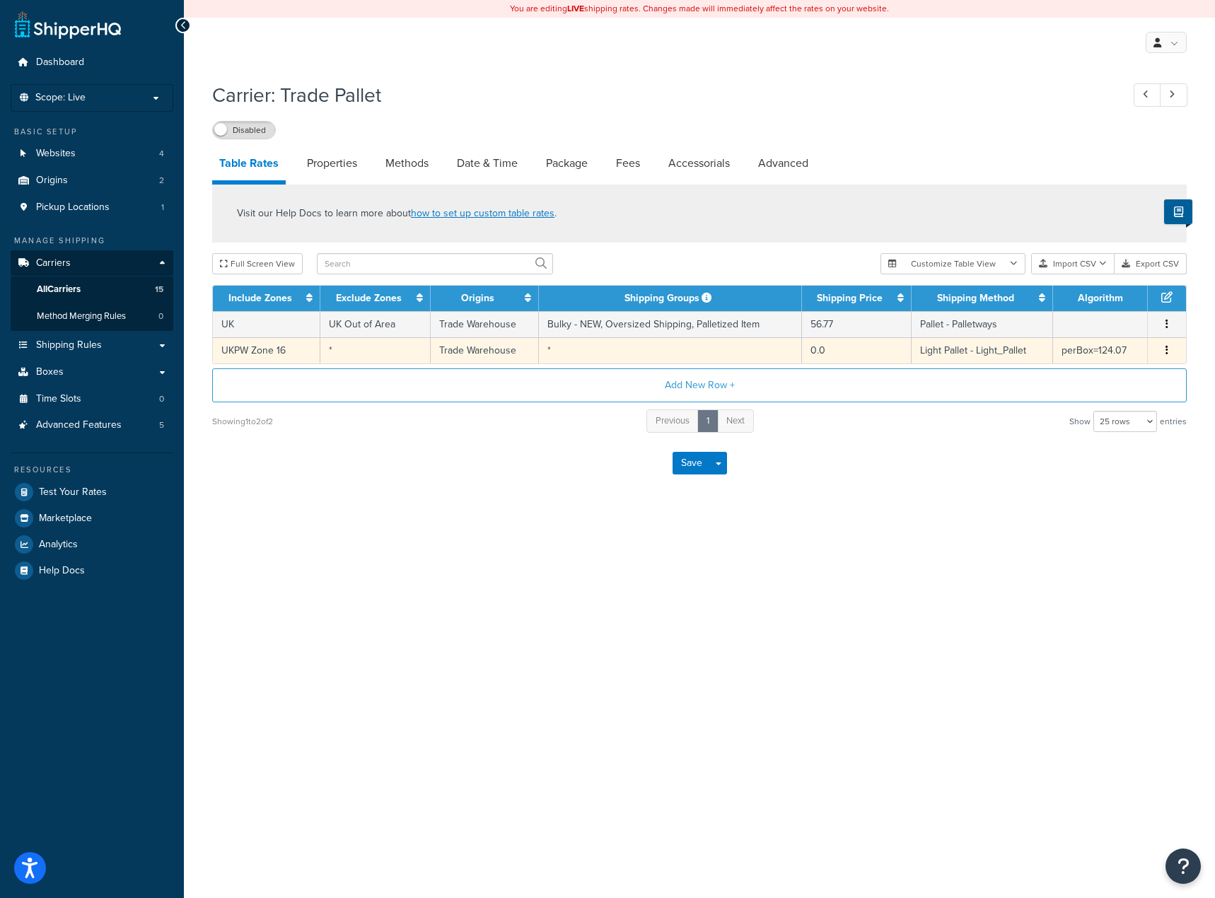
click at [1163, 351] on button "button" at bounding box center [1166, 351] width 11 height 16
click at [1085, 380] on div "Delete" at bounding box center [1094, 380] width 100 height 29
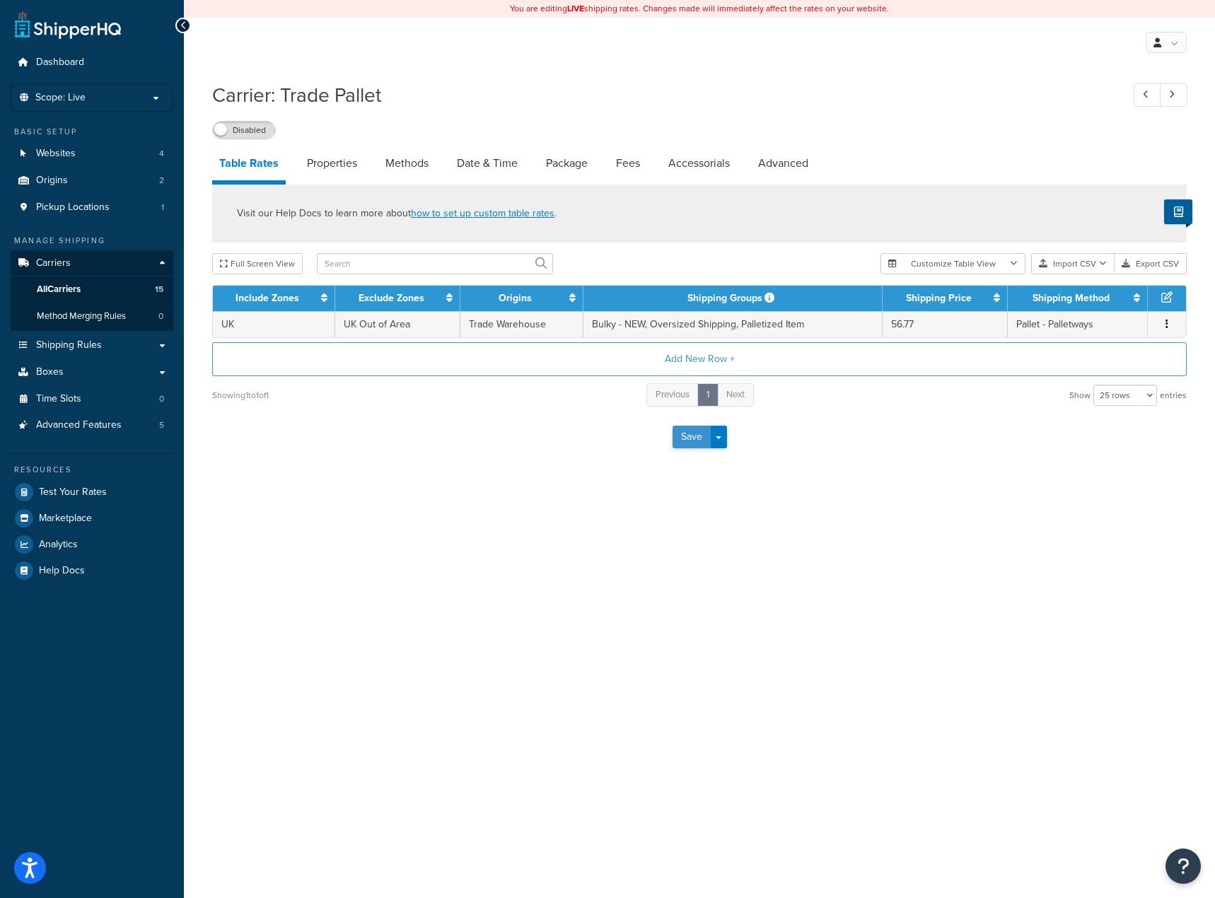
click at [674, 434] on button "Save" at bounding box center [691, 437] width 38 height 23
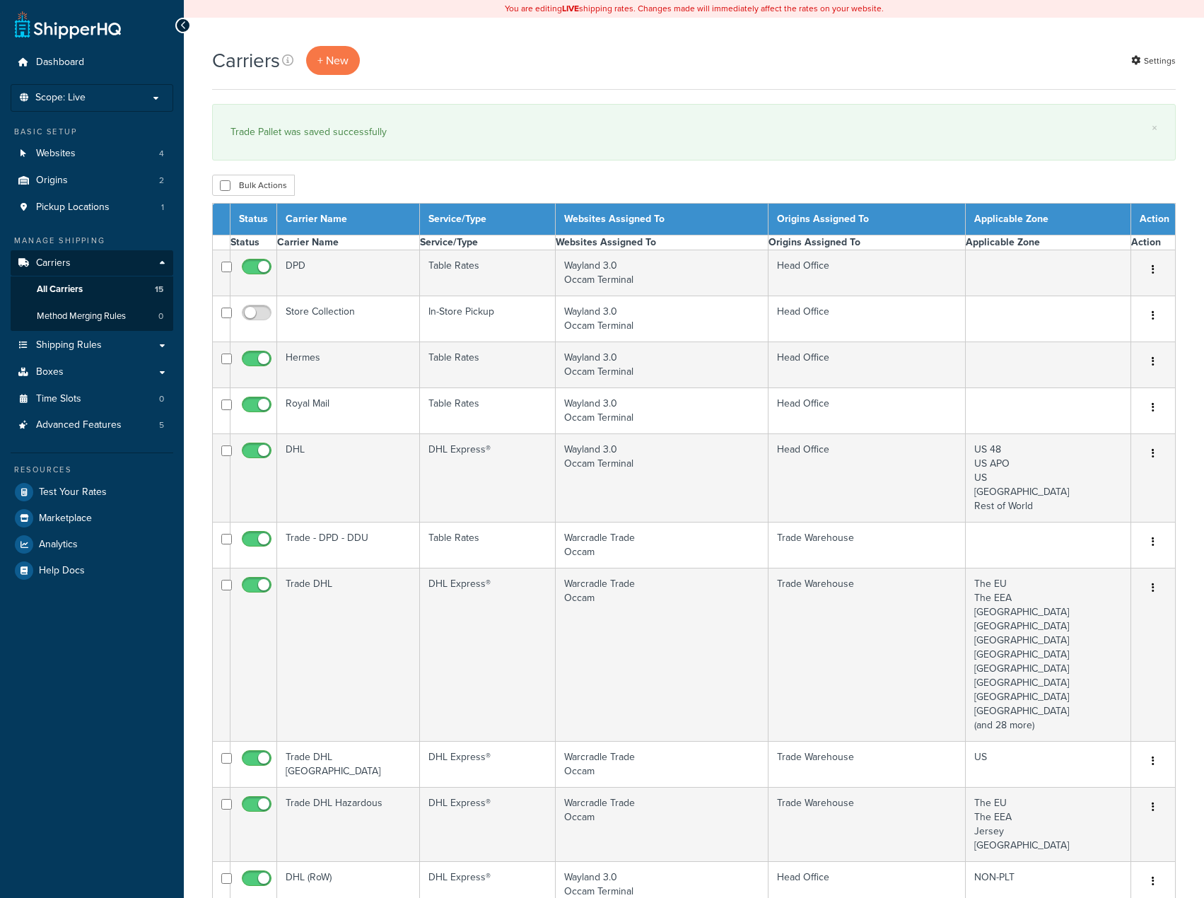
select select "15"
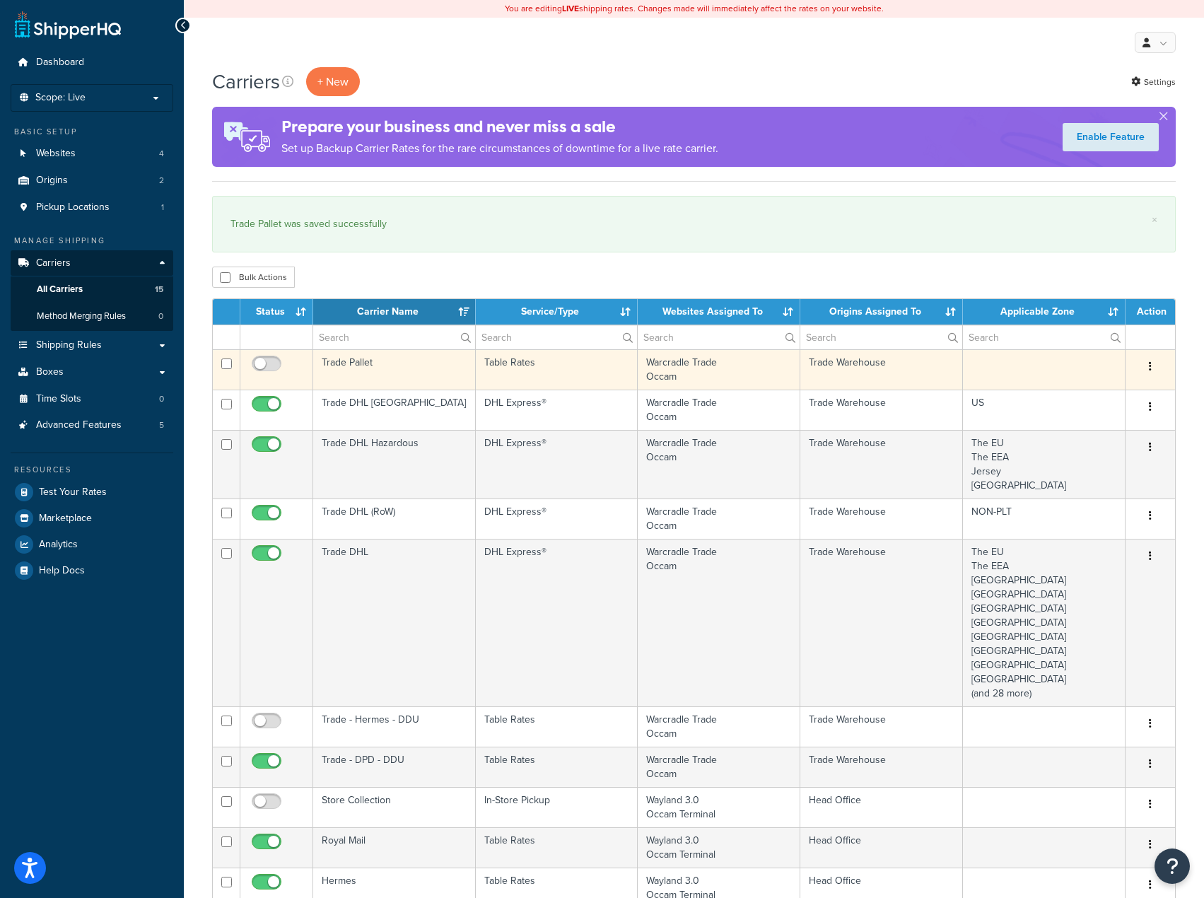
click at [747, 366] on td "Warcradle Trade Occam" at bounding box center [719, 369] width 163 height 40
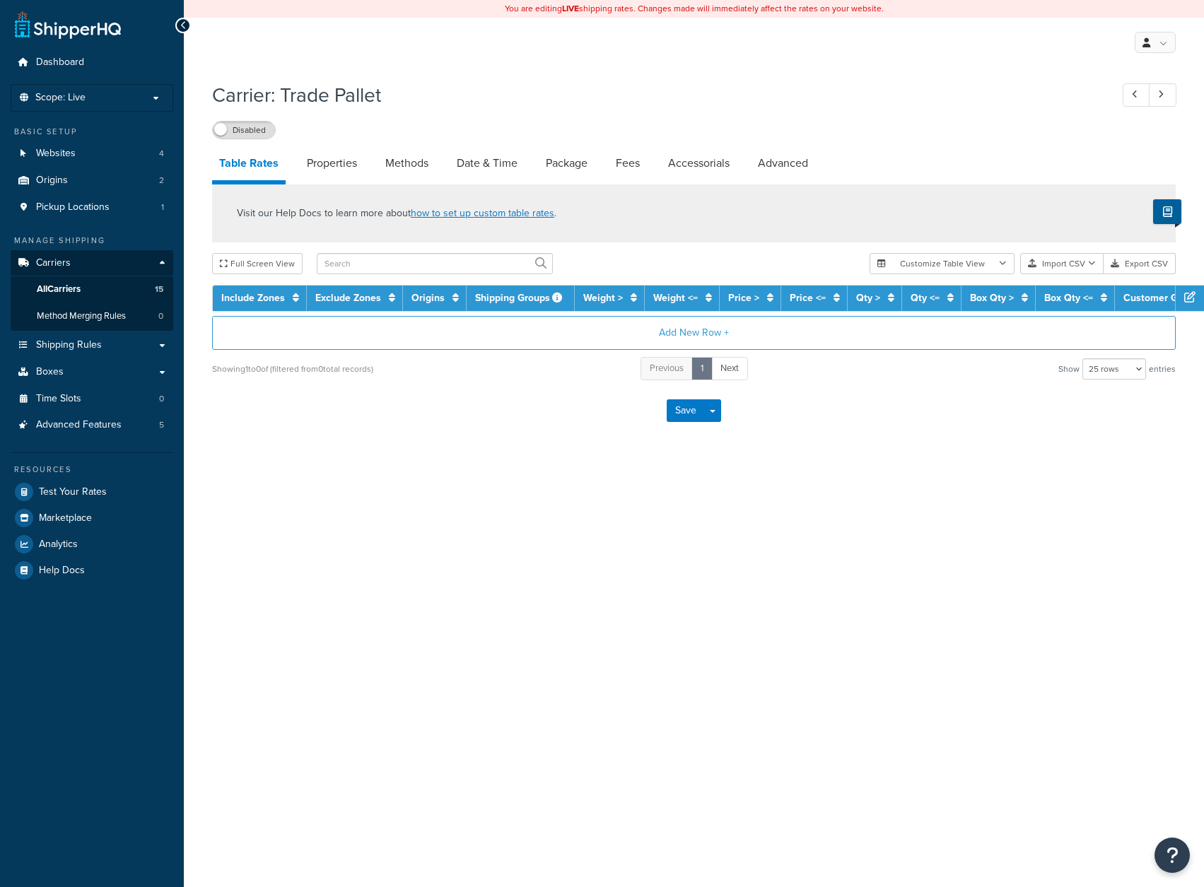
select select "25"
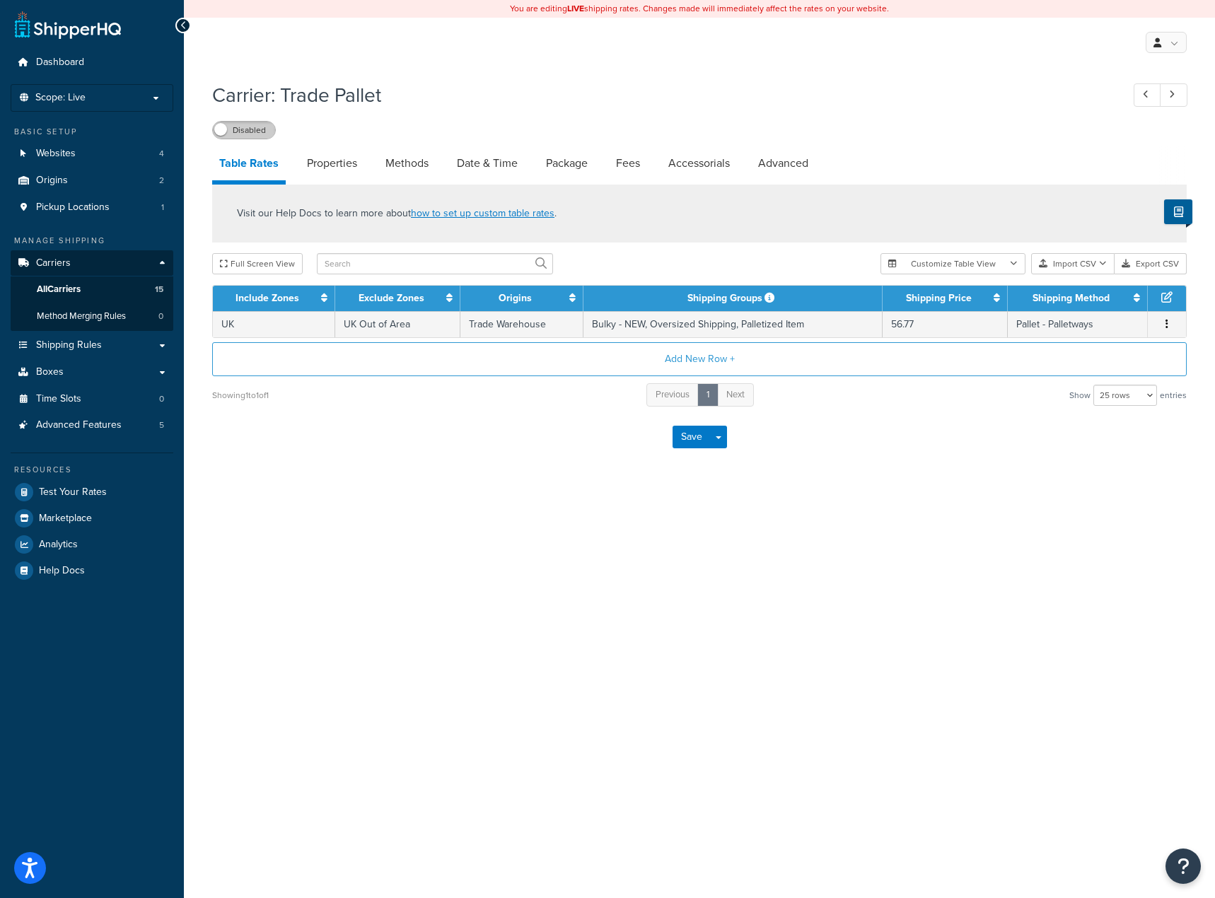
click at [256, 134] on label "Disabled" at bounding box center [244, 130] width 62 height 17
click at [247, 134] on label "Enabled" at bounding box center [244, 130] width 62 height 17
drag, startPoint x: 99, startPoint y: 287, endPoint x: 115, endPoint y: 304, distance: 23.5
click at [99, 287] on link "All Carriers 15" at bounding box center [92, 289] width 163 height 26
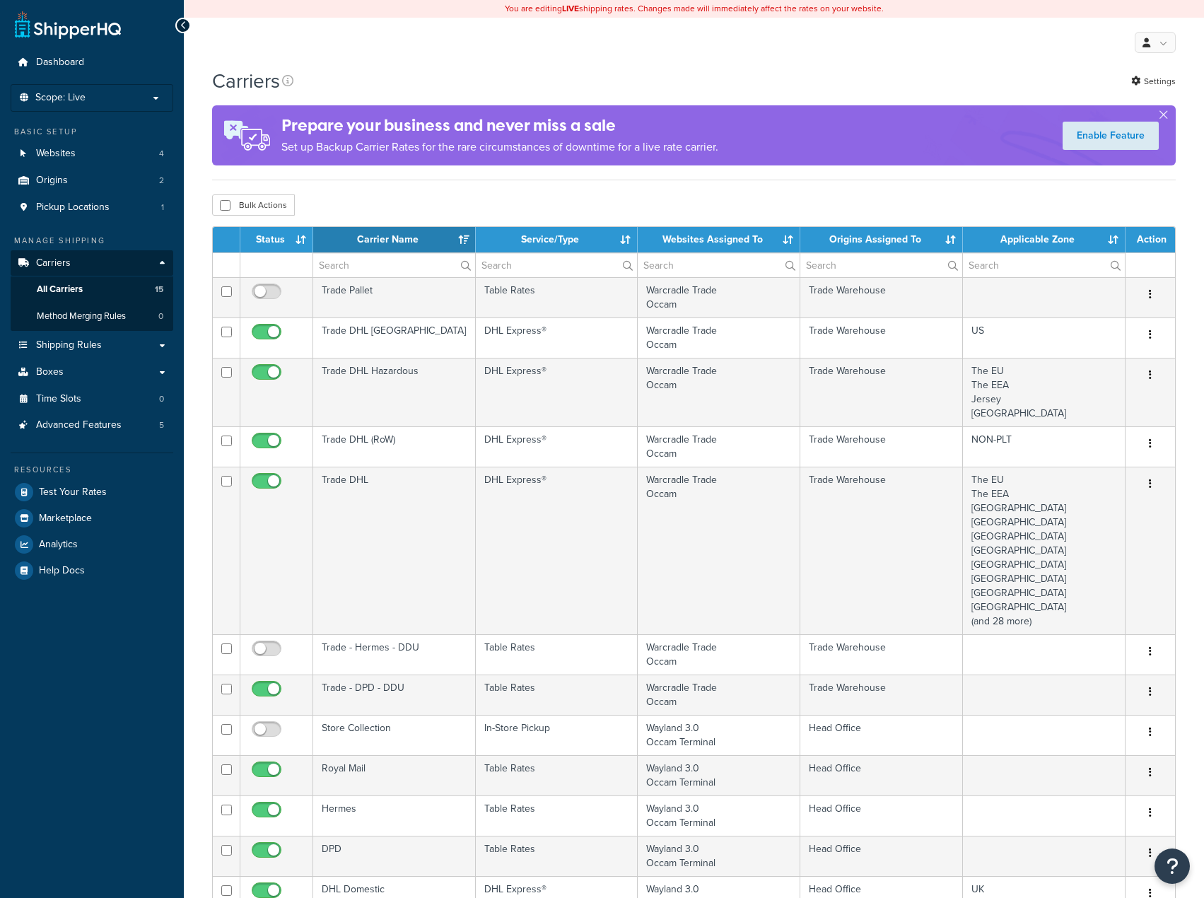
select select "15"
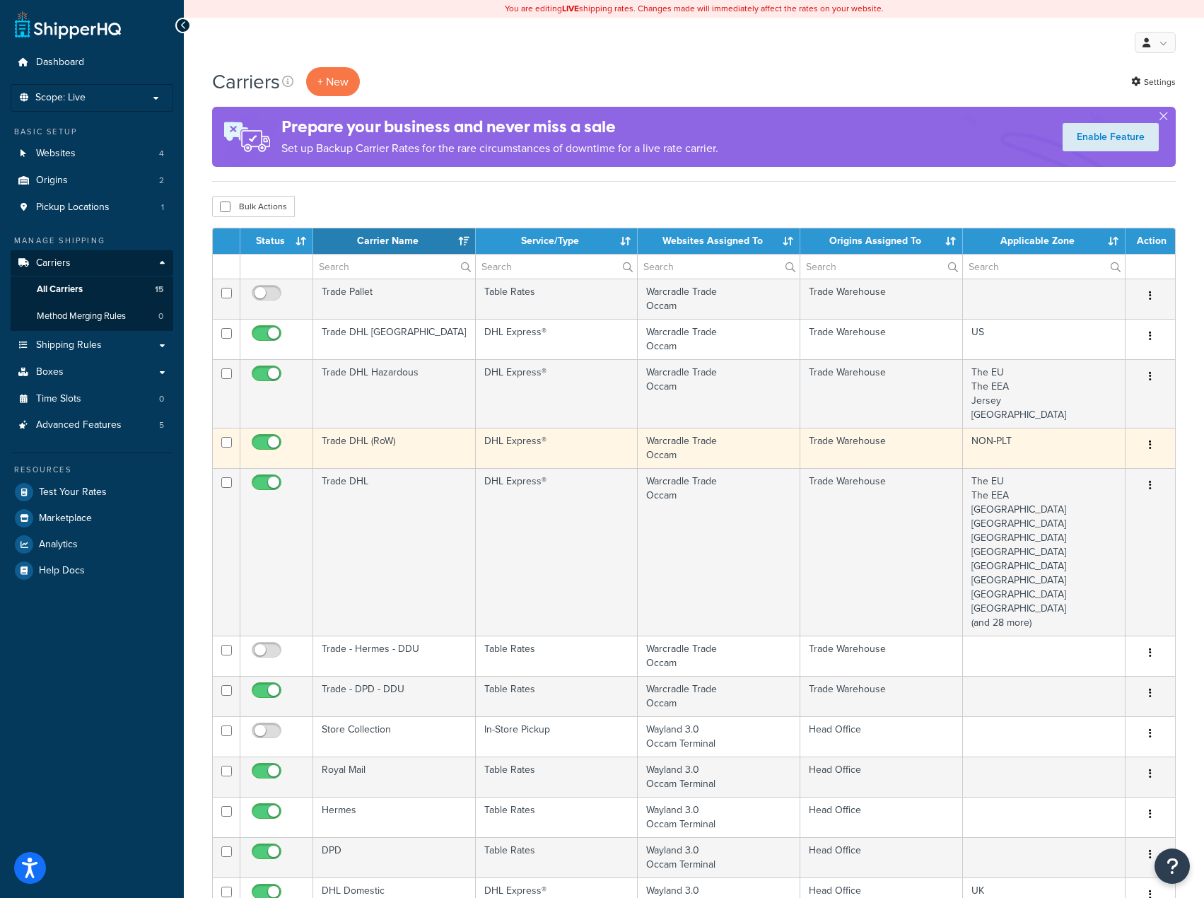
drag, startPoint x: 420, startPoint y: 291, endPoint x: 1105, endPoint y: 432, distance: 699.5
click at [420, 291] on td "Trade Pallet" at bounding box center [394, 299] width 163 height 40
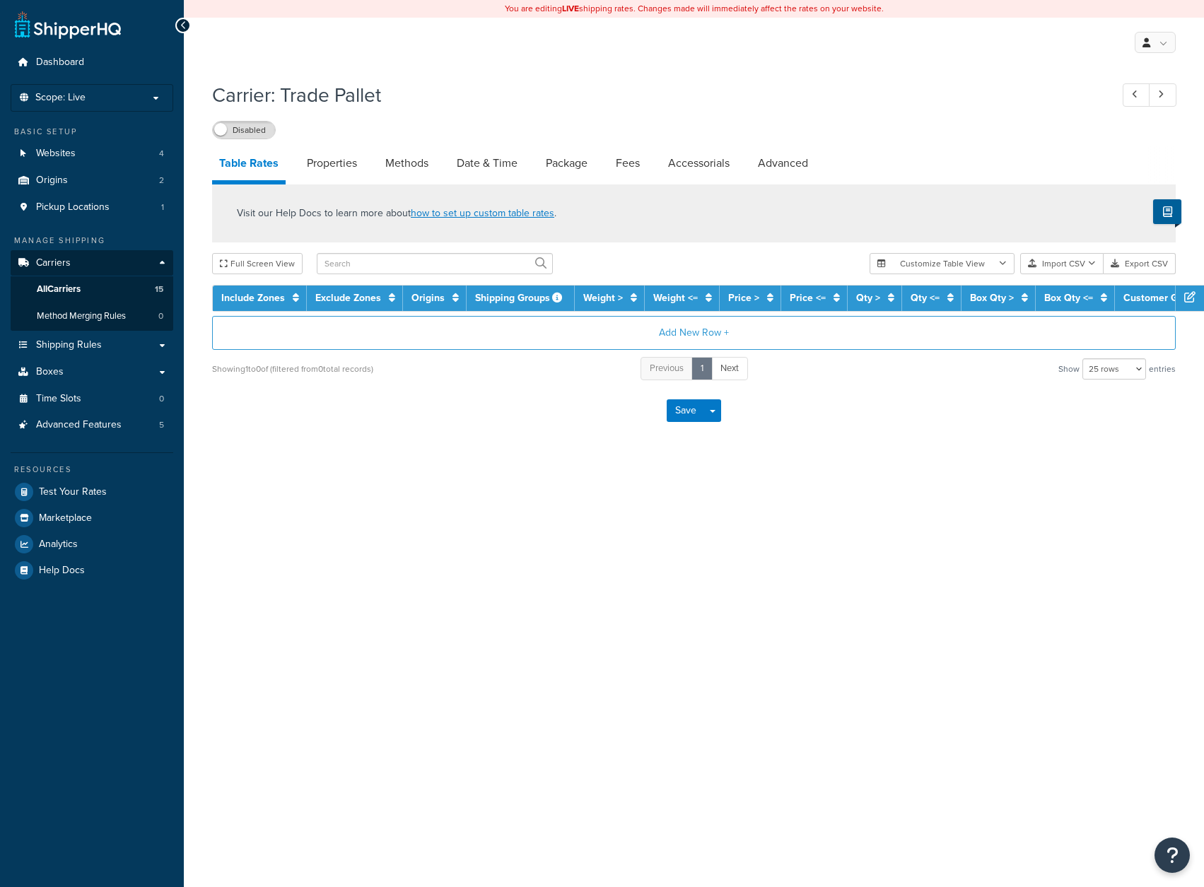
select select "25"
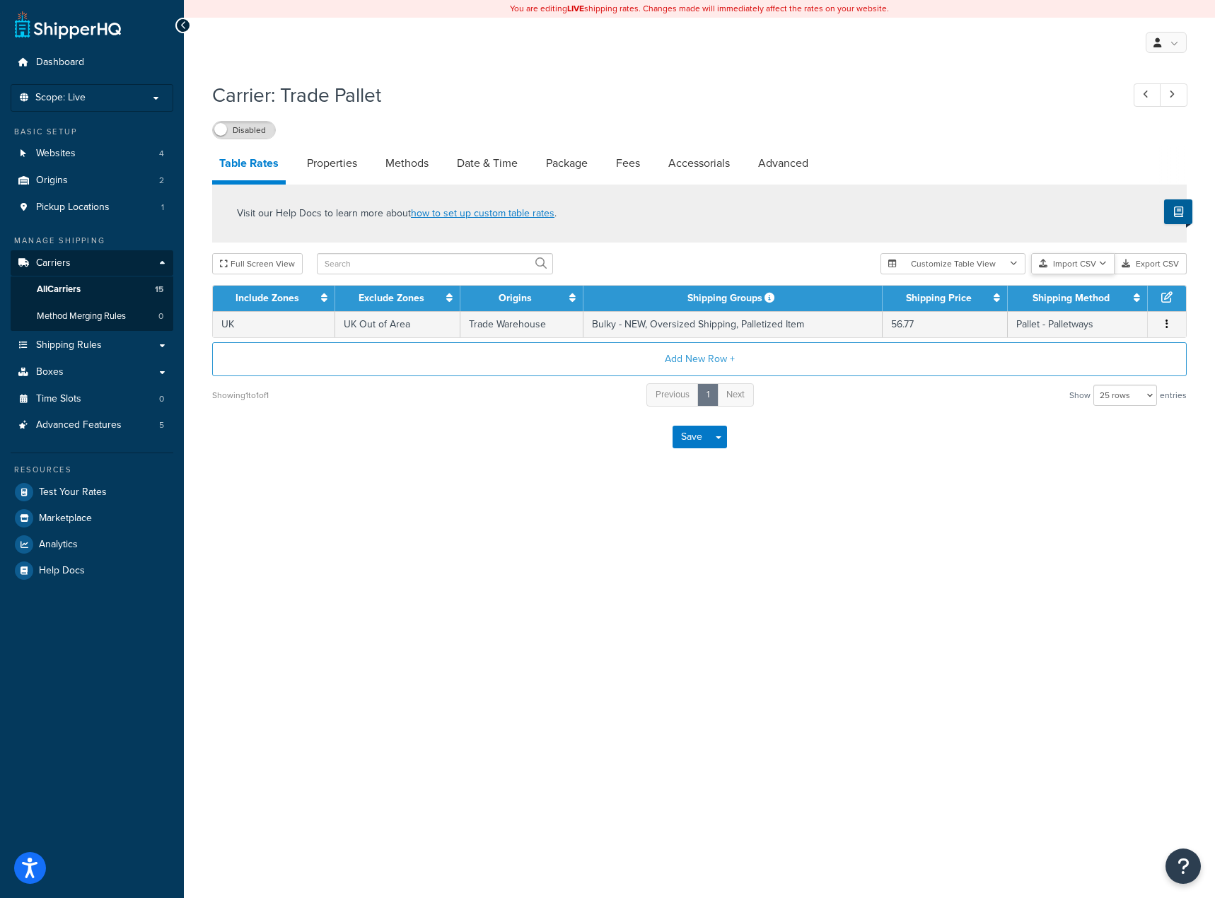
click at [1085, 266] on button "Import CSV" at bounding box center [1072, 263] width 83 height 21
click at [1092, 274] on div "Customize Table View Show all columns Show selected columns Import CSV Import a…" at bounding box center [1033, 263] width 306 height 21
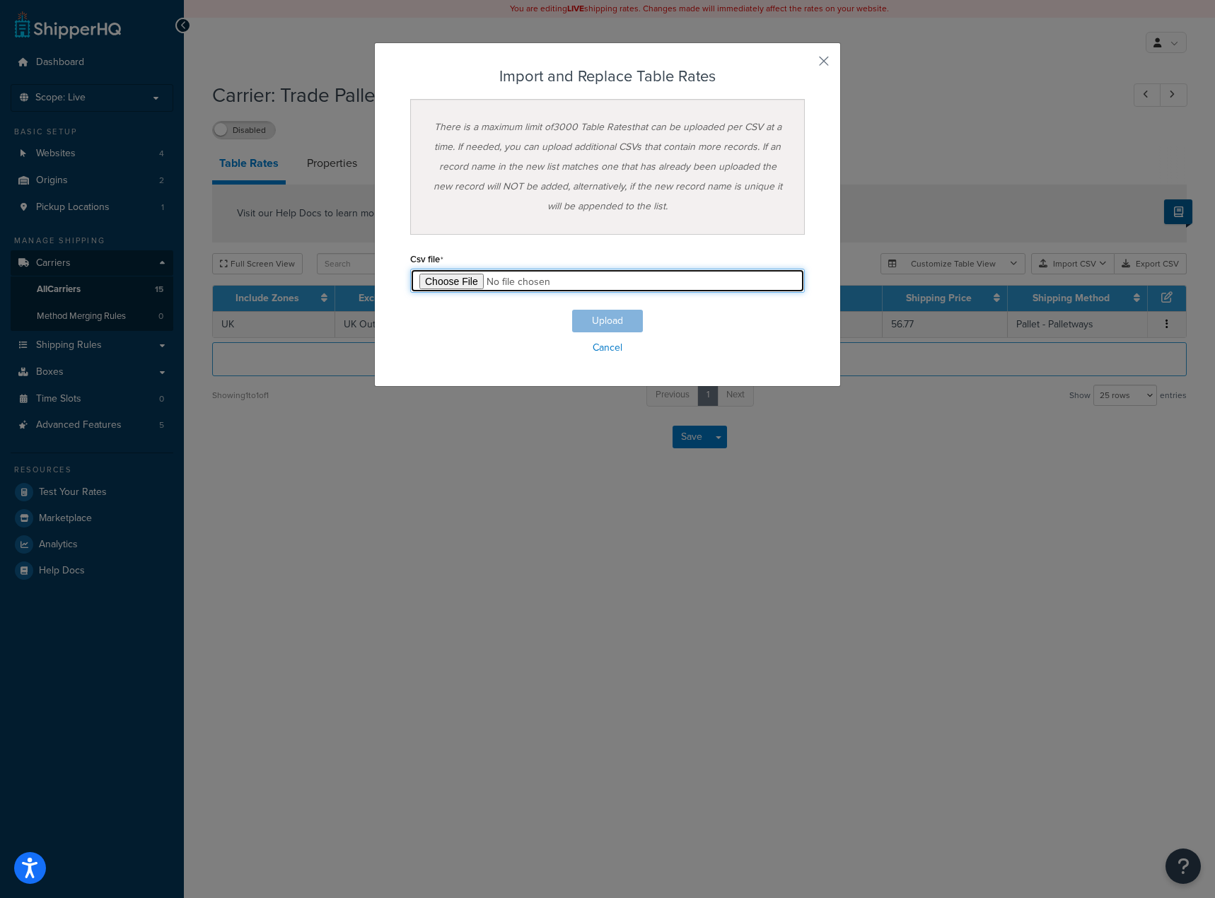
click at [429, 279] on input "file" at bounding box center [607, 281] width 395 height 24
type input "C:\fakepath\Table Rate Export-2025-08-28 0328.csv"
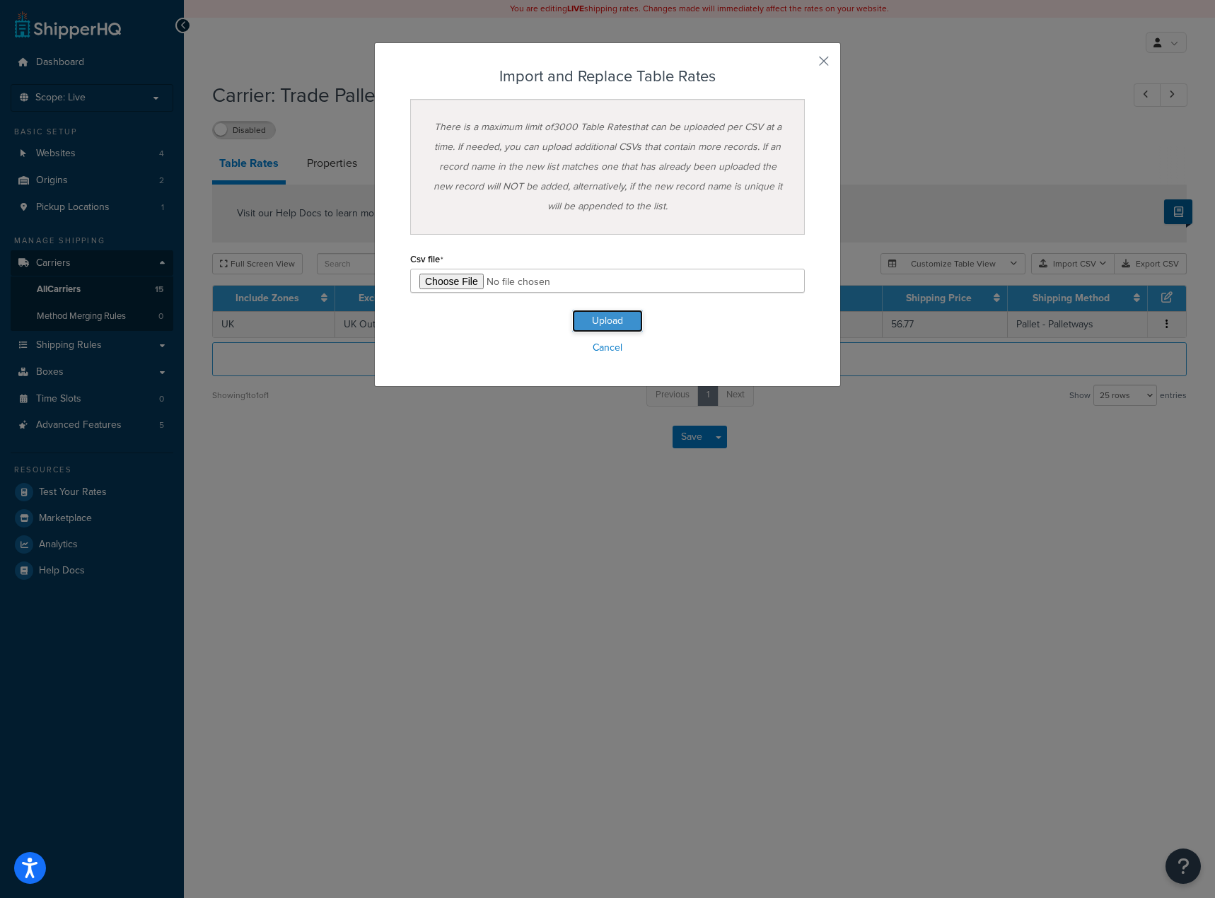
click at [615, 325] on button "Upload" at bounding box center [607, 321] width 71 height 23
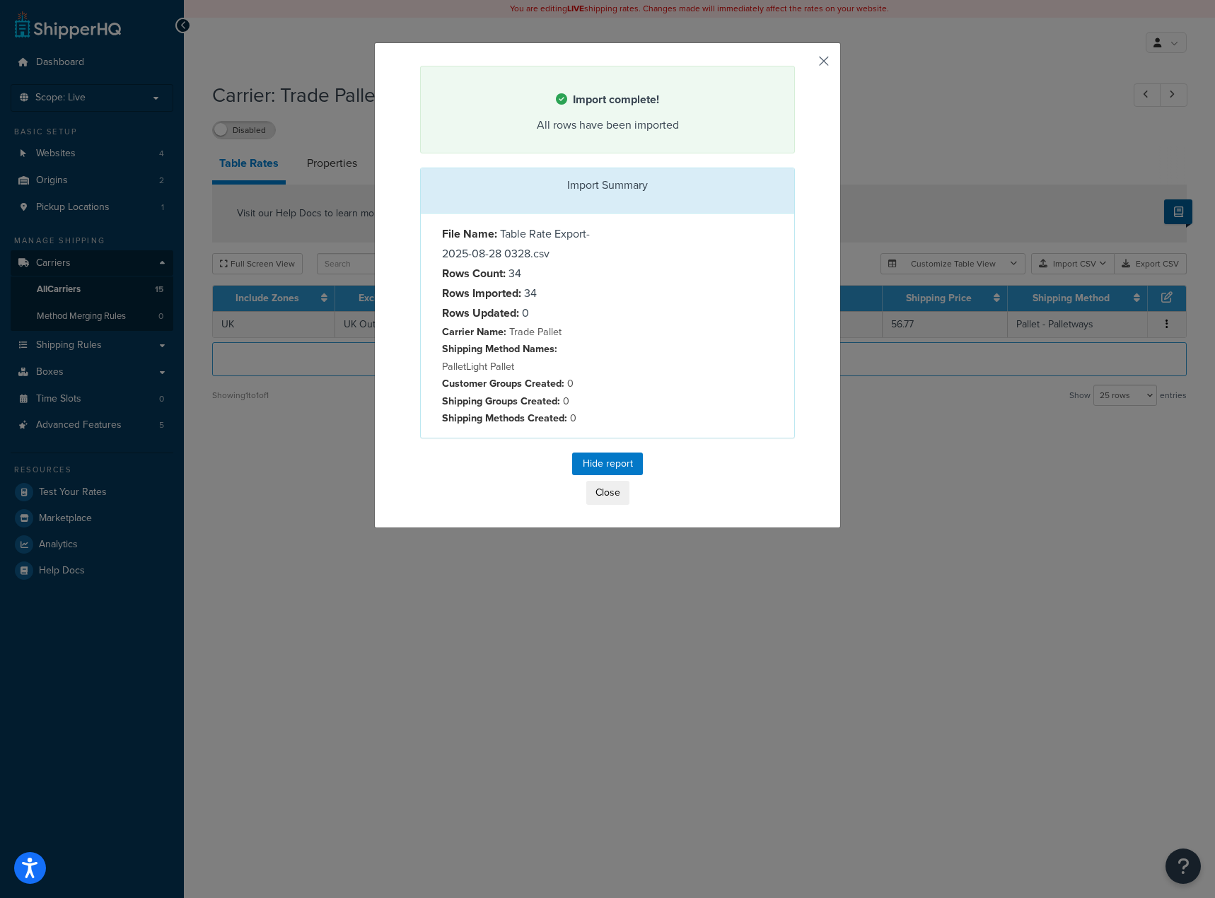
click at [795, 66] on button "button" at bounding box center [793, 68] width 4 height 4
